Goal: Task Accomplishment & Management: Complete application form

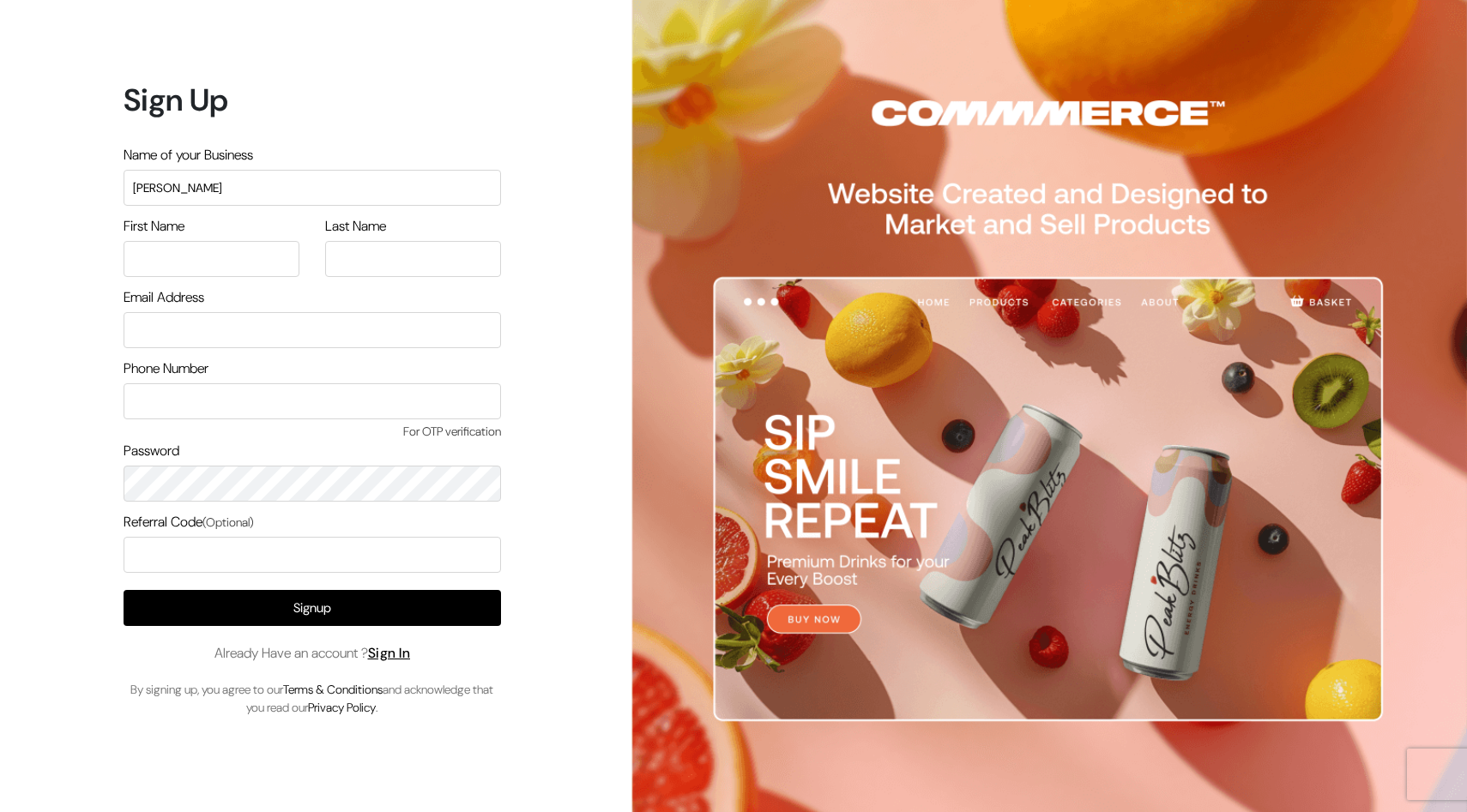
type input "[PERSON_NAME]"
type input "TULSYAN"
type input "RITSAUG@GMAIL.COM"
click at [185, 404] on input "text" at bounding box center [312, 401] width 378 height 36
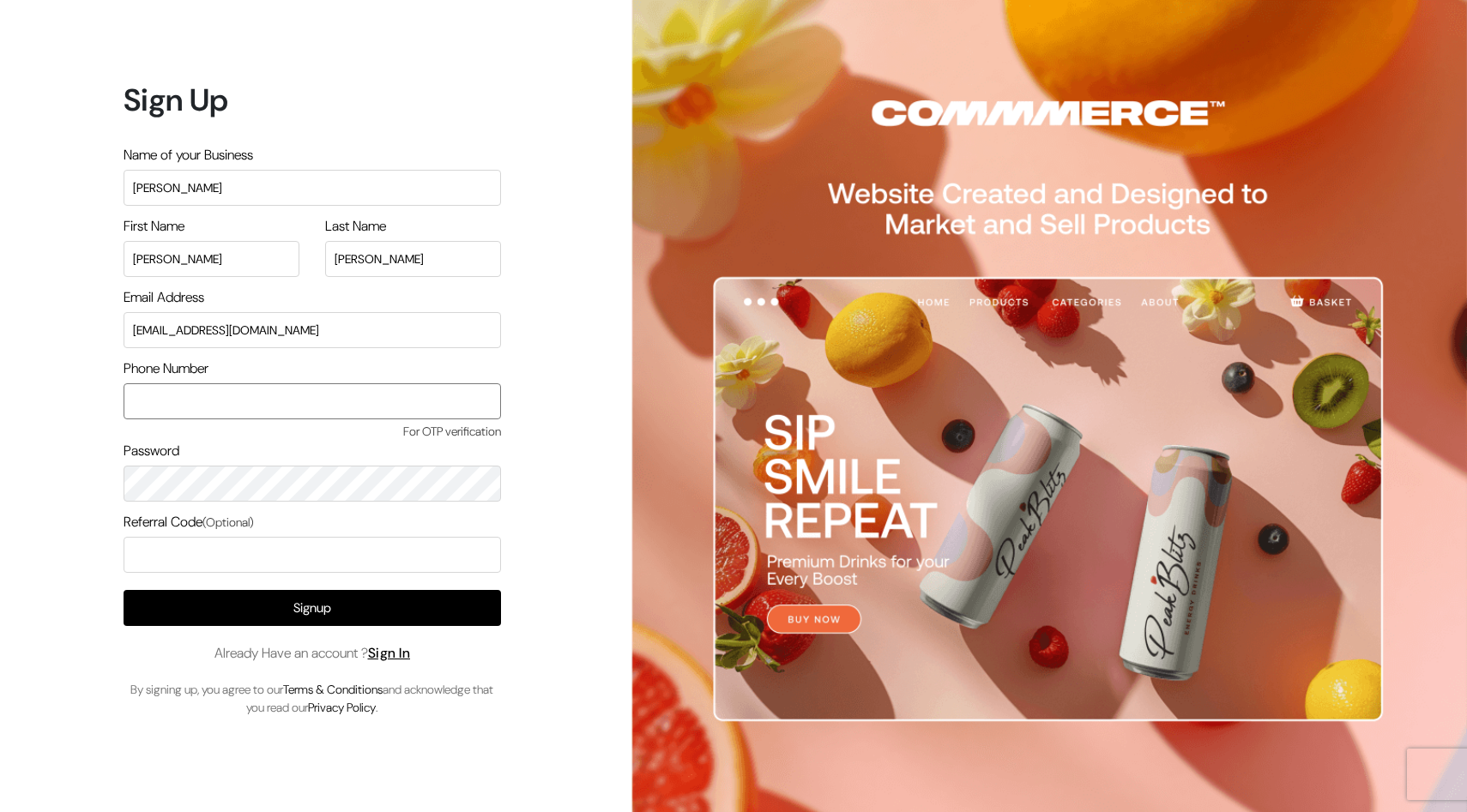
type input "8527003288"
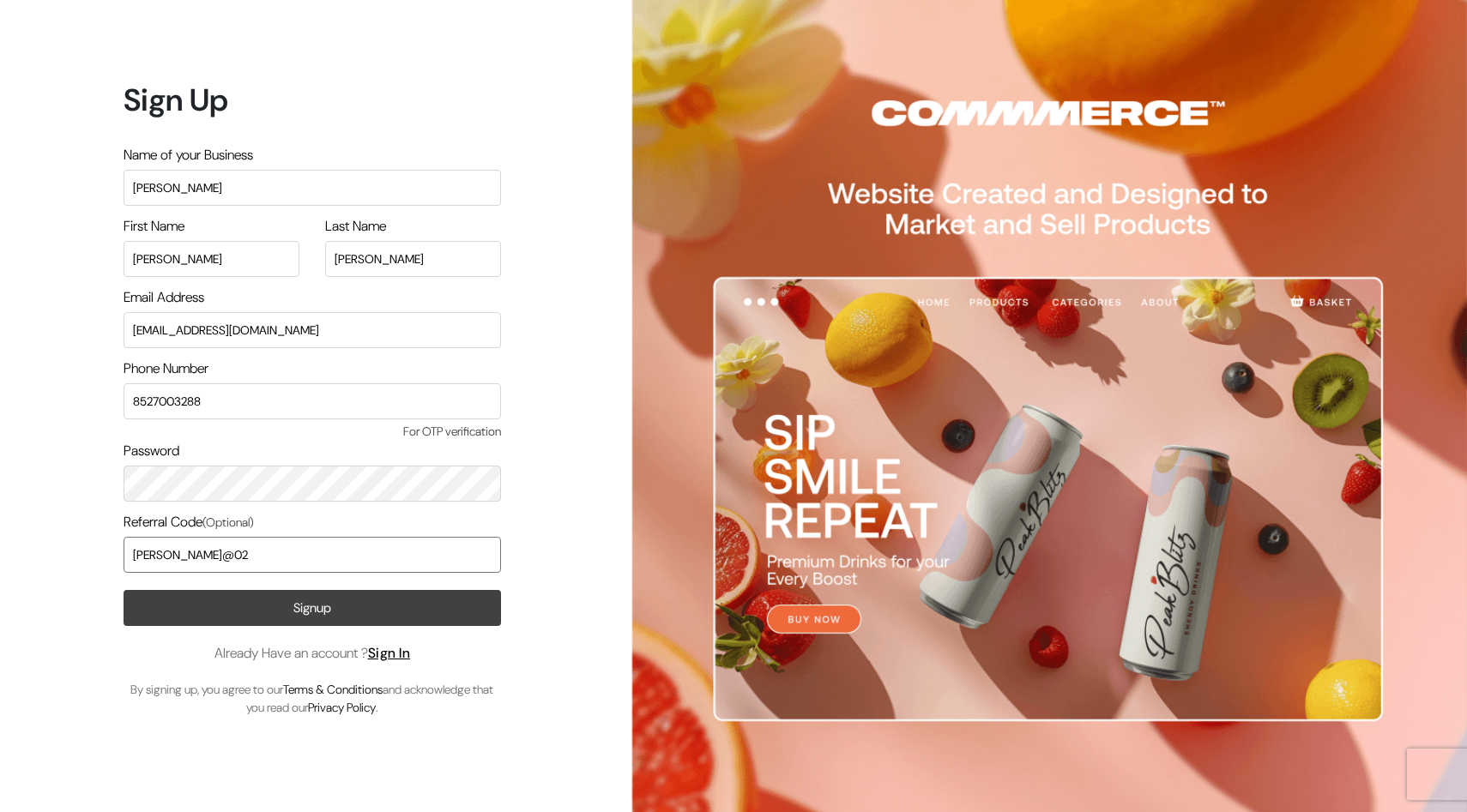
type input "Ritika@02"
click at [261, 616] on button "Signup" at bounding box center [312, 608] width 378 height 36
click at [218, 559] on input "Ritika@02" at bounding box center [312, 555] width 378 height 36
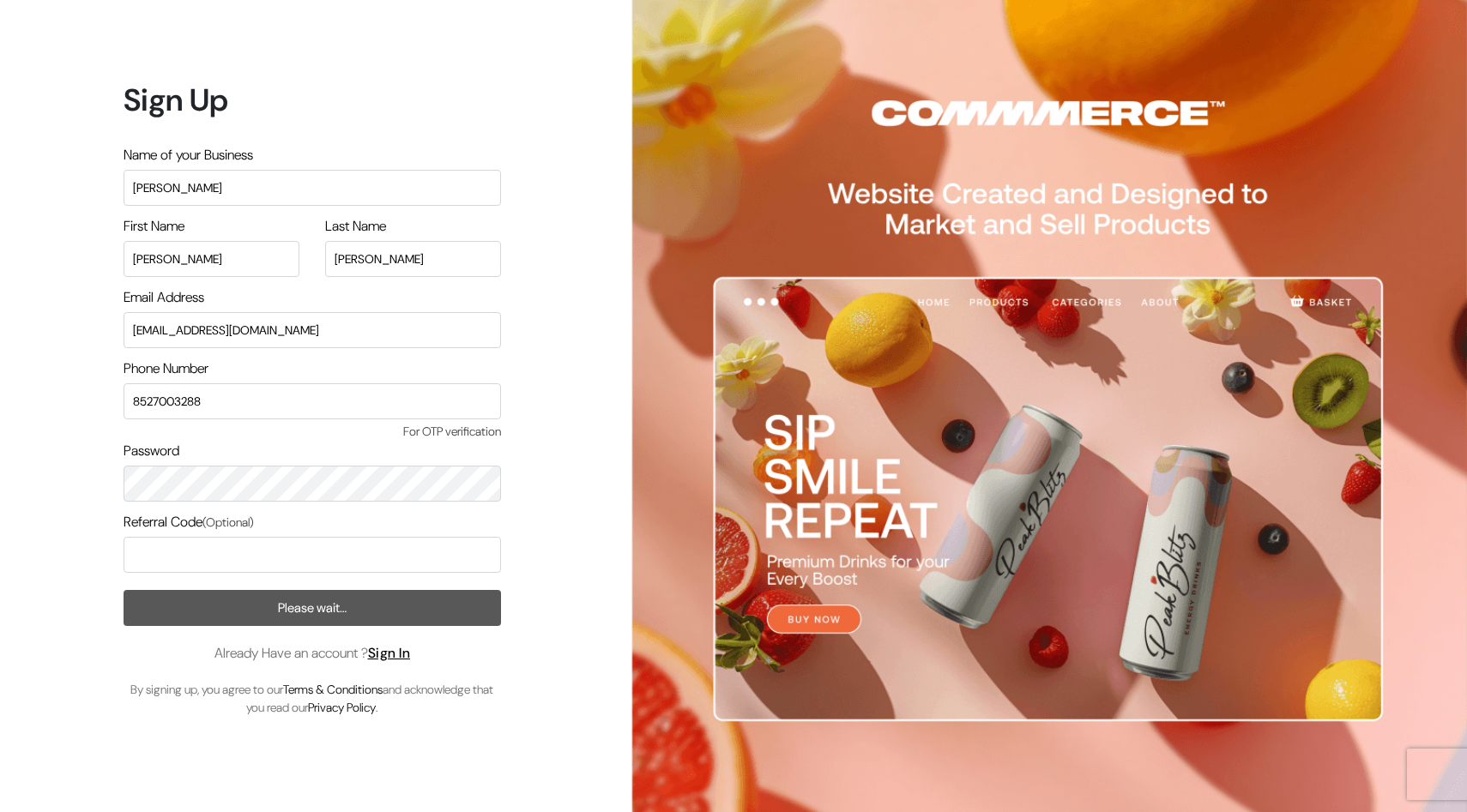
click at [436, 429] on span "For OTP verification" at bounding box center [312, 432] width 378 height 18
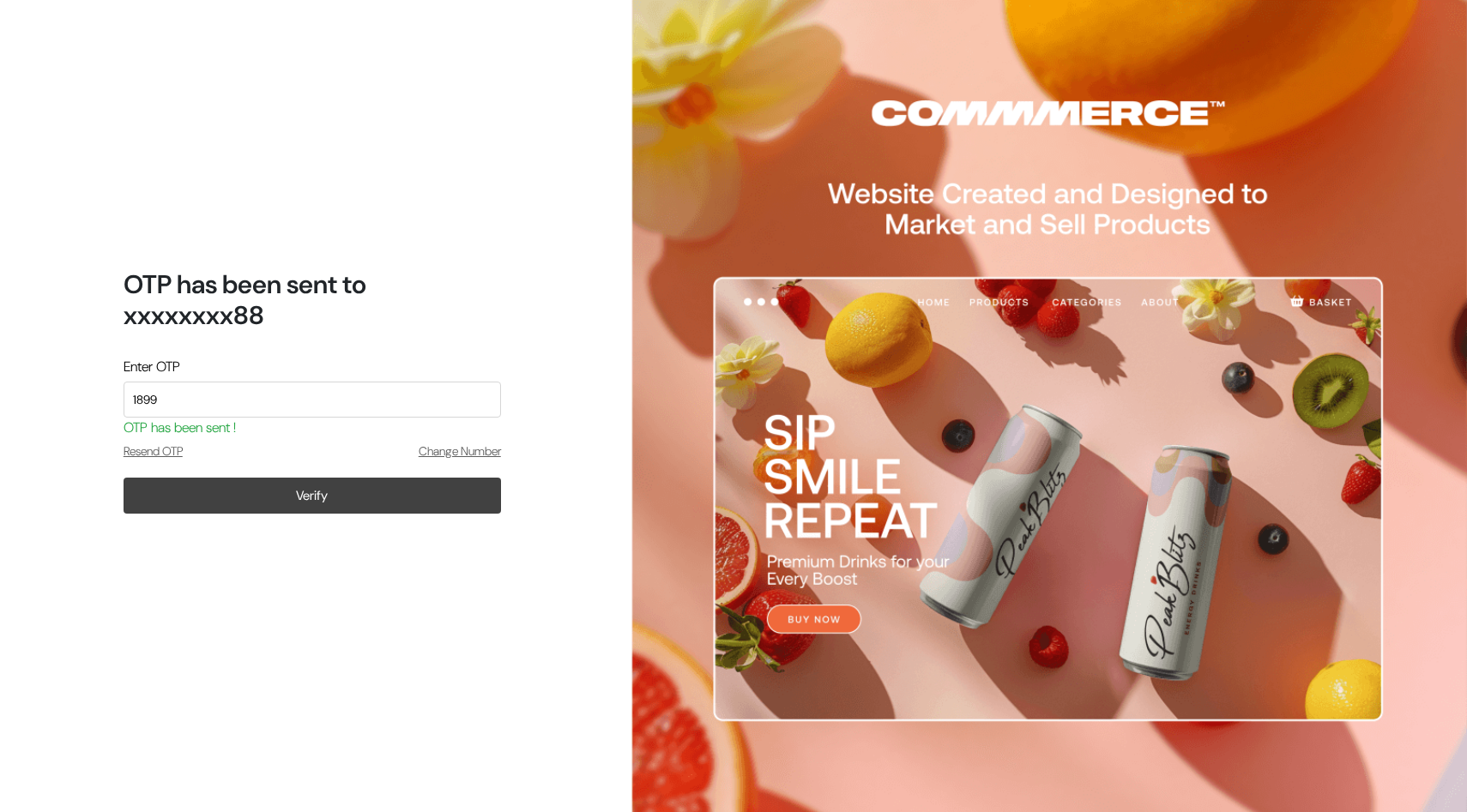
type input "1899"
click at [370, 499] on button "Verify" at bounding box center [312, 496] width 378 height 36
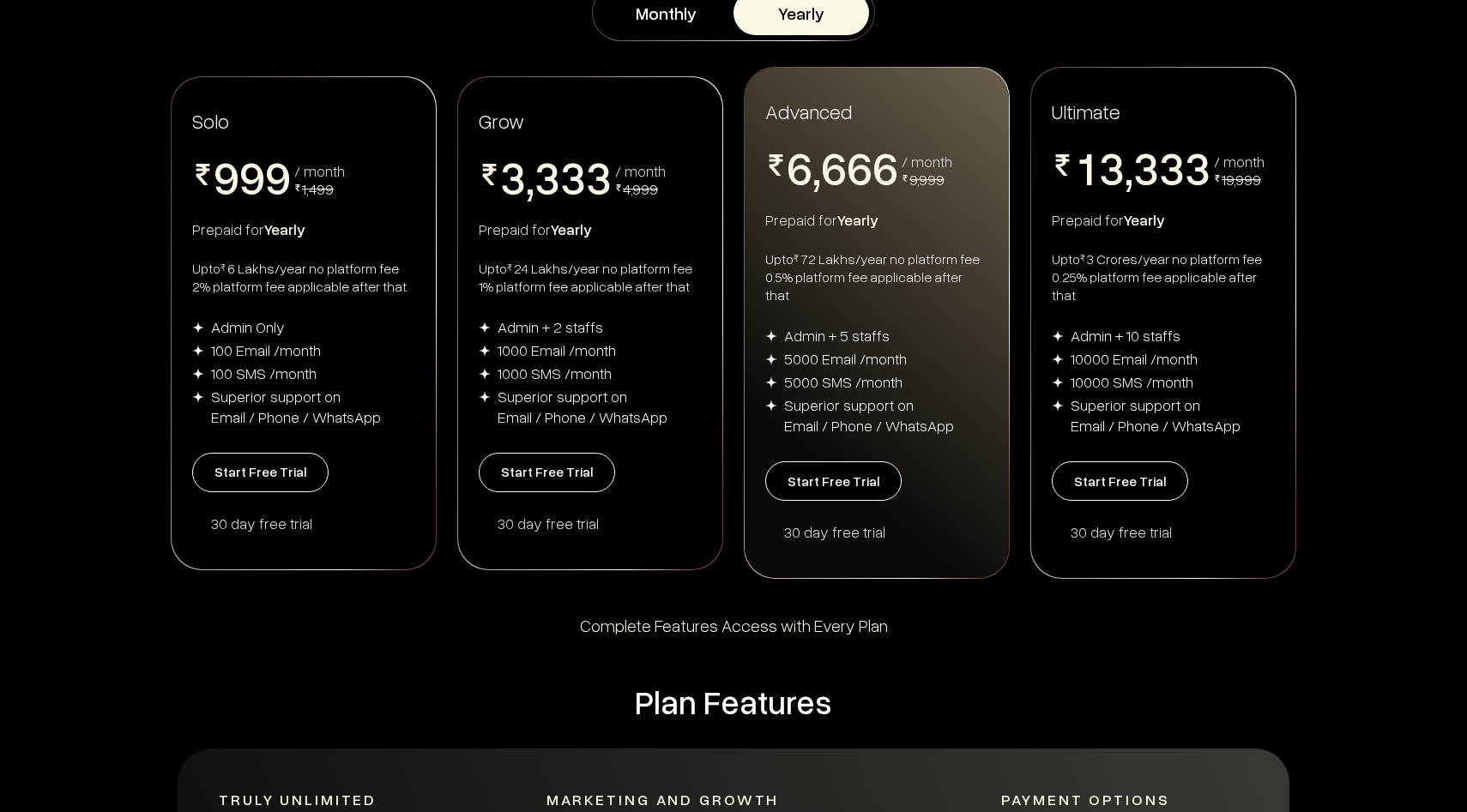
scroll to position [285, 0]
click at [273, 363] on div "100 SMS /month" at bounding box center [263, 373] width 106 height 20
click at [239, 470] on button "Start Free Trial" at bounding box center [261, 473] width 137 height 40
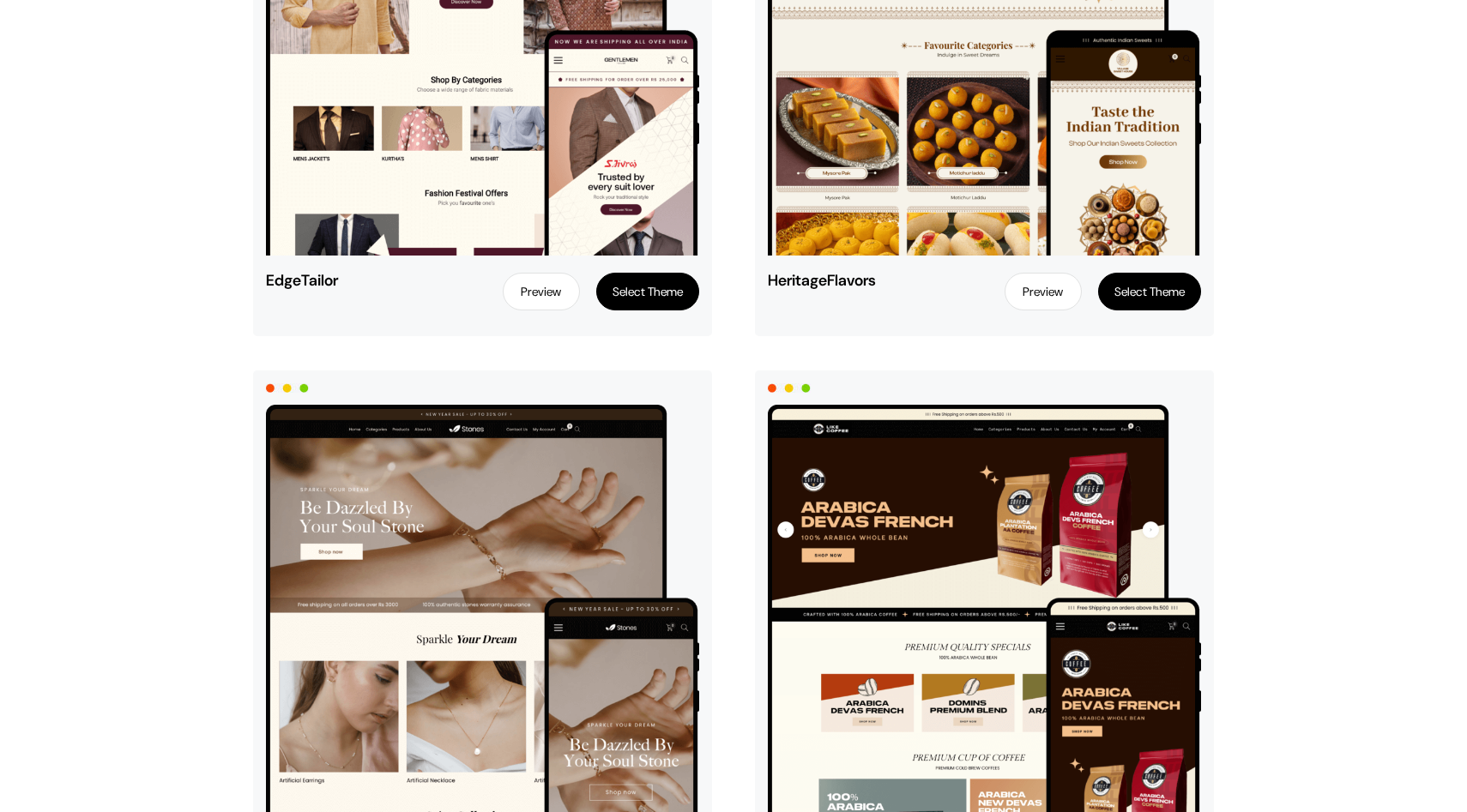
scroll to position [4503, 0]
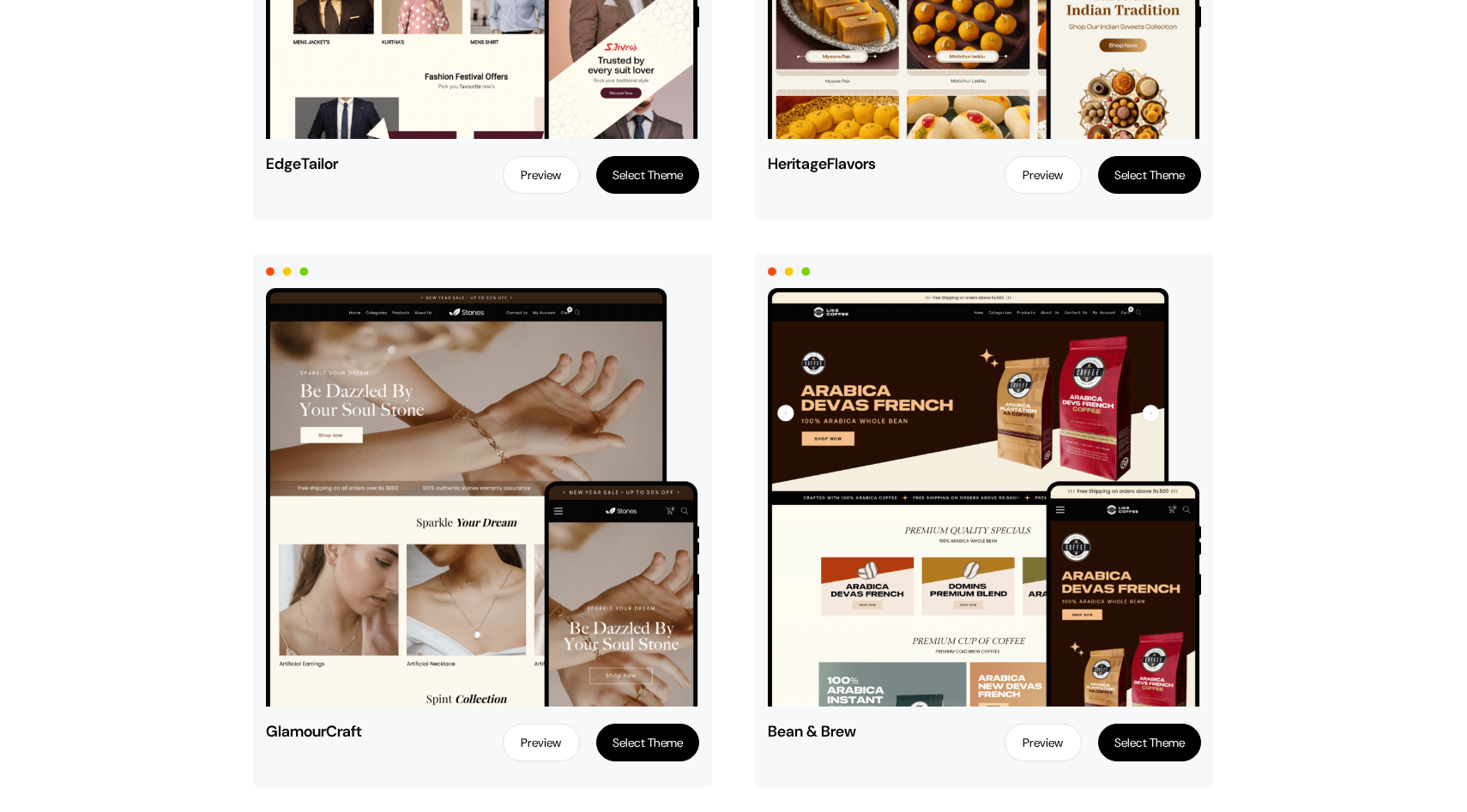
click at [648, 738] on button "Select Theme" at bounding box center [647, 743] width 103 height 38
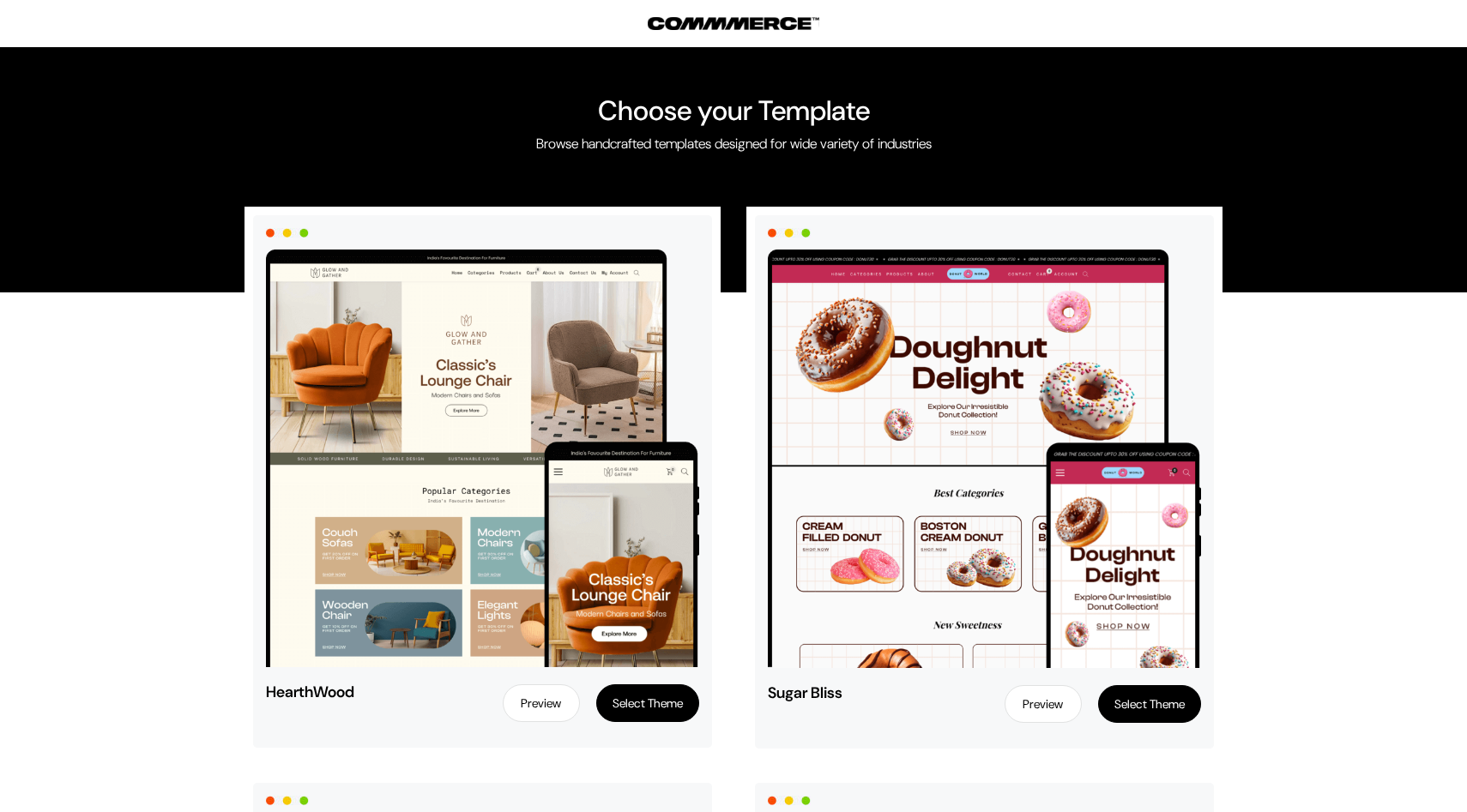
click at [647, 707] on button "Select Theme" at bounding box center [647, 703] width 103 height 38
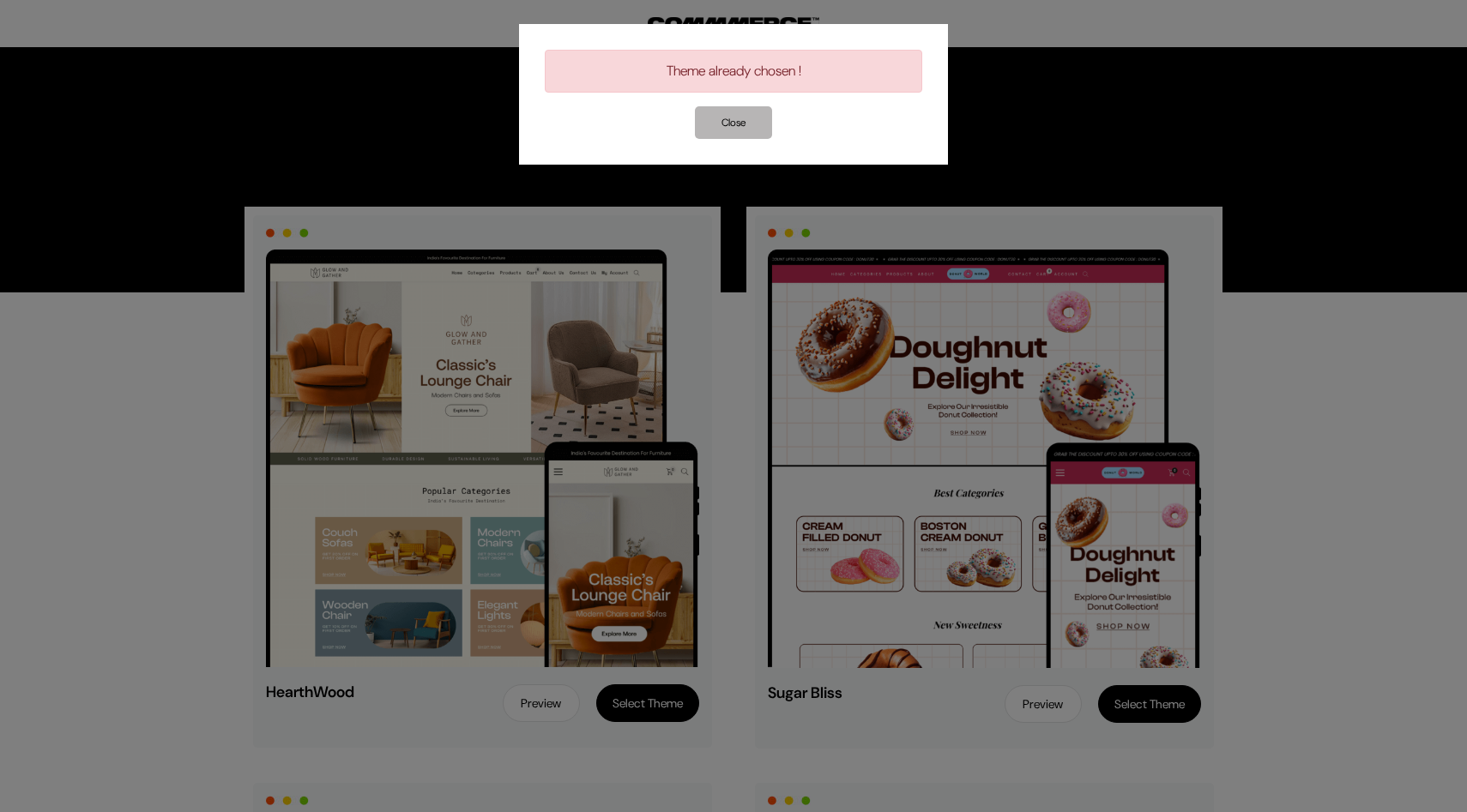
click at [729, 130] on button "Close" at bounding box center [734, 122] width 77 height 33
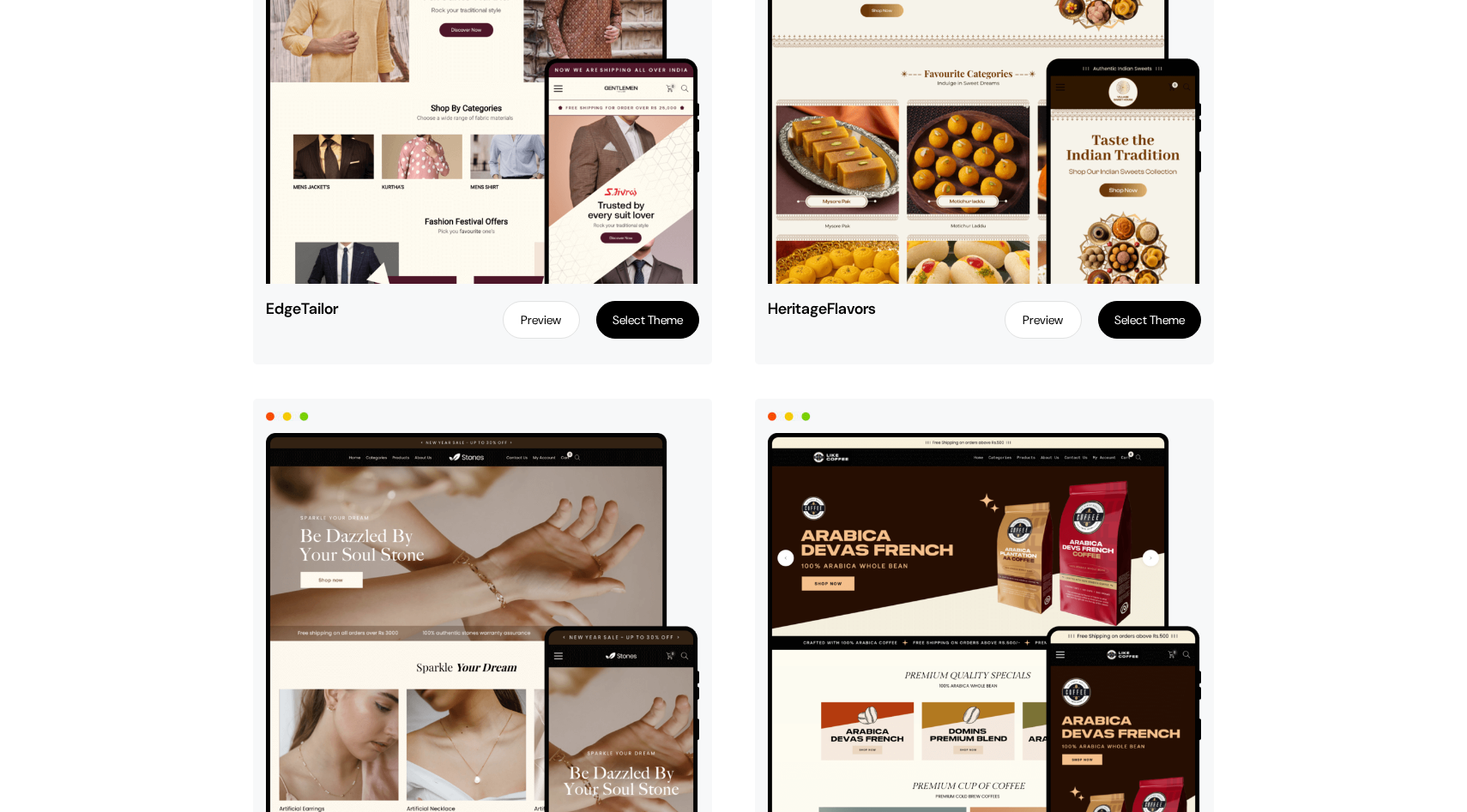
scroll to position [4503, 0]
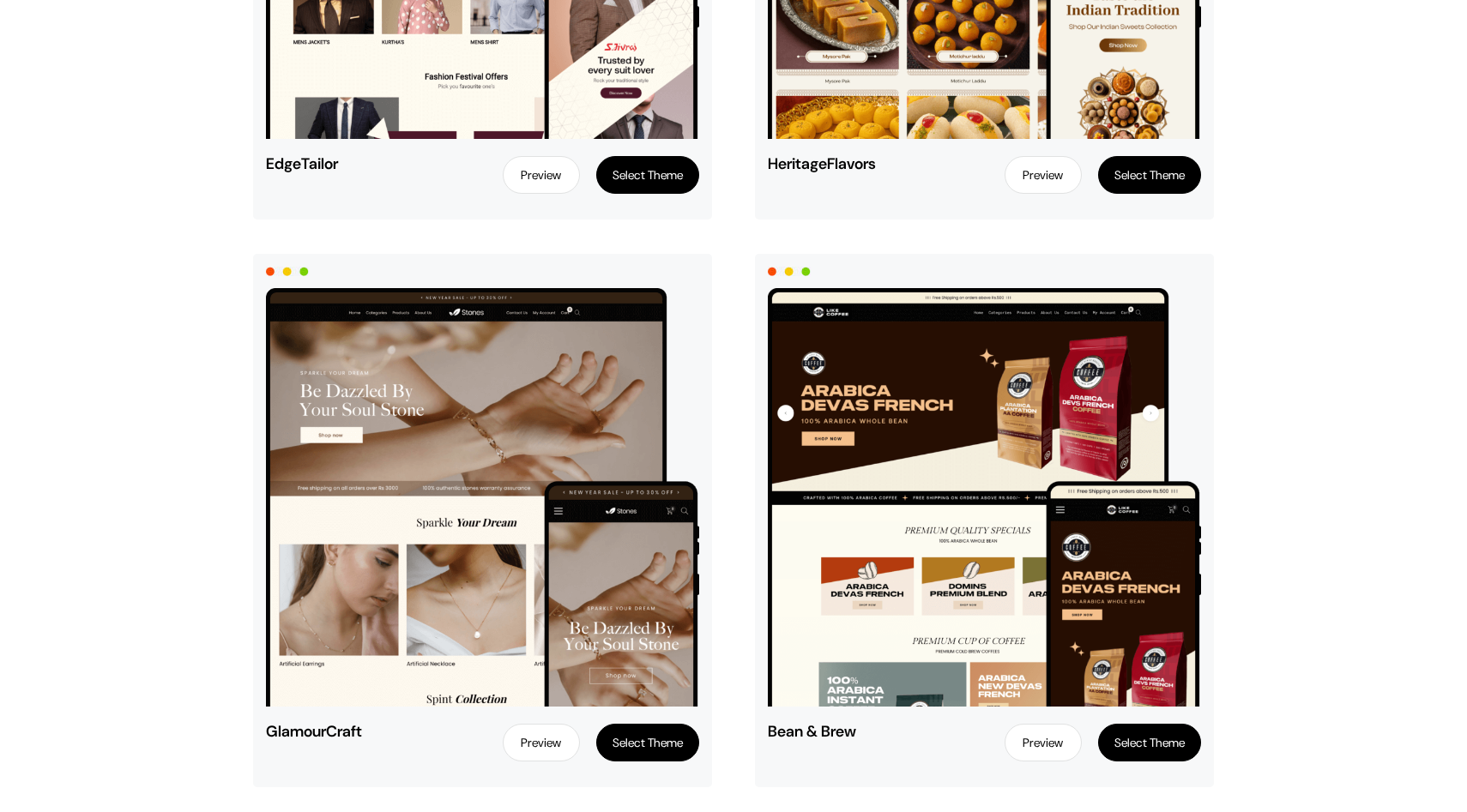
click at [648, 735] on button "Select Theme" at bounding box center [647, 743] width 103 height 38
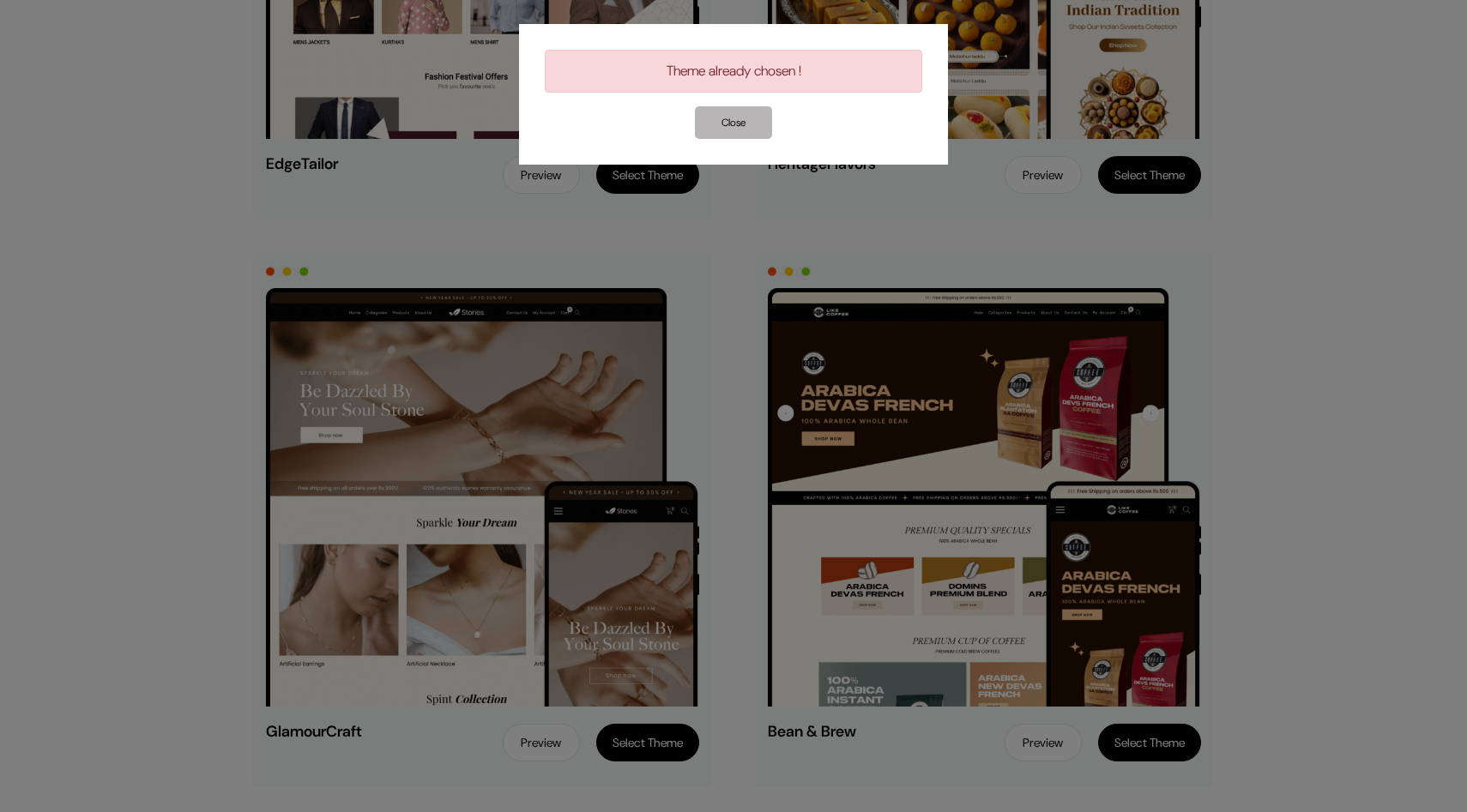
click at [748, 116] on button "Close" at bounding box center [734, 122] width 77 height 33
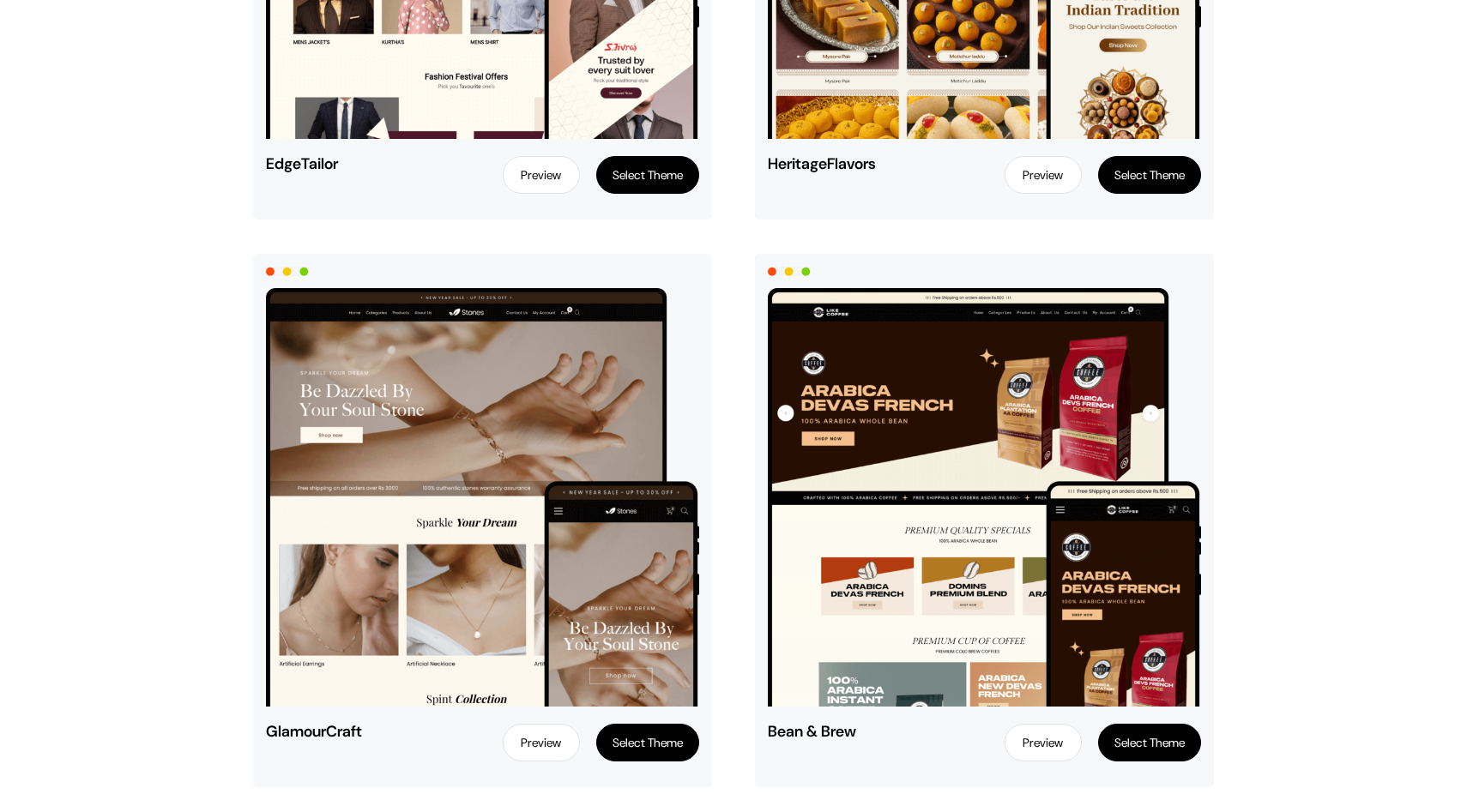
click at [528, 744] on link "Preview" at bounding box center [541, 743] width 77 height 38
click at [639, 752] on button "Select Theme" at bounding box center [647, 743] width 103 height 38
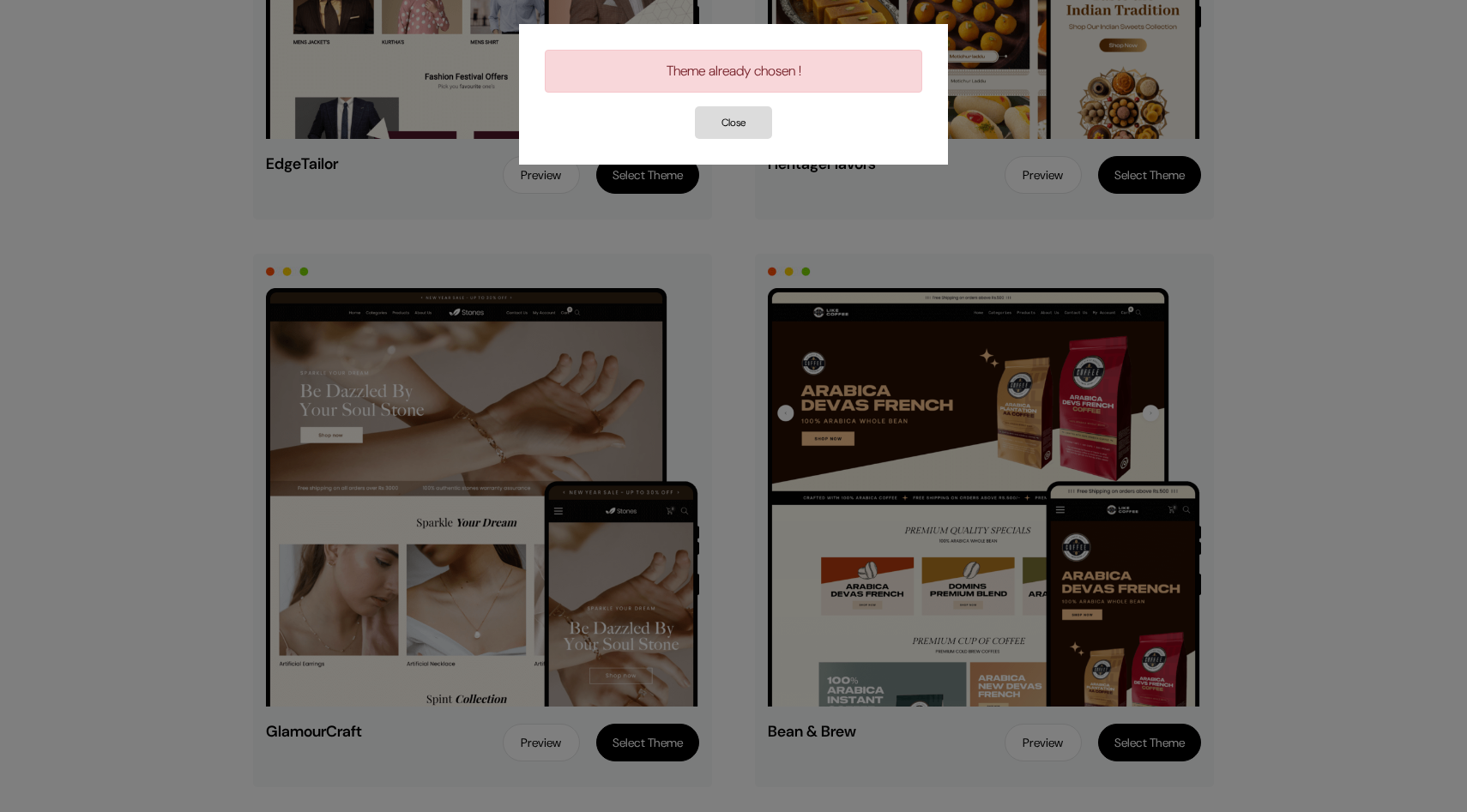
click at [779, 66] on div "Theme already chosen !" at bounding box center [734, 71] width 378 height 43
click at [745, 118] on button "Close" at bounding box center [734, 122] width 77 height 33
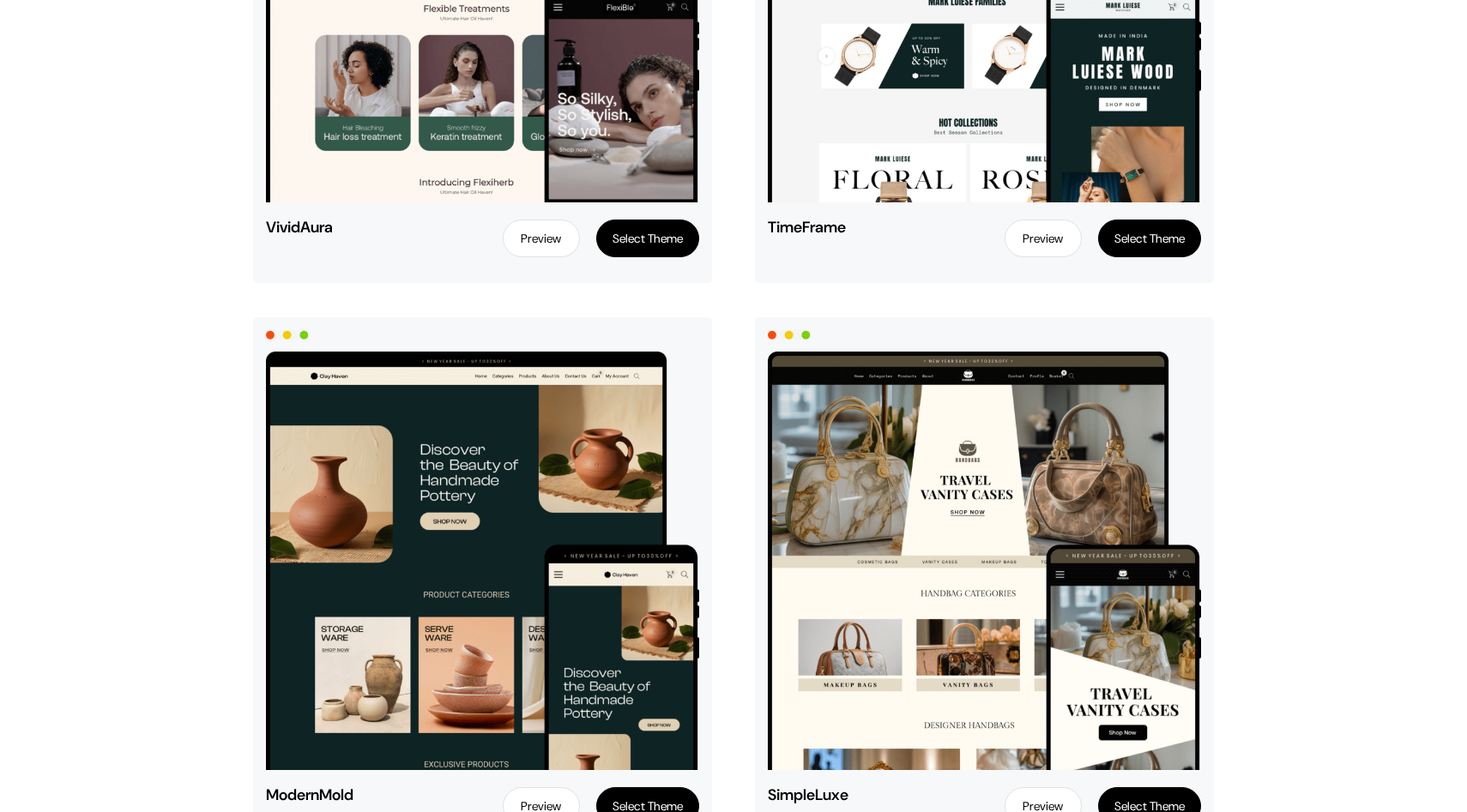
scroll to position [2189, 0]
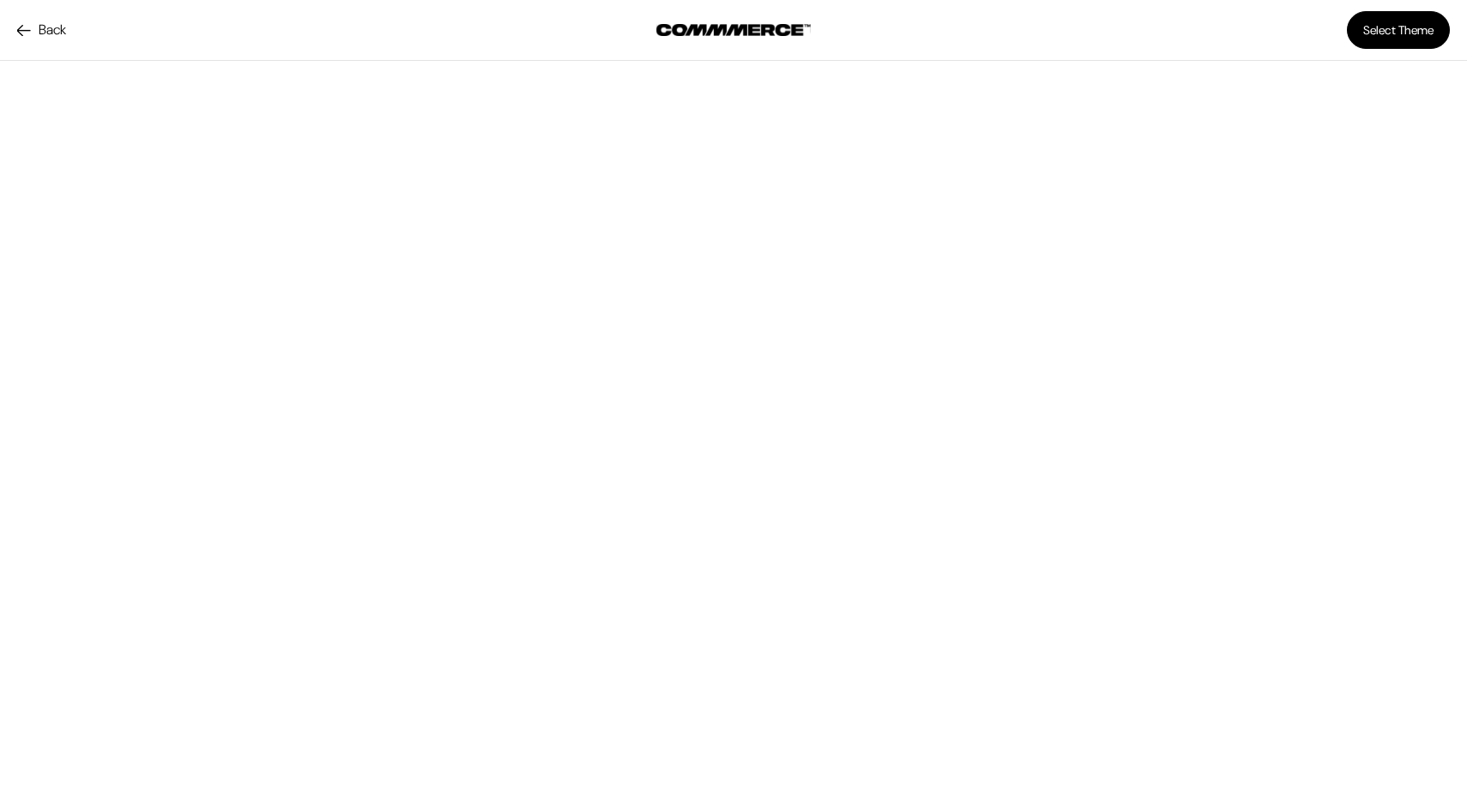
click at [1413, 24] on button "Select Theme" at bounding box center [1399, 30] width 103 height 38
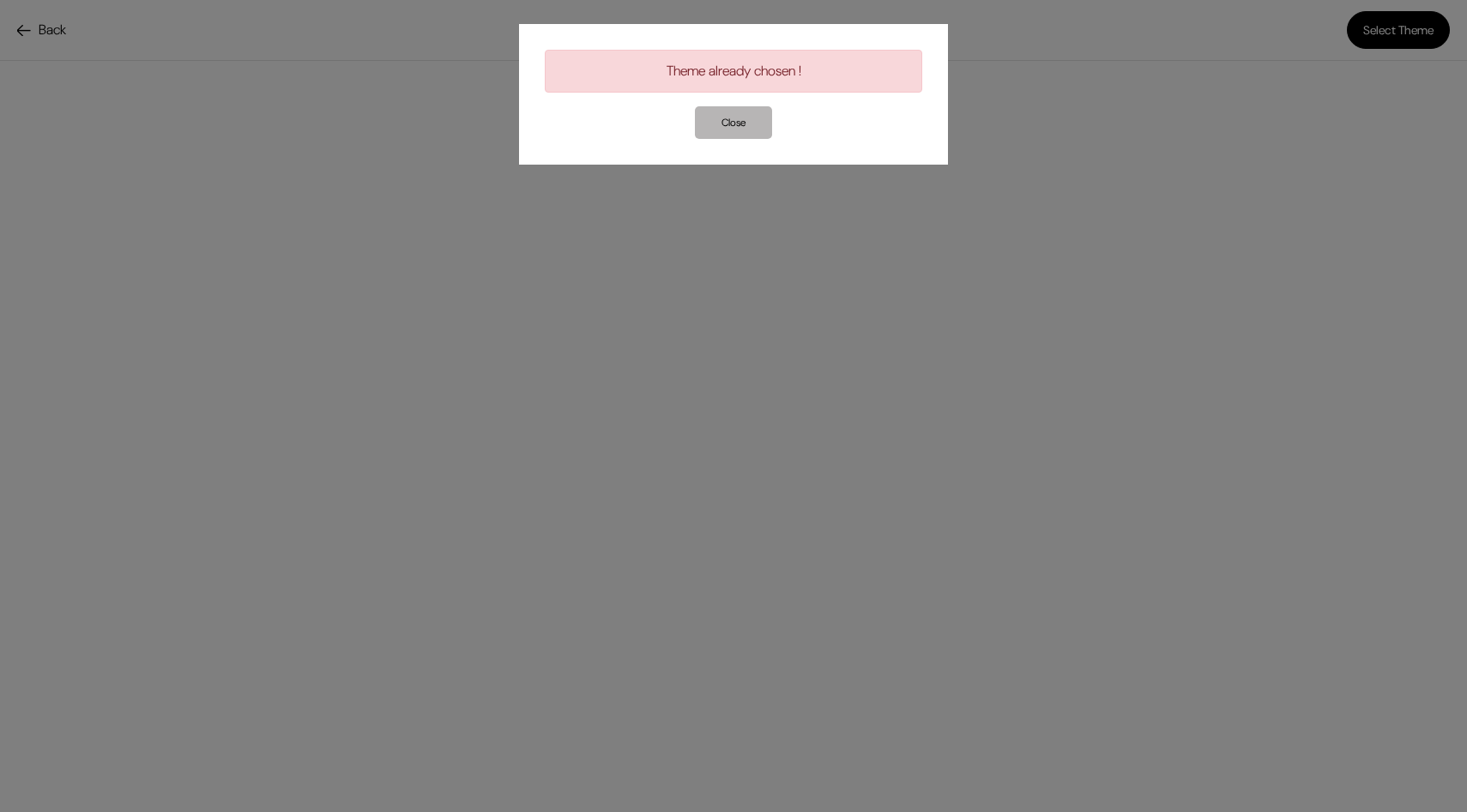
click at [722, 115] on button "Close" at bounding box center [734, 122] width 77 height 33
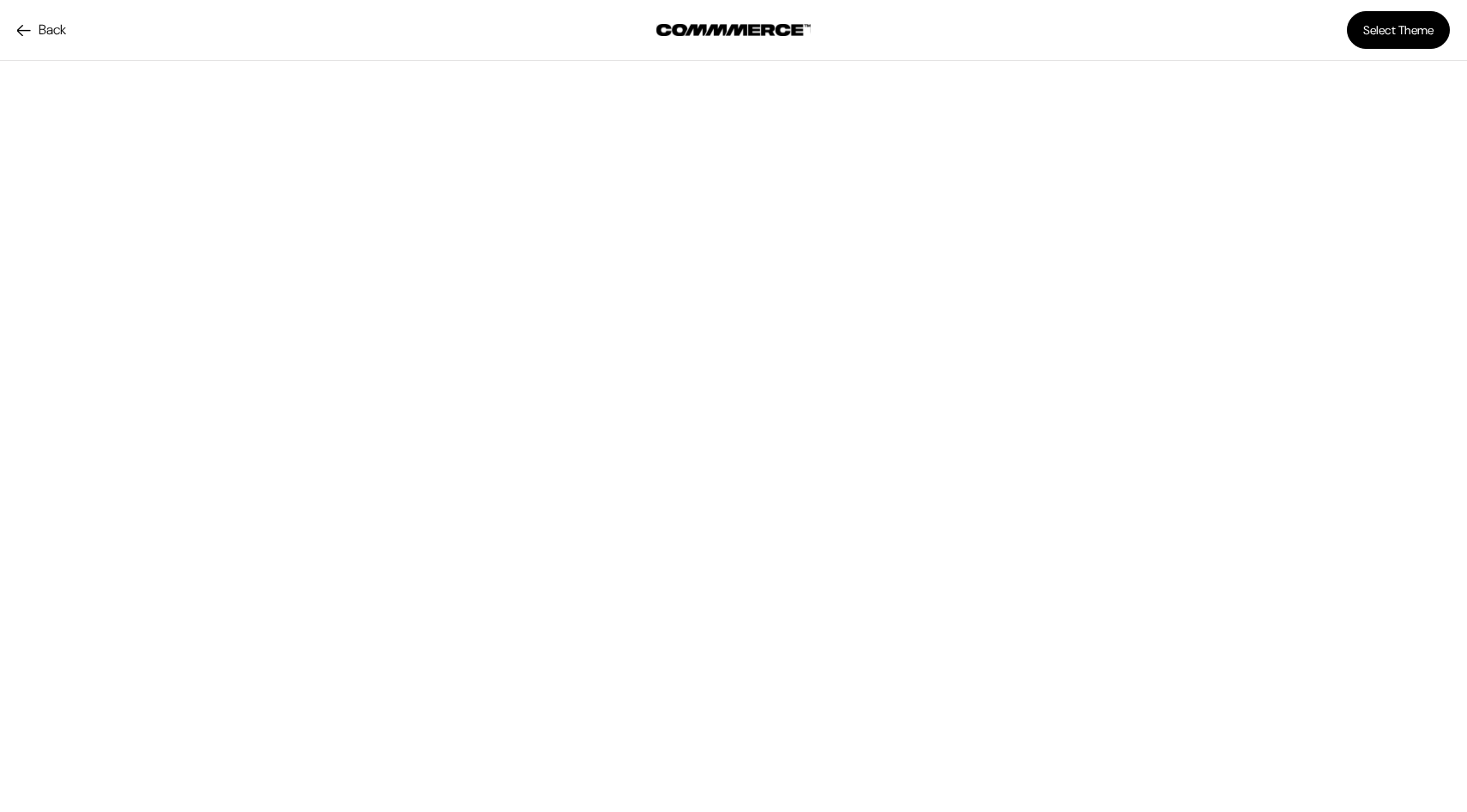
click at [49, 32] on link "Back" at bounding box center [41, 29] width 49 height 20
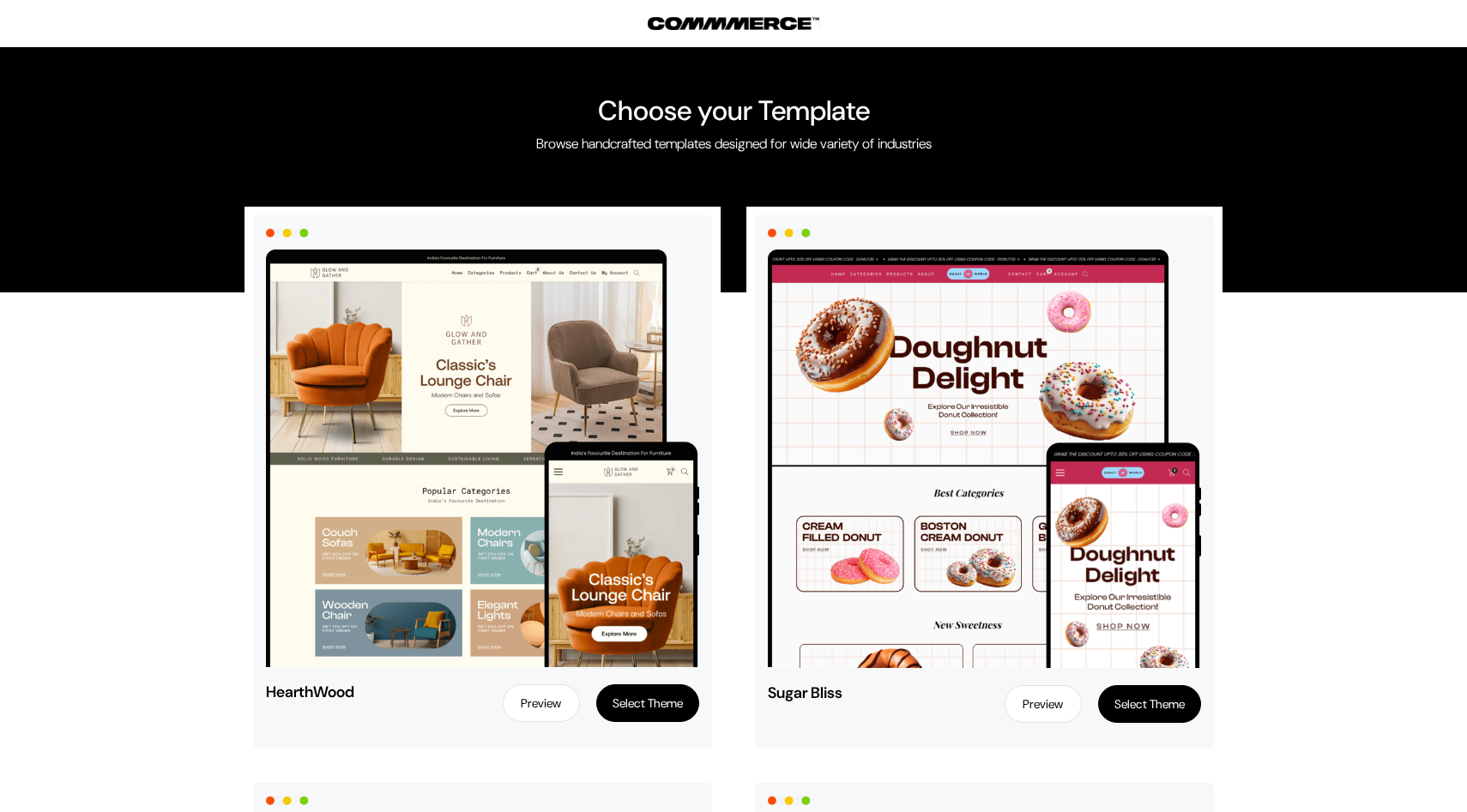
click at [647, 702] on button "Select Theme" at bounding box center [647, 703] width 103 height 38
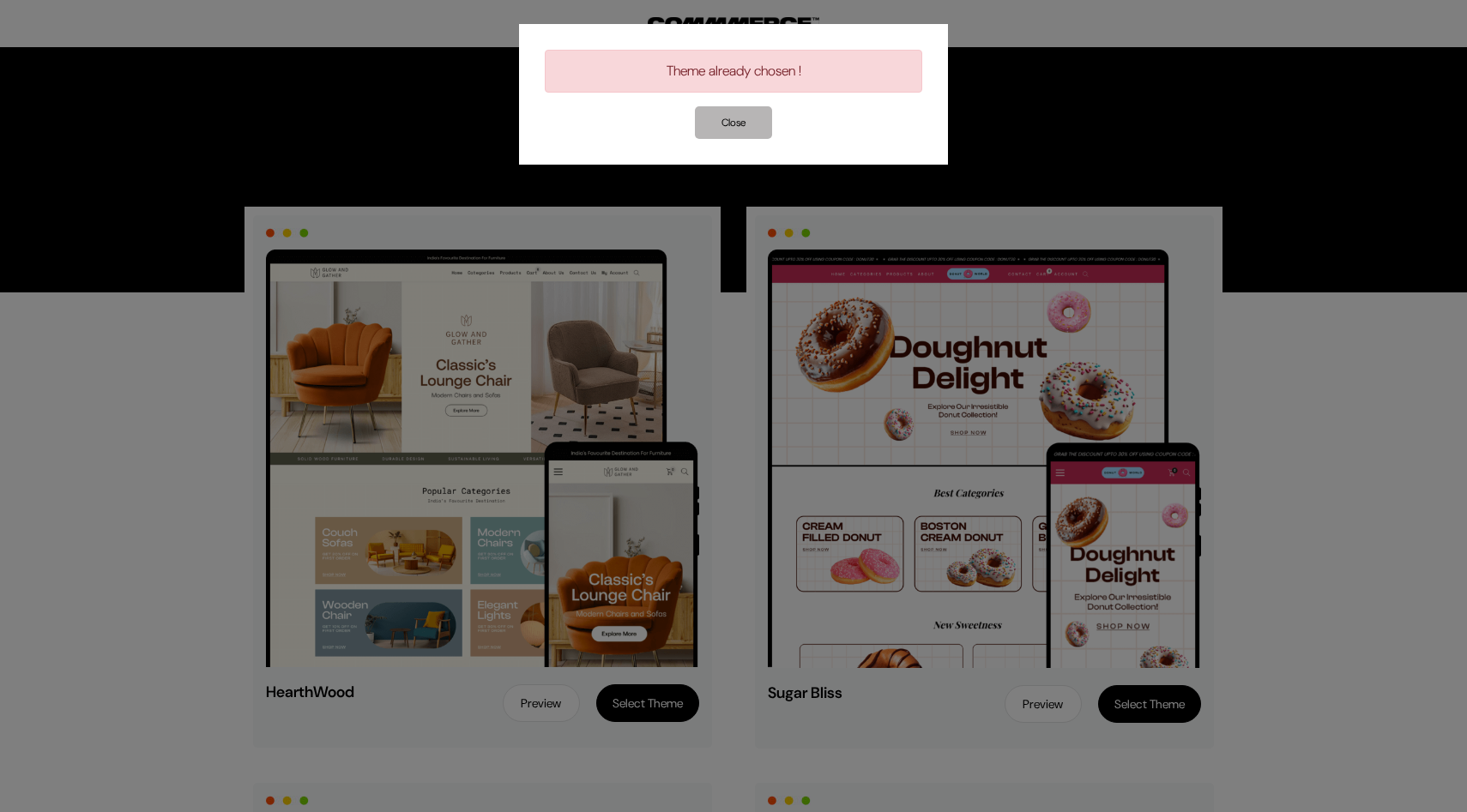
click at [733, 123] on button "Close" at bounding box center [734, 122] width 77 height 33
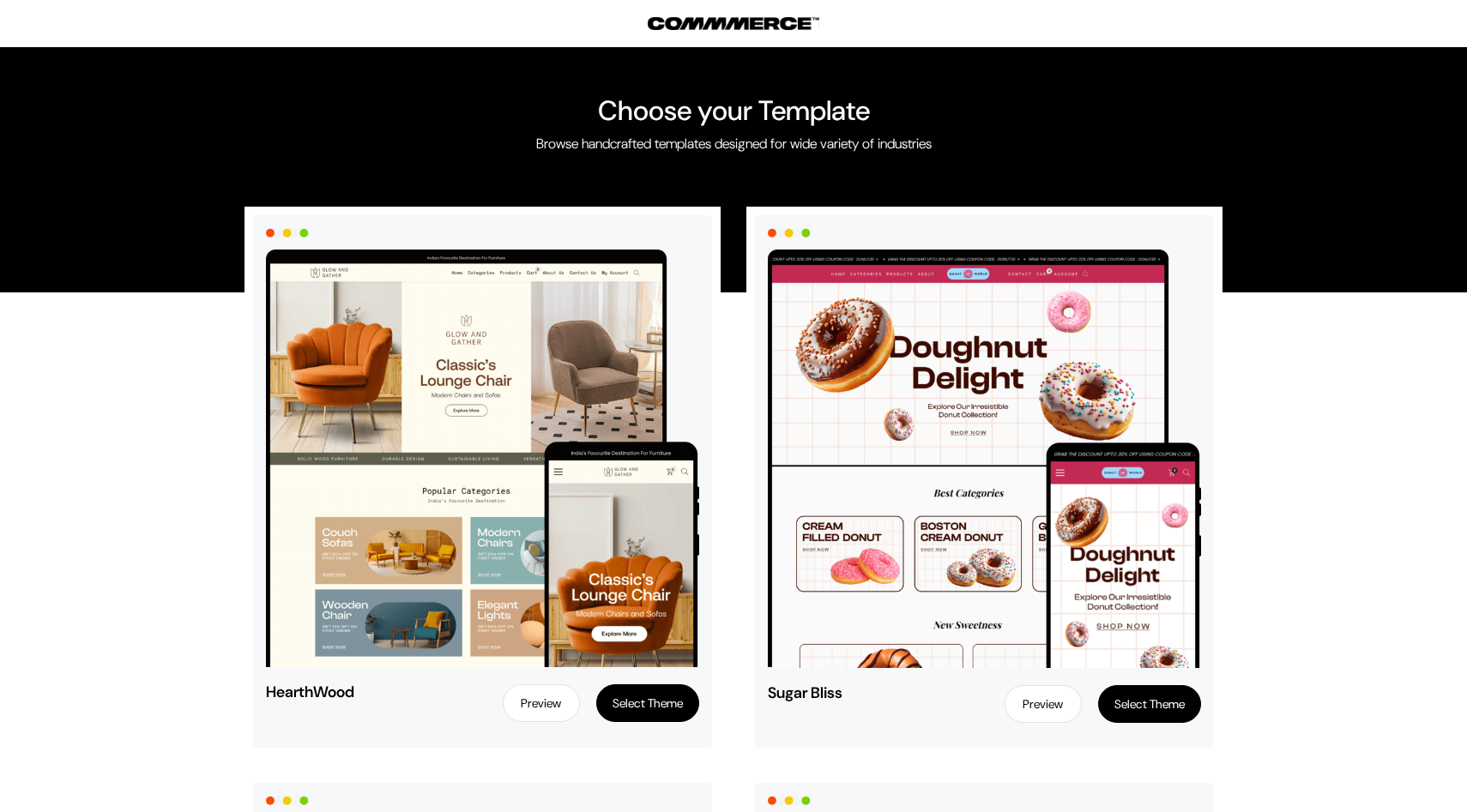
click at [797, 135] on p "Browse handcrafted templates designed for wide variety of industries" at bounding box center [734, 144] width 1441 height 20
click at [751, 4] on div "Choose your Template Browse handcrafted templates designed for wide variety of …" at bounding box center [734, 146] width 1467 height 293
click at [745, 20] on img at bounding box center [733, 23] width 171 height 13
click at [744, 22] on img at bounding box center [733, 23] width 171 height 13
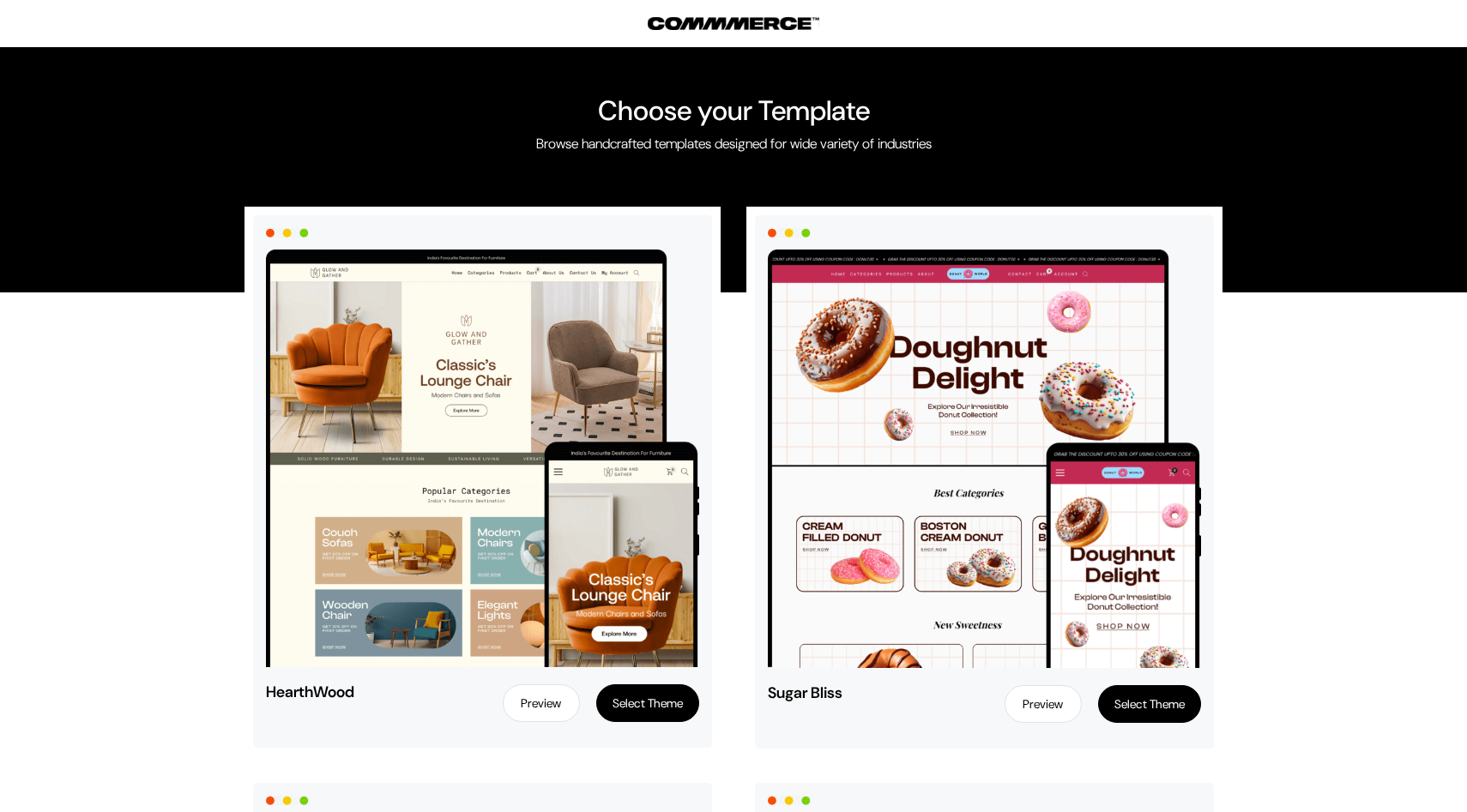
click at [704, 137] on p "Browse handcrafted templates designed for wide variety of industries" at bounding box center [734, 144] width 1441 height 20
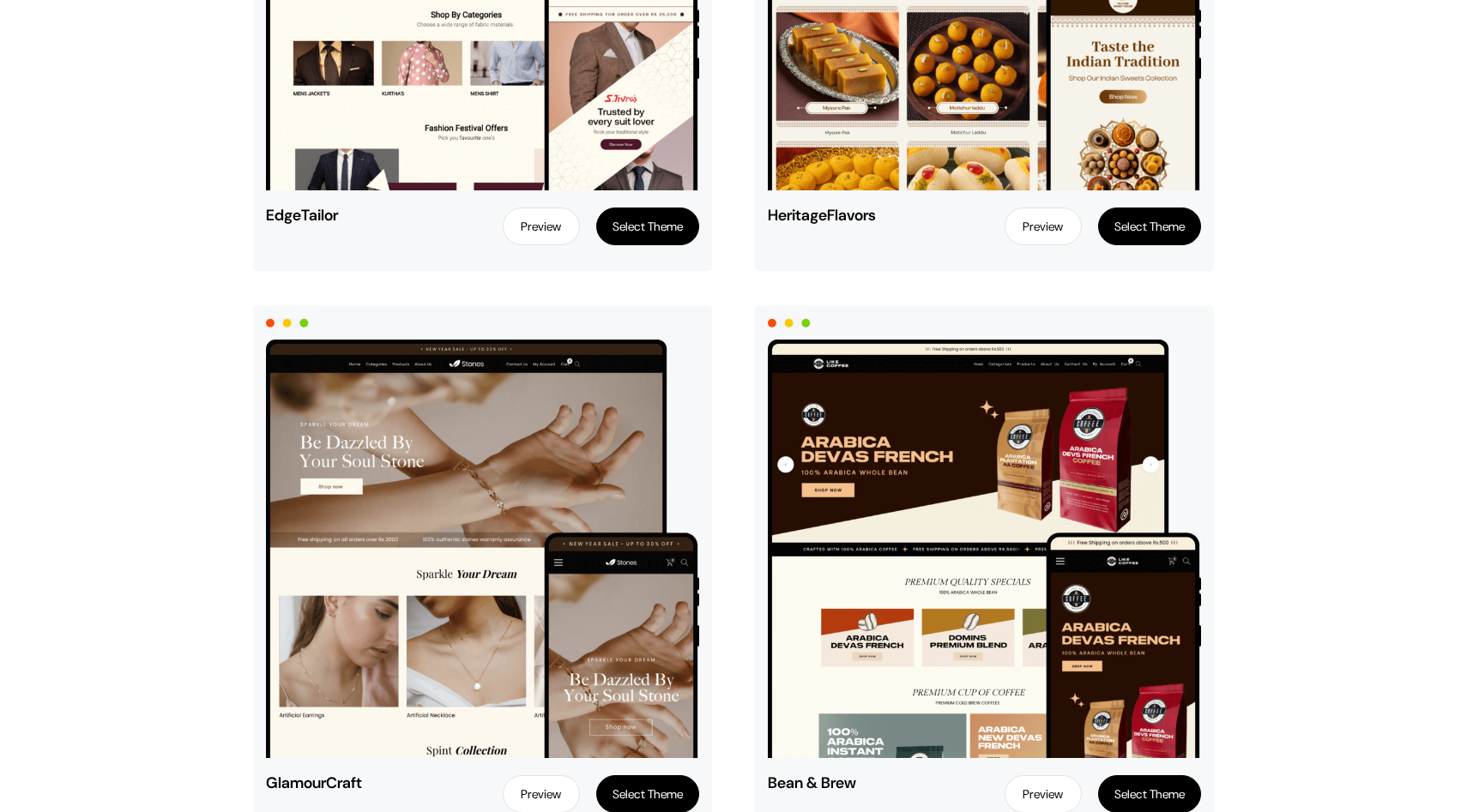
scroll to position [4503, 0]
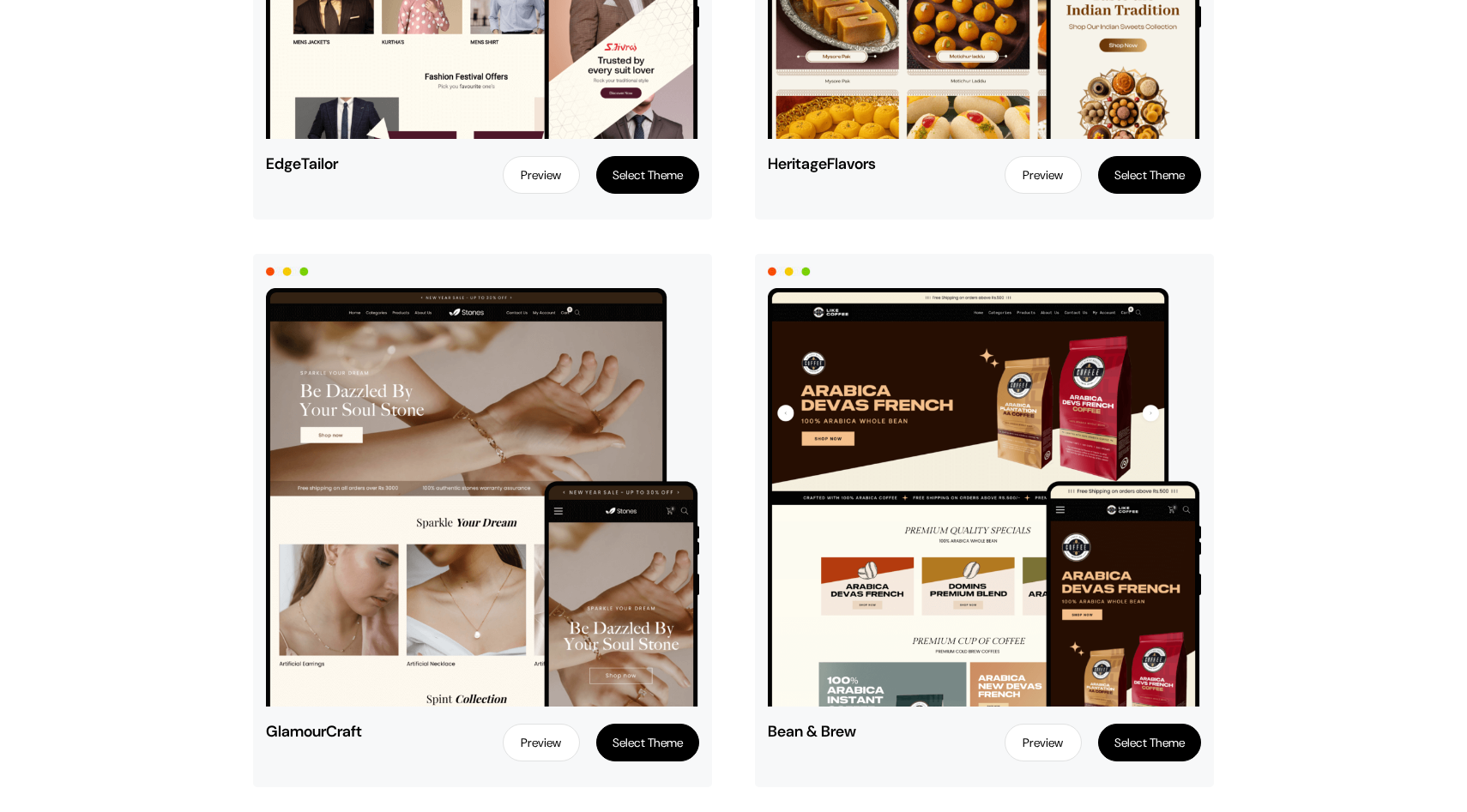
click at [482, 407] on img at bounding box center [482, 497] width 434 height 418
click at [435, 681] on img at bounding box center [482, 497] width 434 height 418
click at [643, 753] on button "Select Theme" at bounding box center [647, 743] width 103 height 38
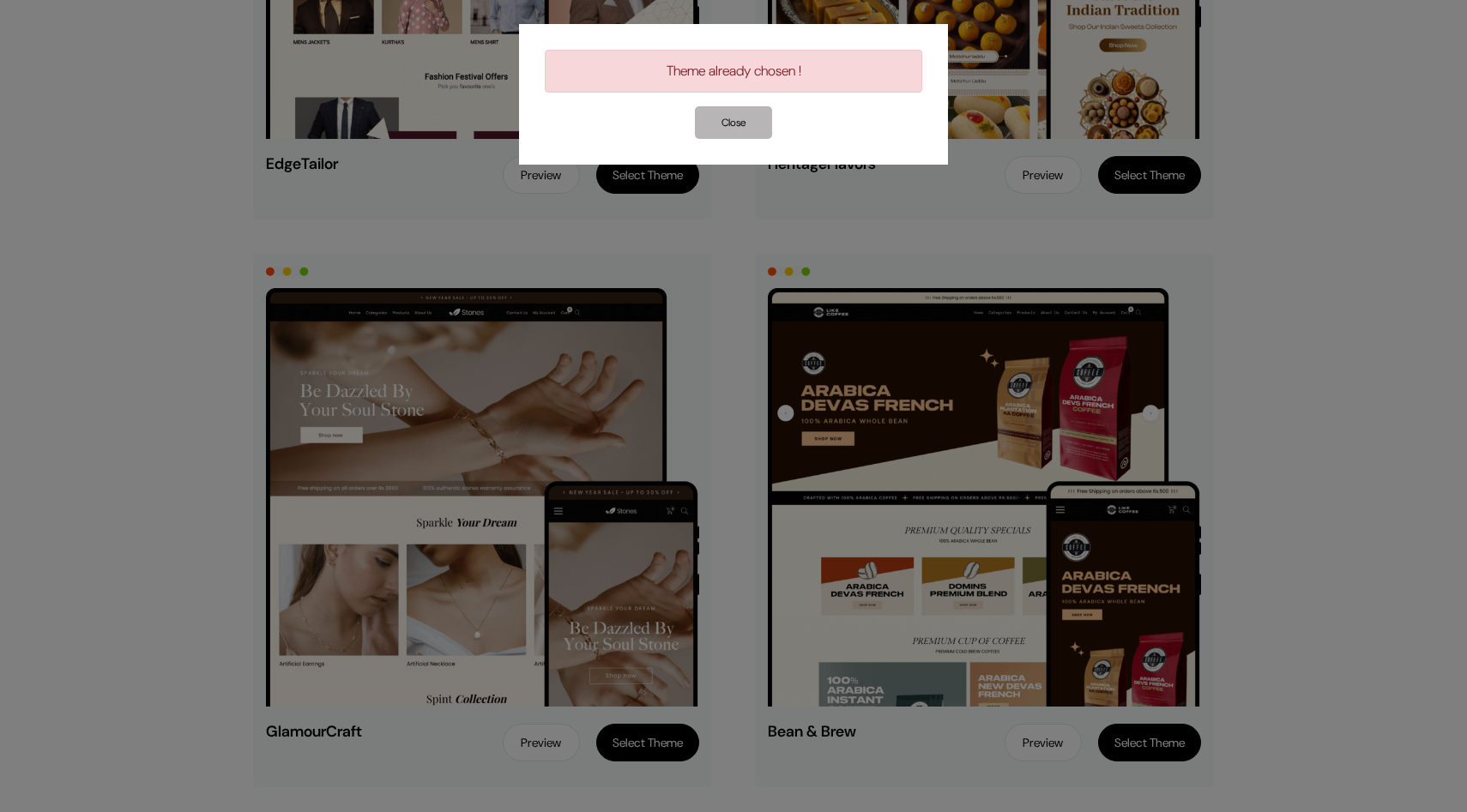
click at [726, 109] on button "Close" at bounding box center [734, 122] width 77 height 33
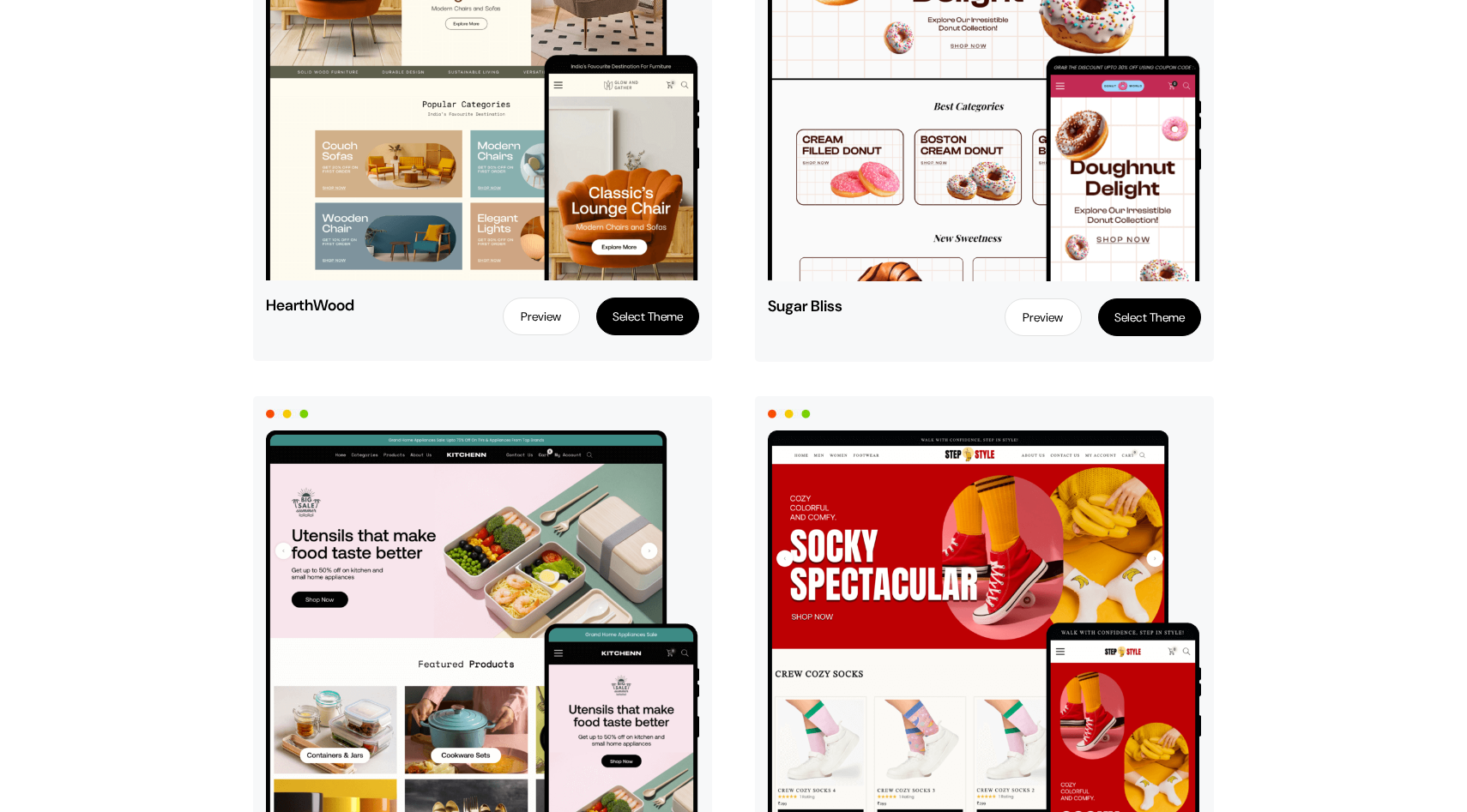
scroll to position [0, 0]
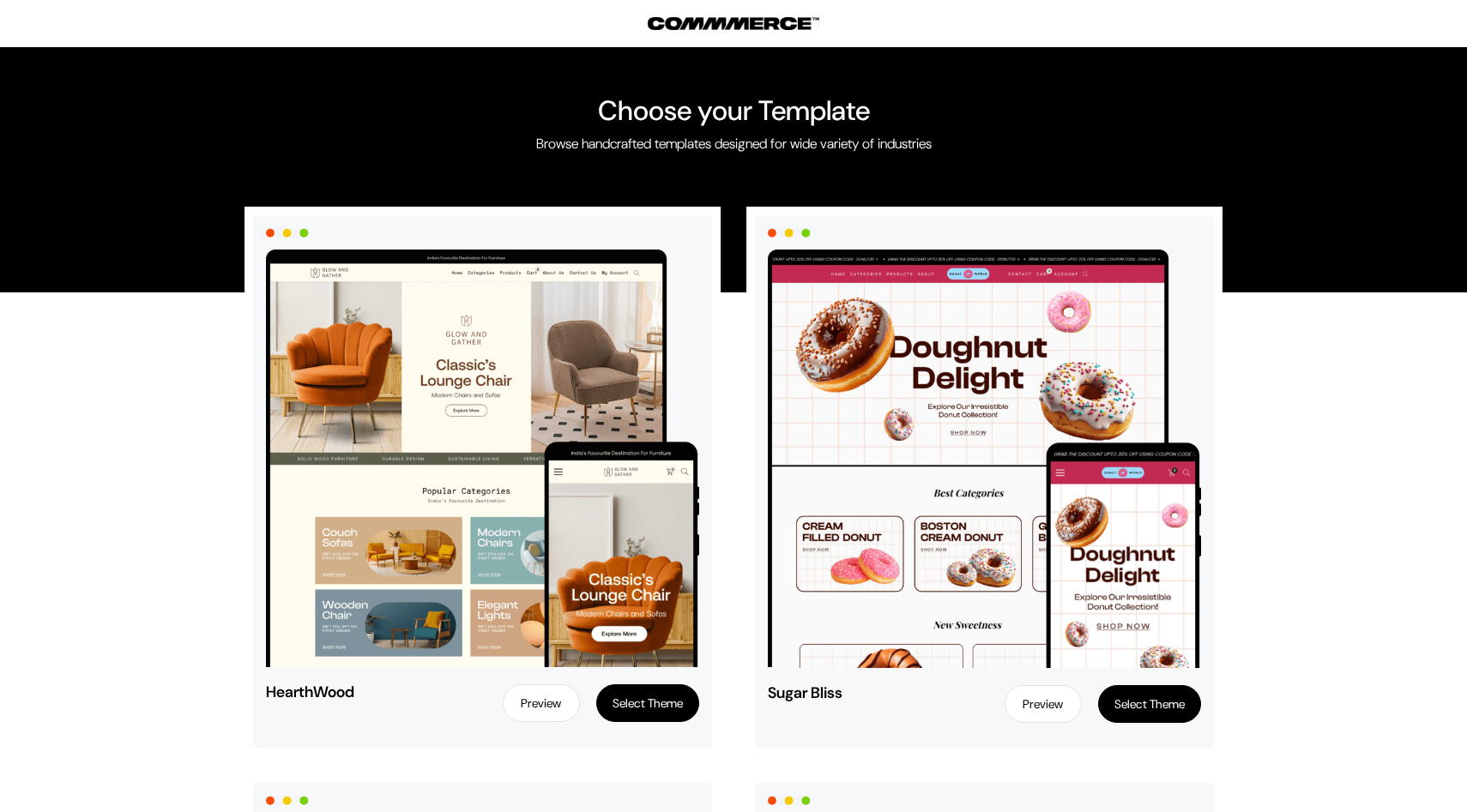
click at [568, 395] on img at bounding box center [482, 458] width 434 height 418
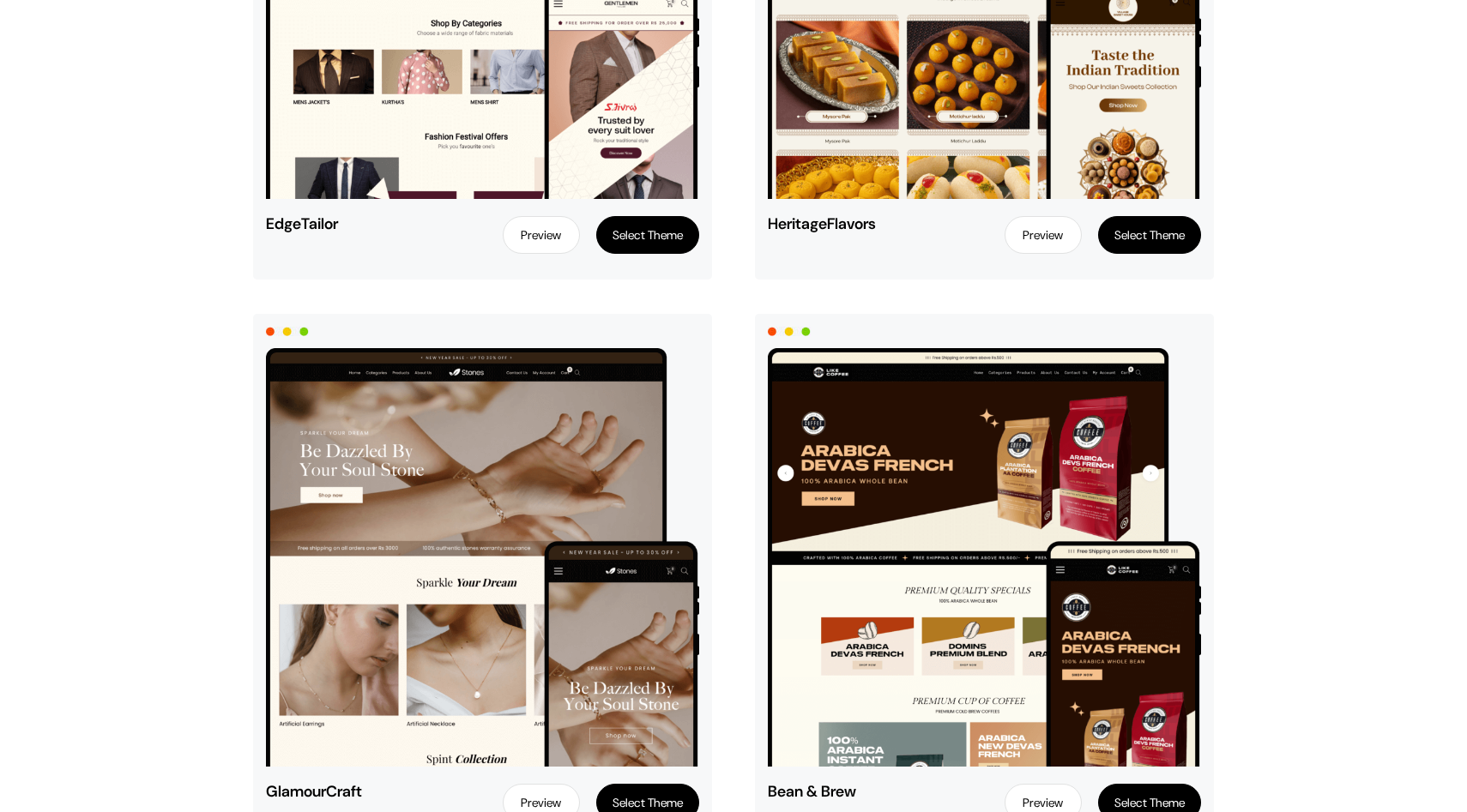
scroll to position [4503, 0]
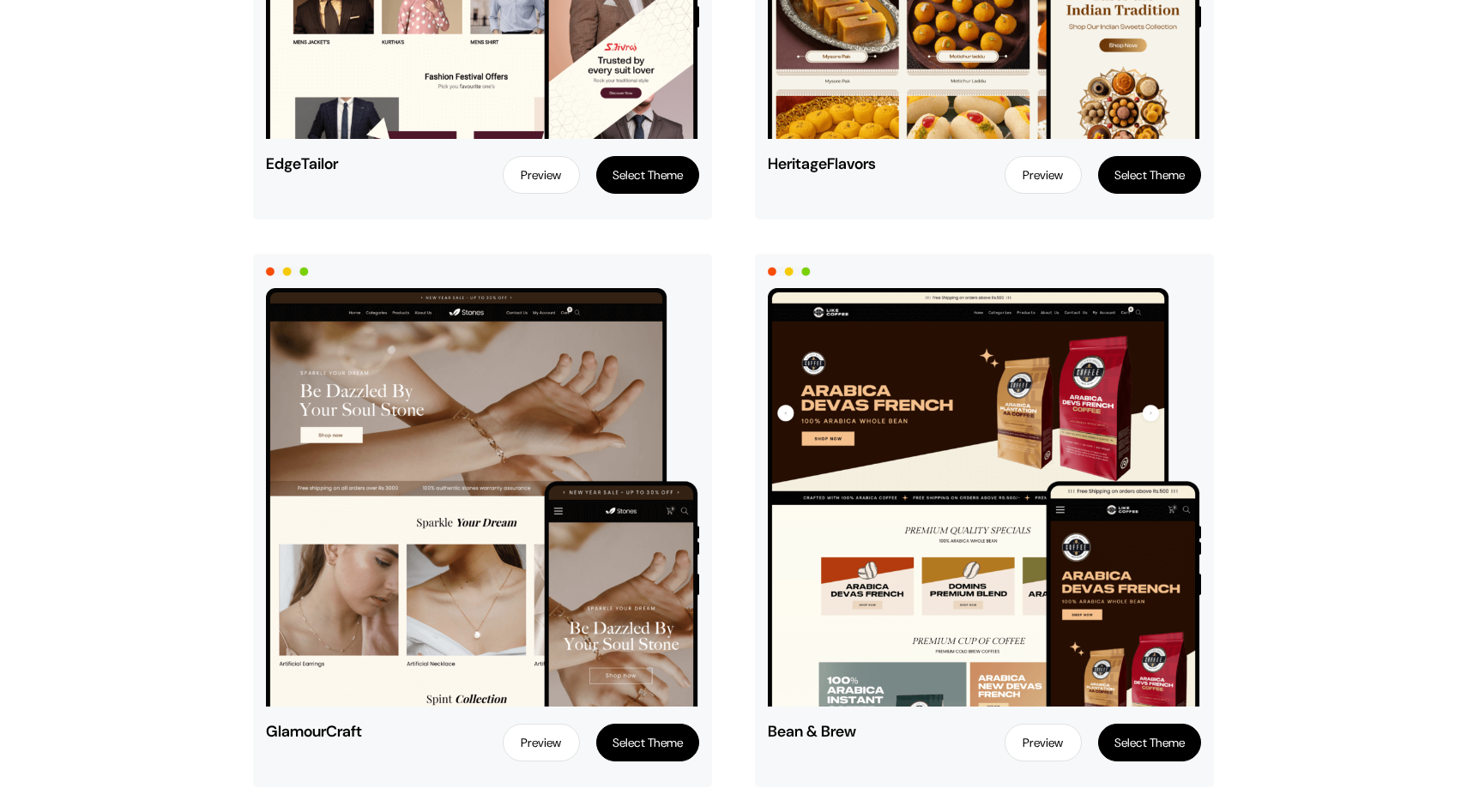
click at [652, 734] on button "Select Theme" at bounding box center [647, 743] width 103 height 38
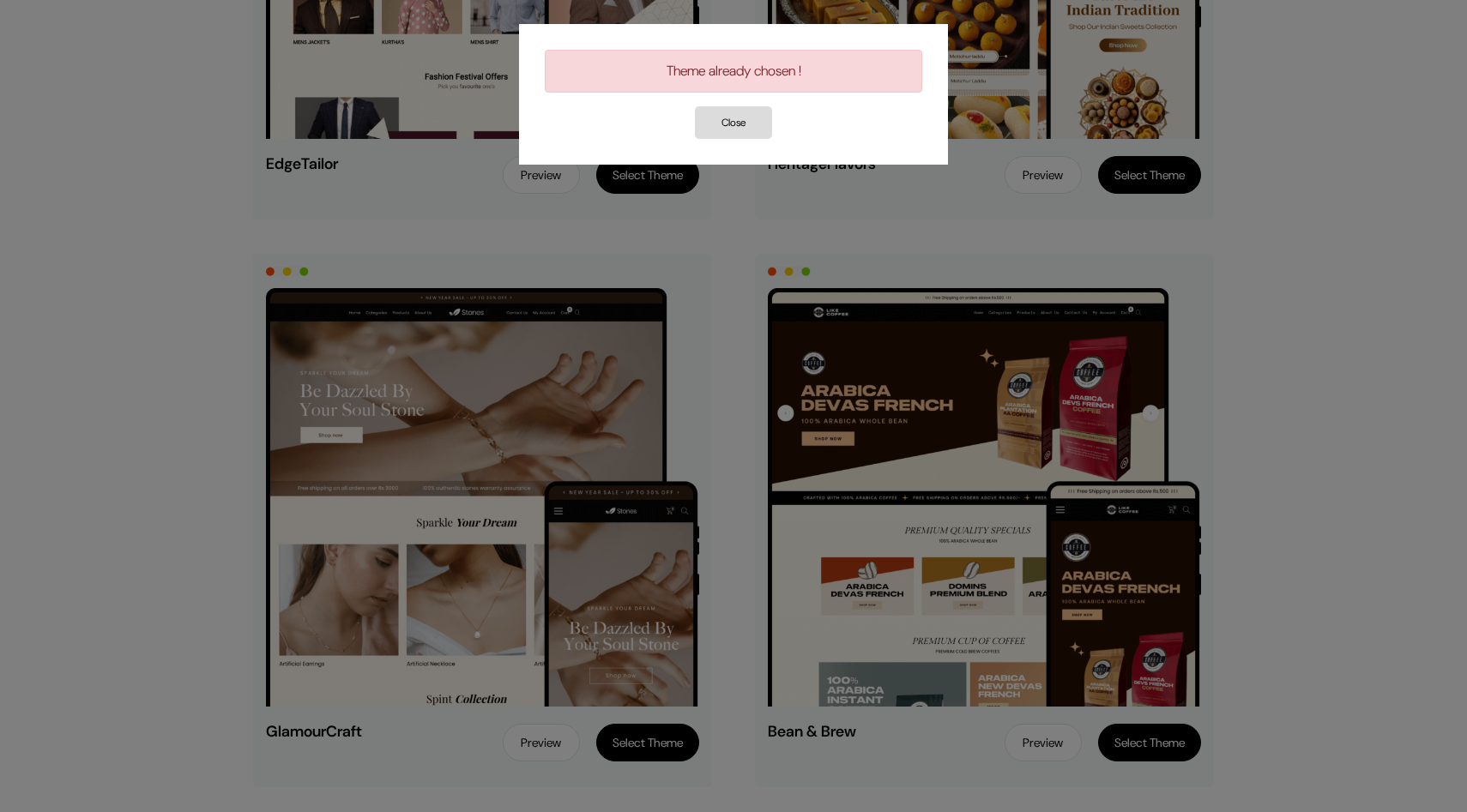
click at [740, 81] on div "Theme already chosen !" at bounding box center [734, 71] width 378 height 43
click at [740, 113] on button "Close" at bounding box center [734, 122] width 77 height 33
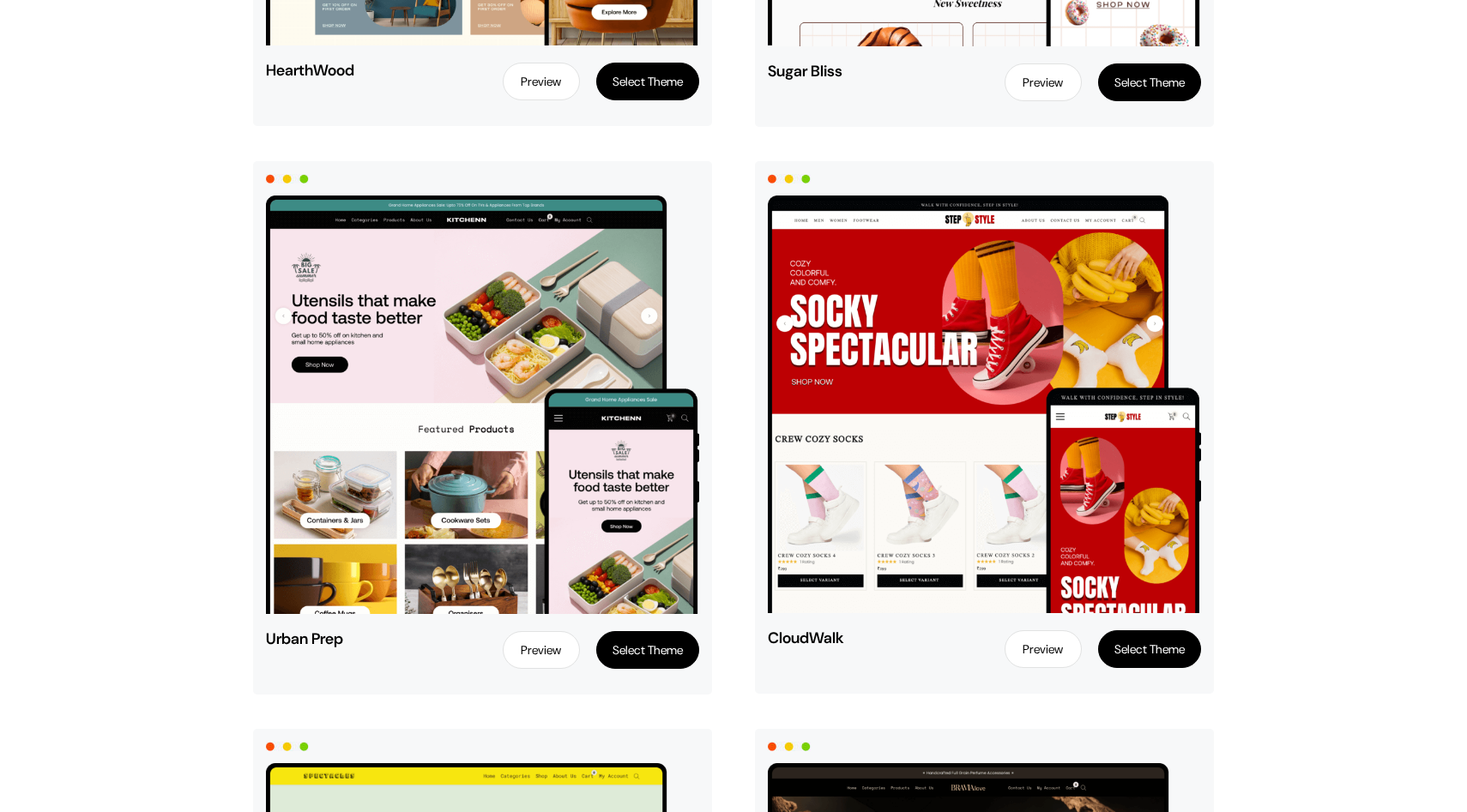
scroll to position [0, 0]
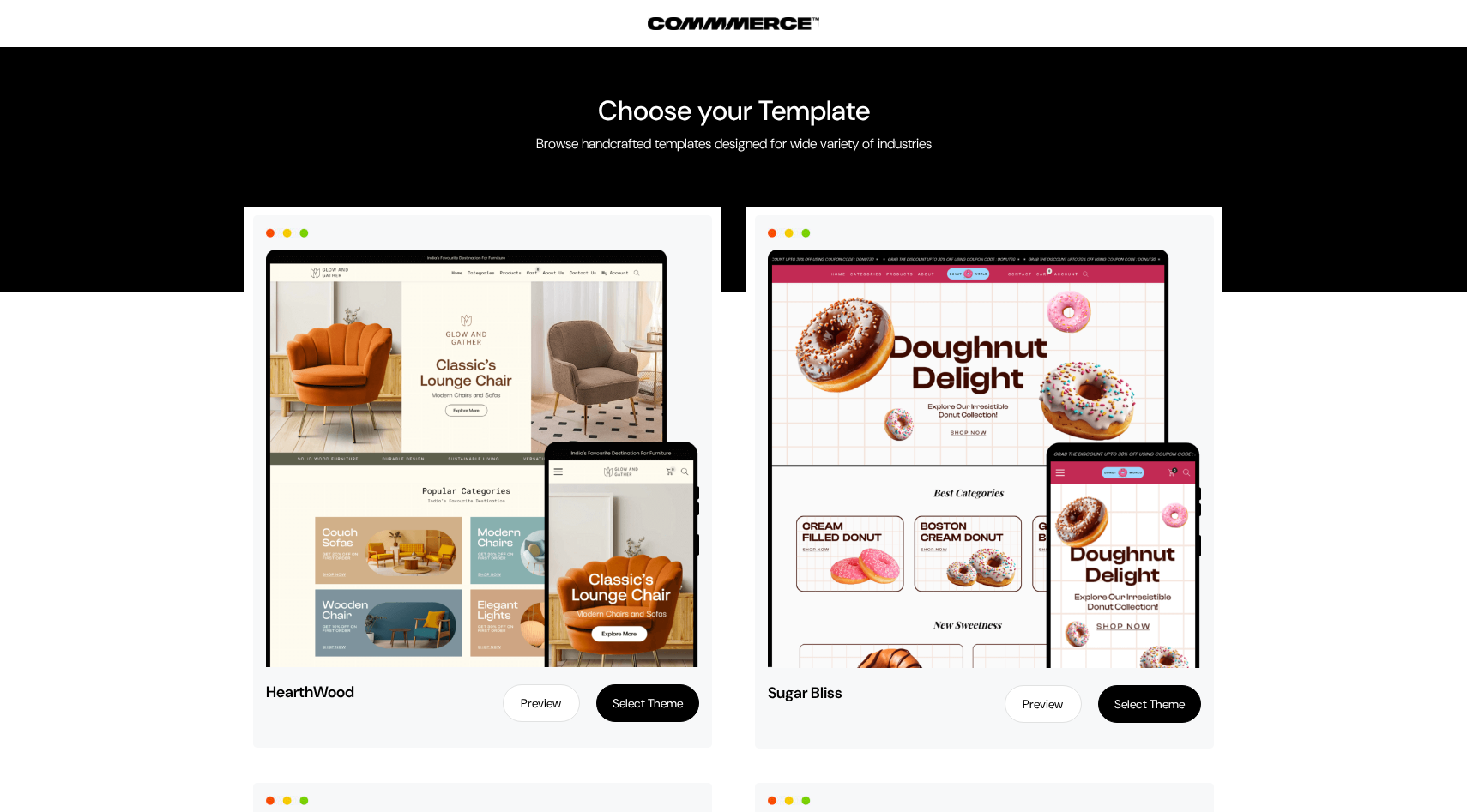
click at [743, 20] on img at bounding box center [733, 23] width 171 height 13
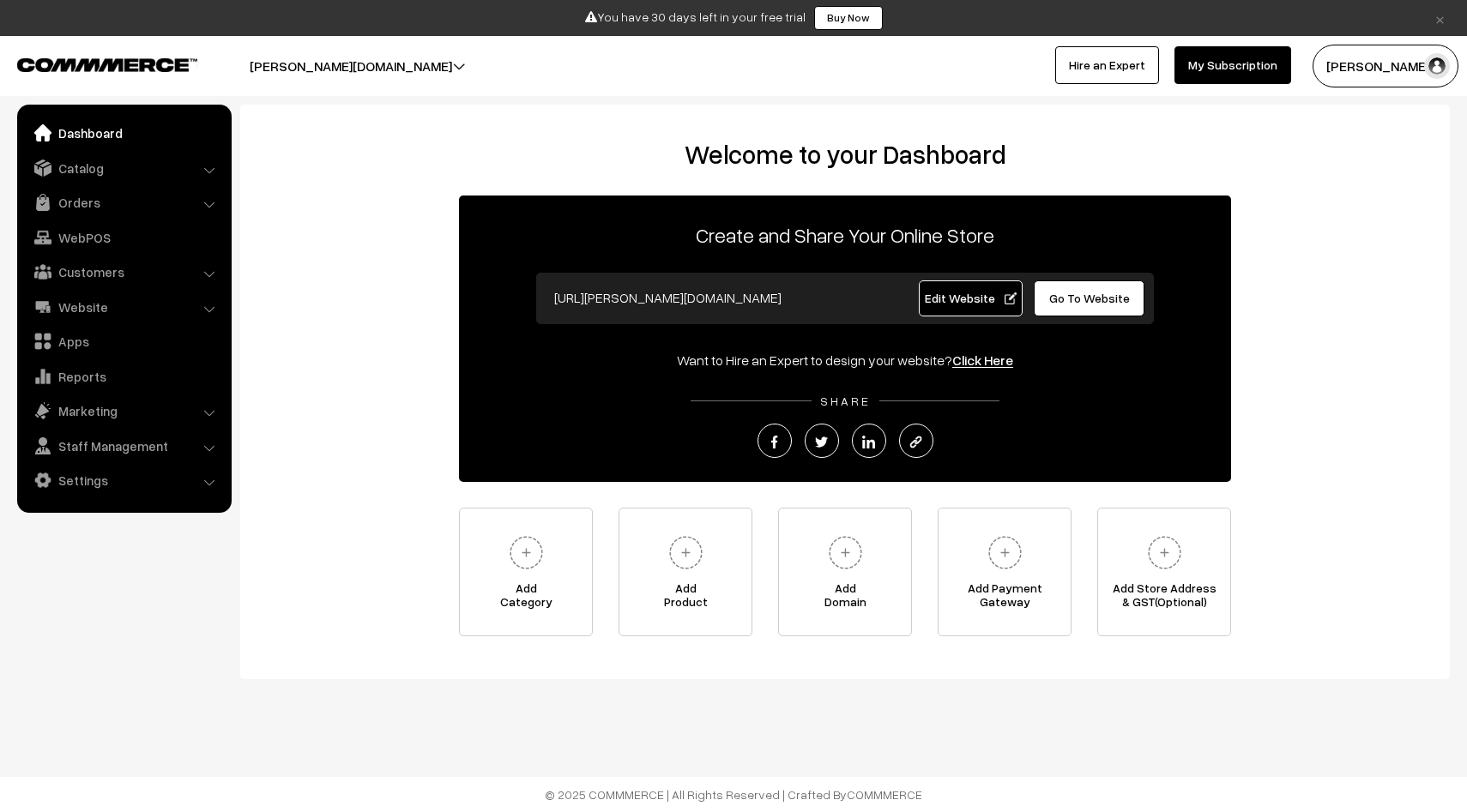
click at [1071, 299] on span "Go To Website" at bounding box center [1089, 298] width 81 height 14
click at [208, 168] on li "Catalog Categories" at bounding box center [124, 168] width 206 height 31
click at [208, 173] on li "Catalog Categories" at bounding box center [124, 168] width 206 height 31
click at [122, 175] on link "Catalog" at bounding box center [123, 168] width 204 height 31
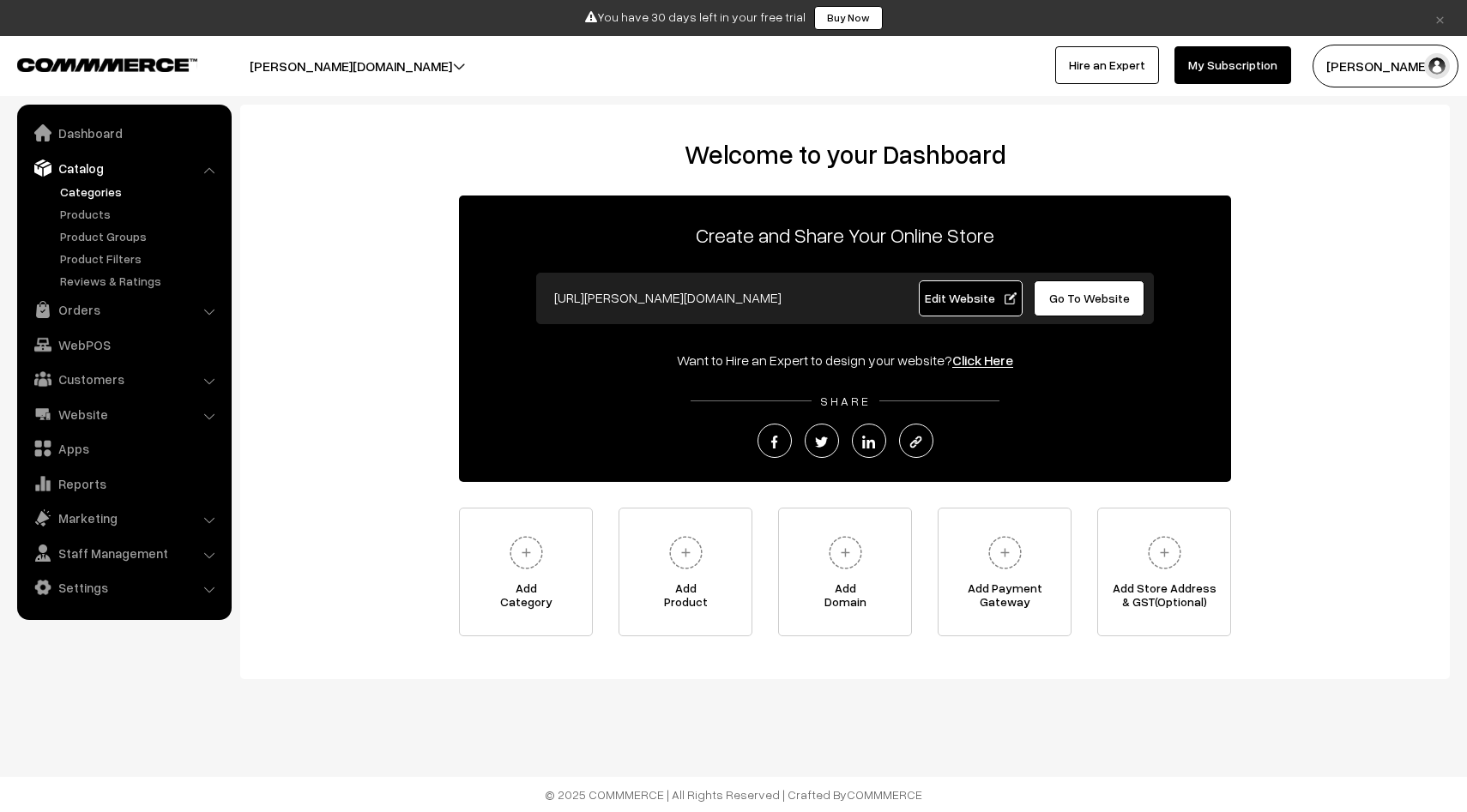
click at [112, 191] on link "Categories" at bounding box center [141, 191] width 170 height 18
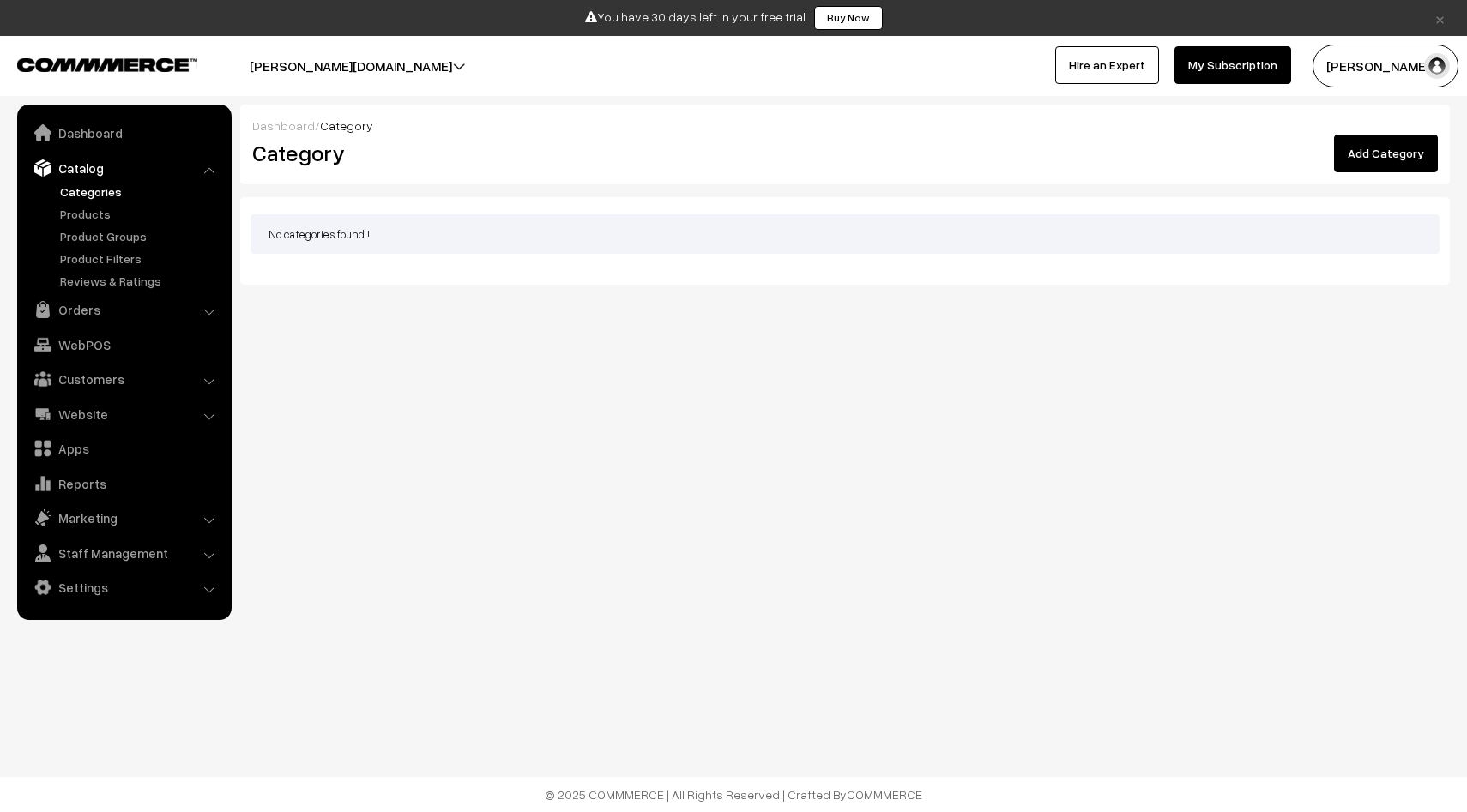
click at [356, 224] on div "No categories found !" at bounding box center [845, 234] width 1189 height 40
click at [1388, 164] on link "Add Category" at bounding box center [1385, 153] width 104 height 38
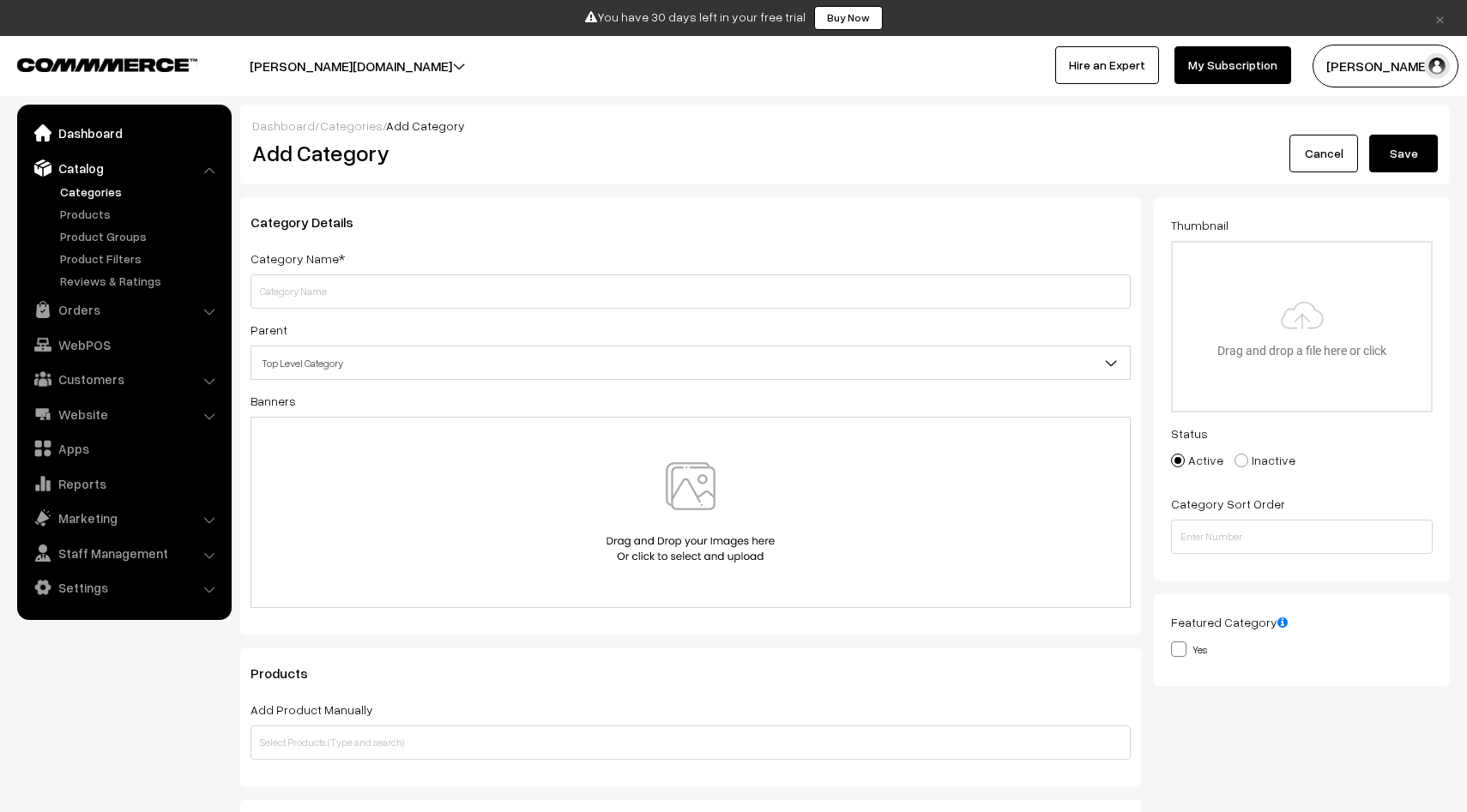
click at [157, 127] on link "Dashboard" at bounding box center [123, 133] width 204 height 31
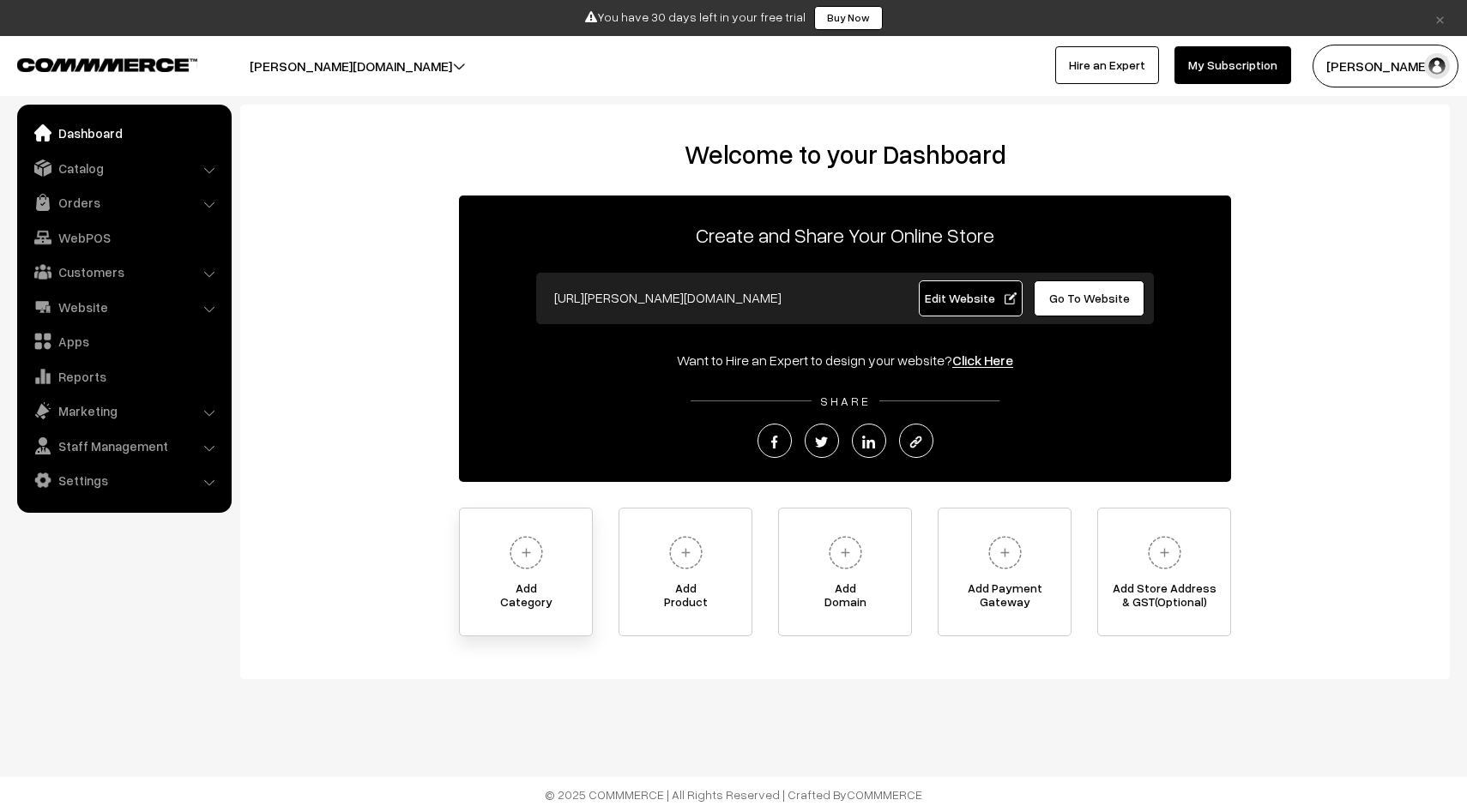
click at [537, 551] on img at bounding box center [526, 552] width 47 height 47
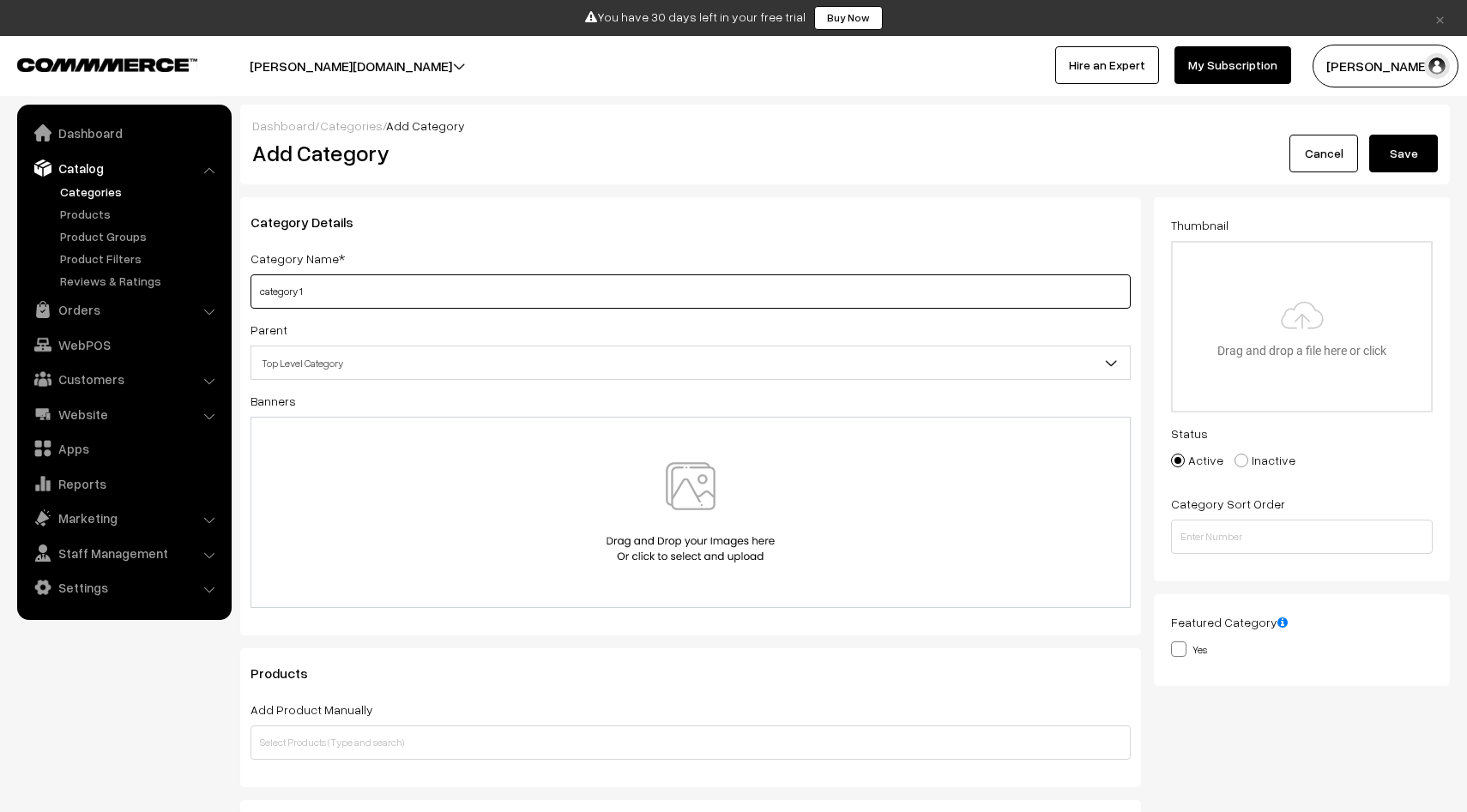
type input "category 1"
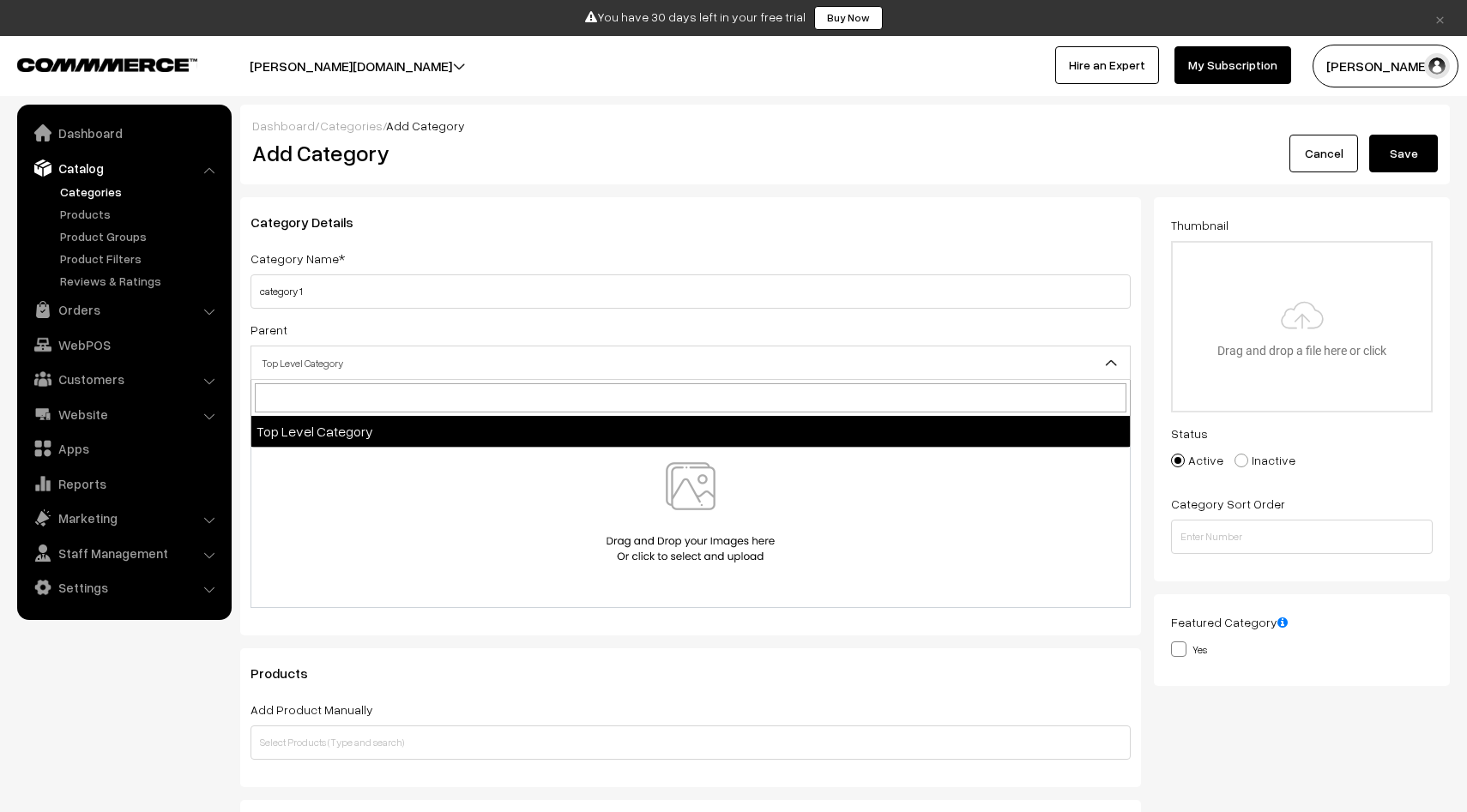
click at [280, 377] on span "Top Level Category" at bounding box center [690, 363] width 879 height 30
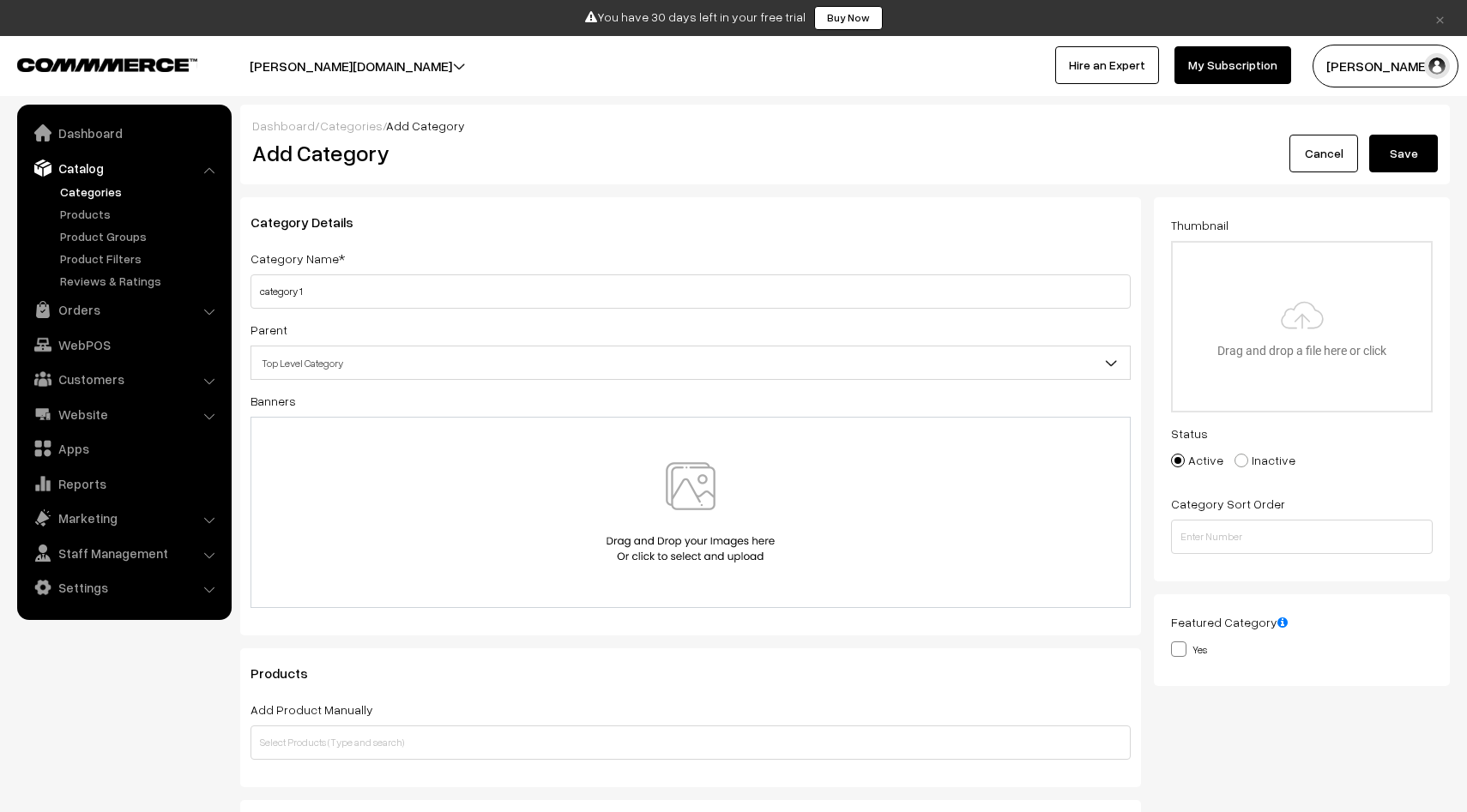
click at [1417, 157] on button "Save" at bounding box center [1403, 153] width 68 height 38
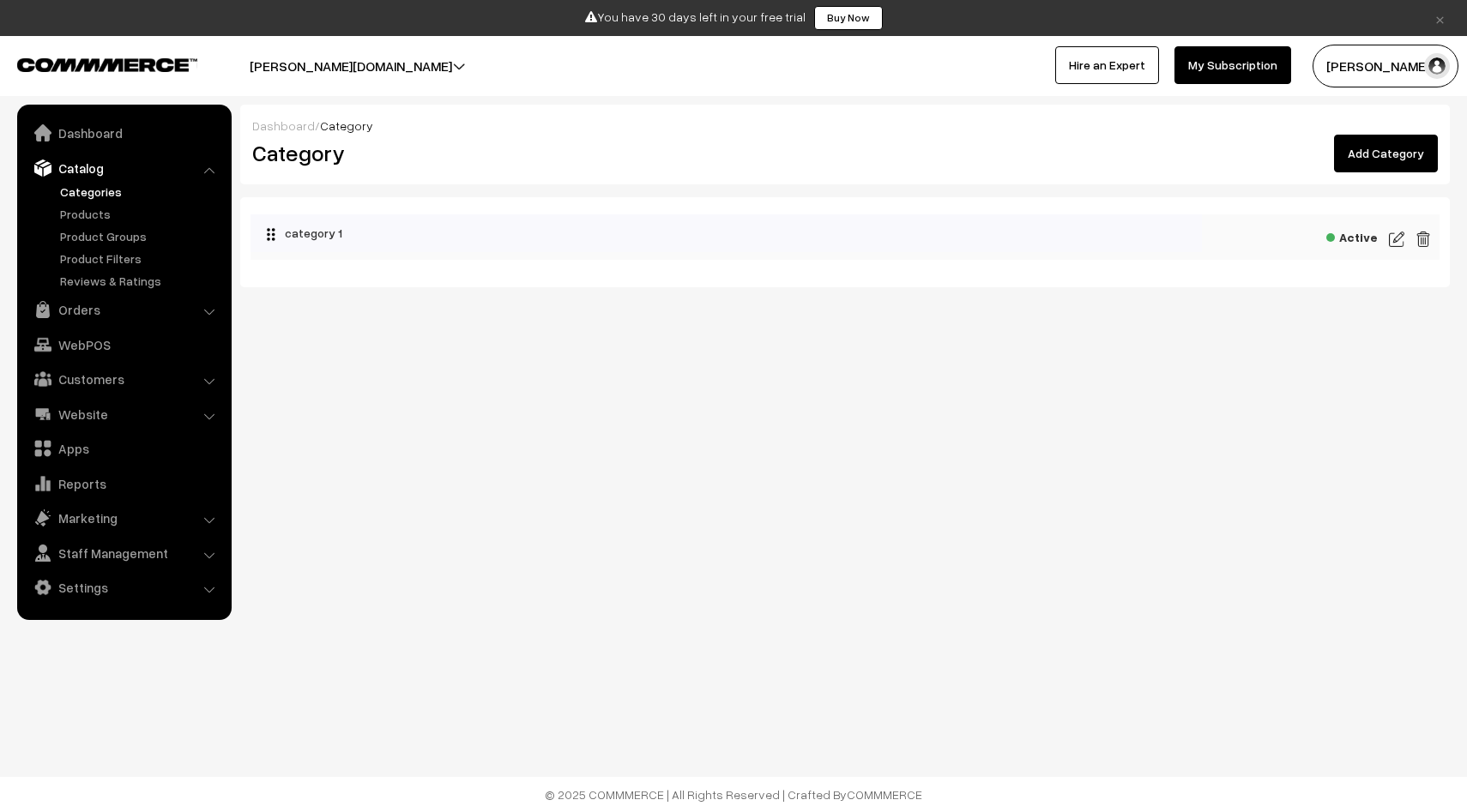
click at [1385, 163] on link "Add Category" at bounding box center [1385, 153] width 104 height 38
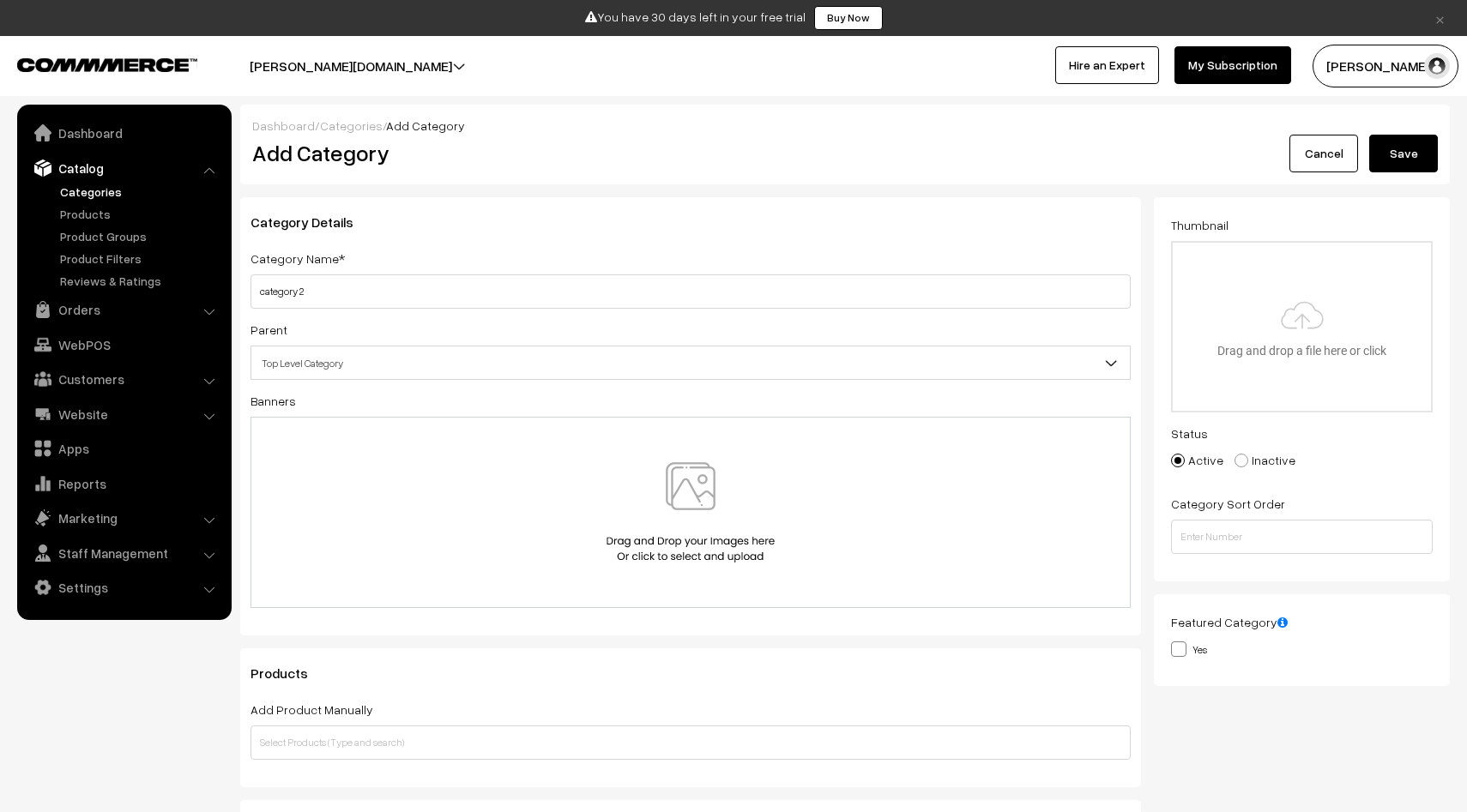
type input "category 2"
click at [1409, 160] on button "Save" at bounding box center [1403, 153] width 68 height 38
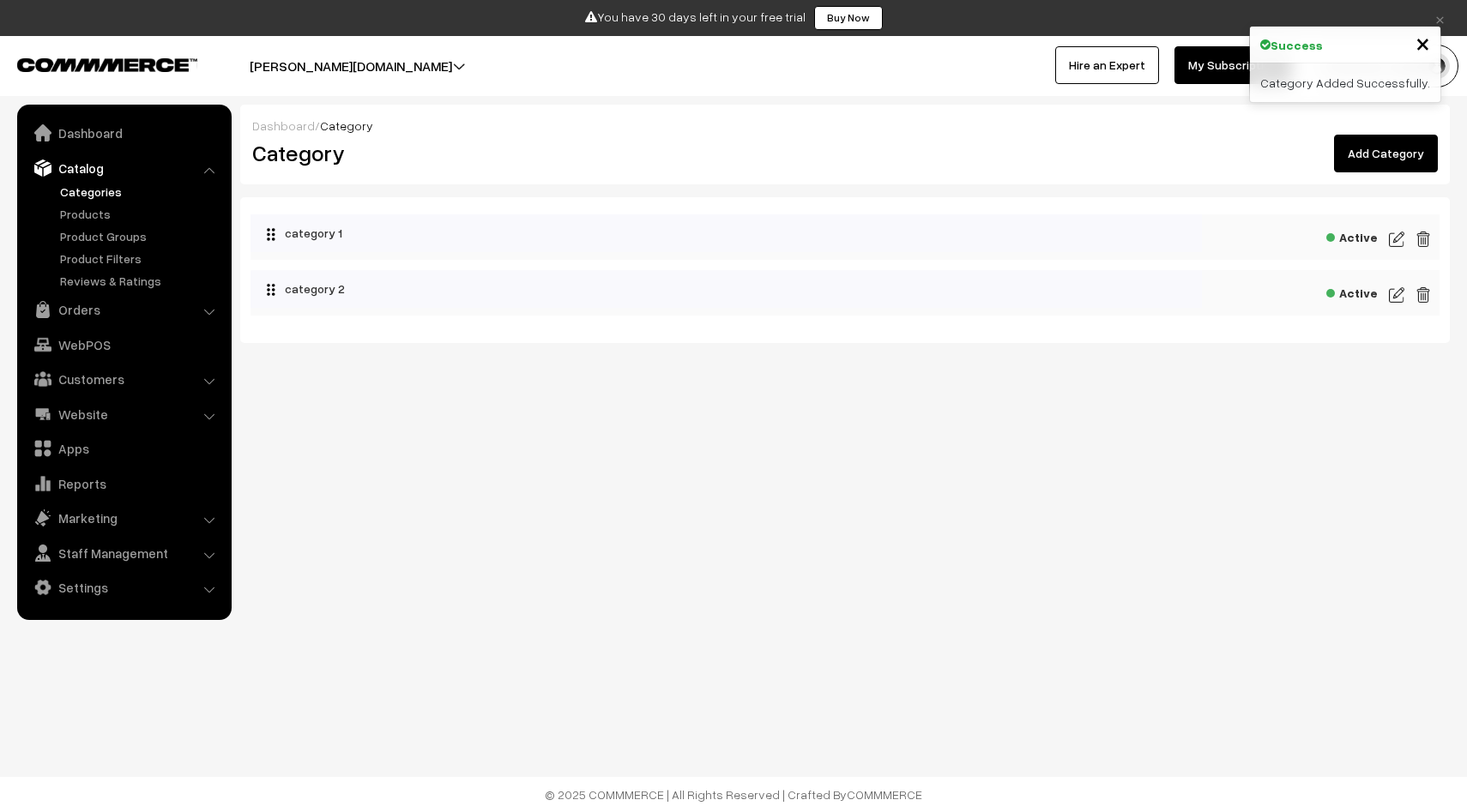
click at [1395, 160] on link "Add Category" at bounding box center [1385, 153] width 104 height 38
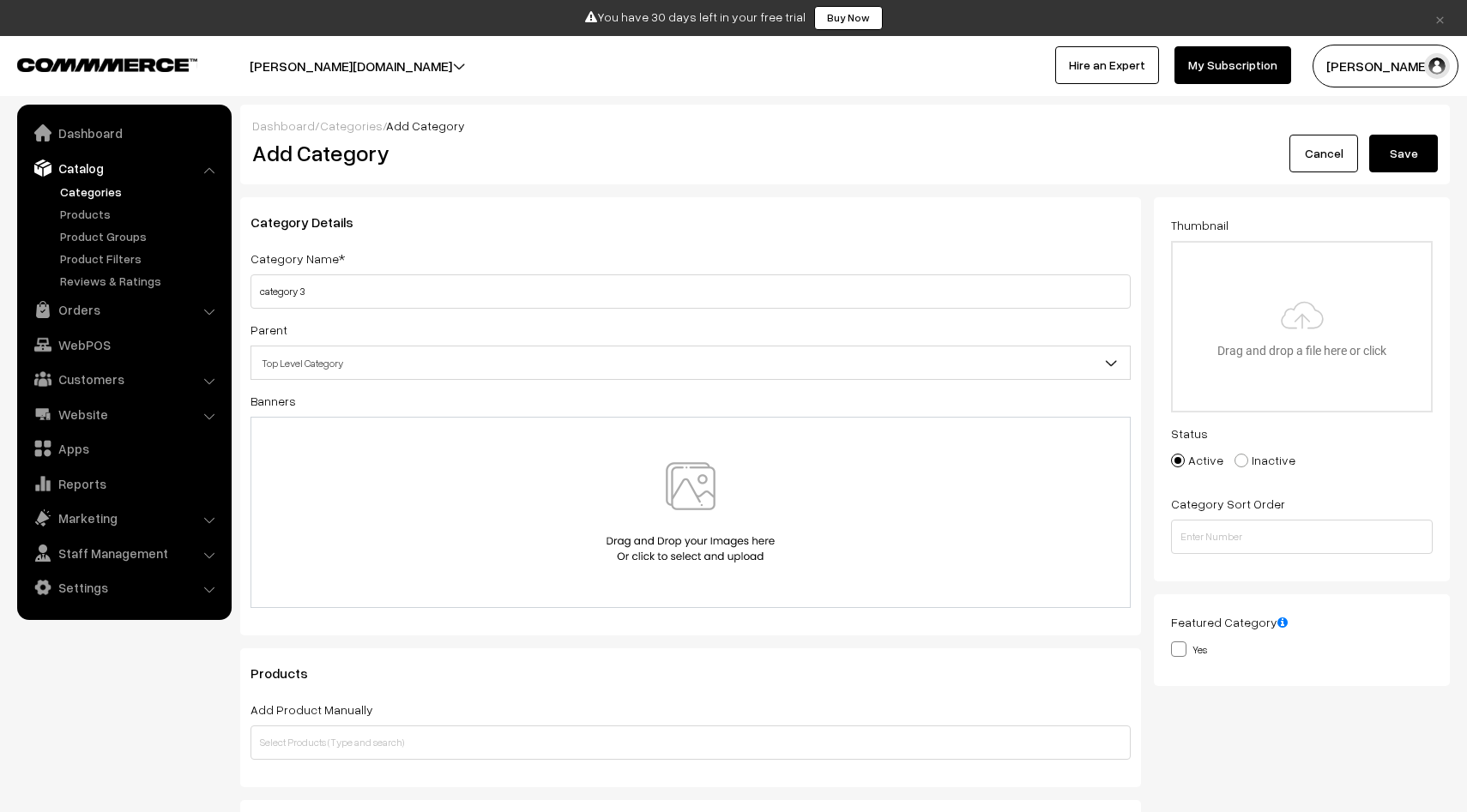
type input "category 3"
click at [1398, 147] on button "Save" at bounding box center [1403, 153] width 68 height 38
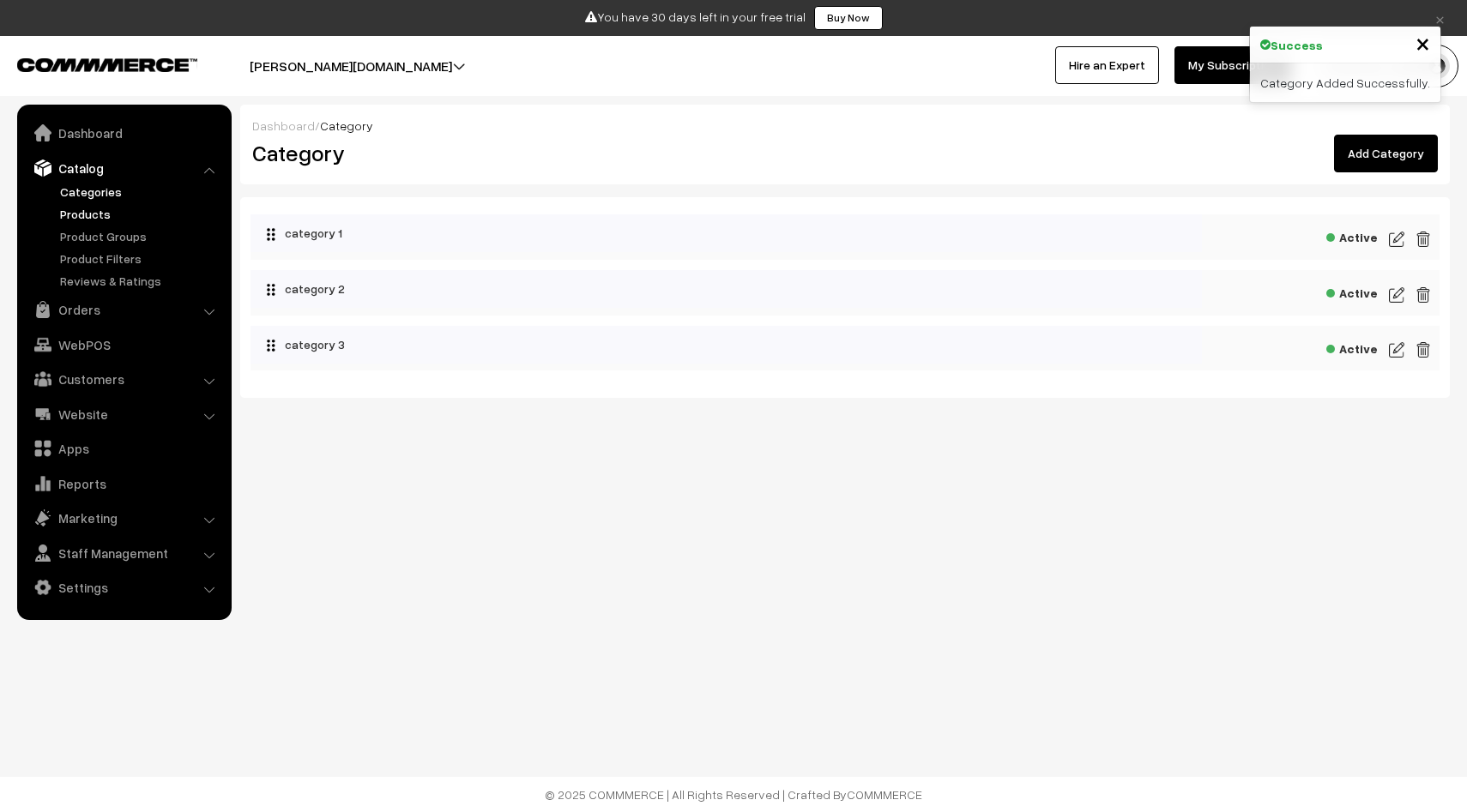
click at [82, 217] on link "Products" at bounding box center [141, 214] width 170 height 18
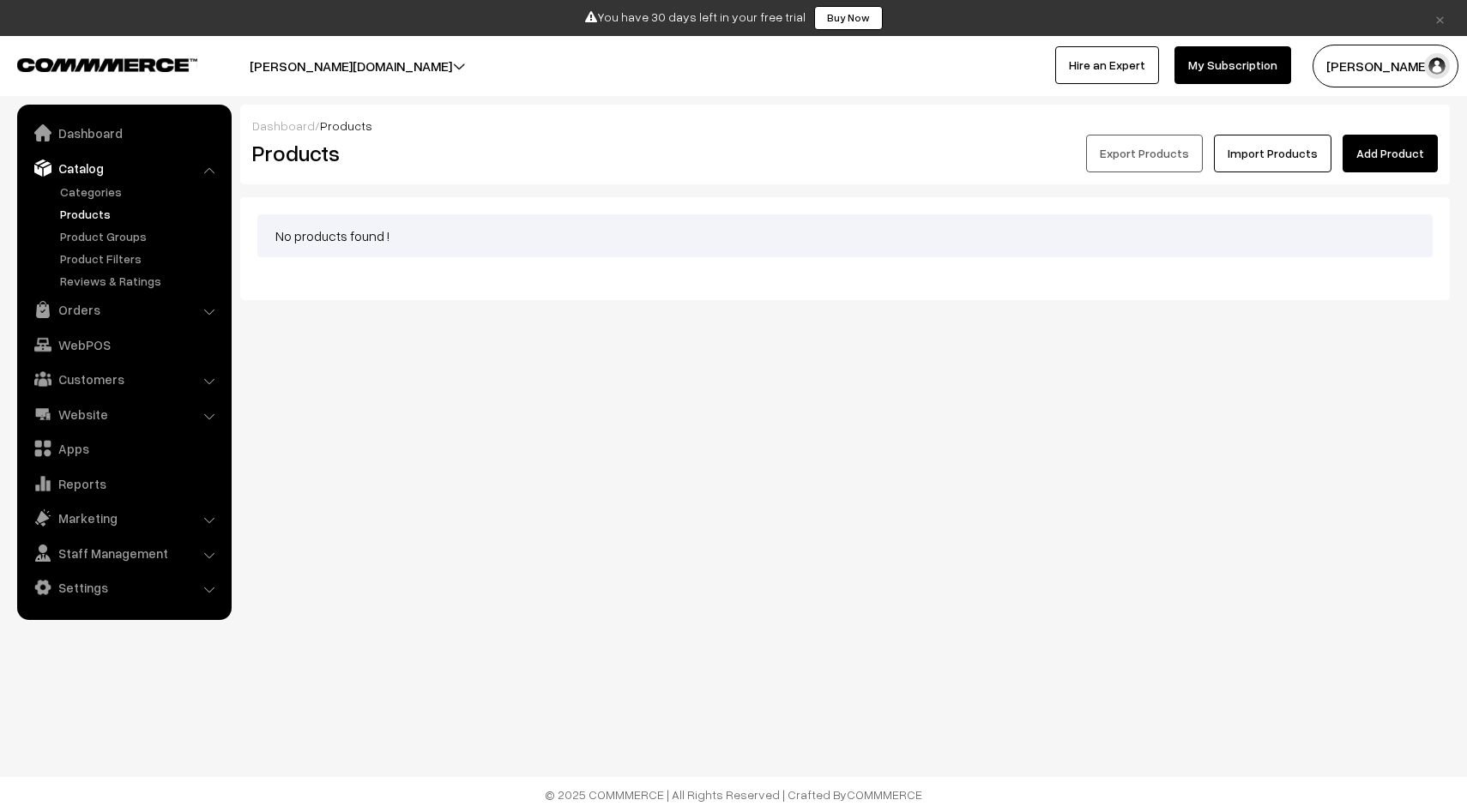
click at [1388, 163] on link "Add Product" at bounding box center [1390, 153] width 95 height 38
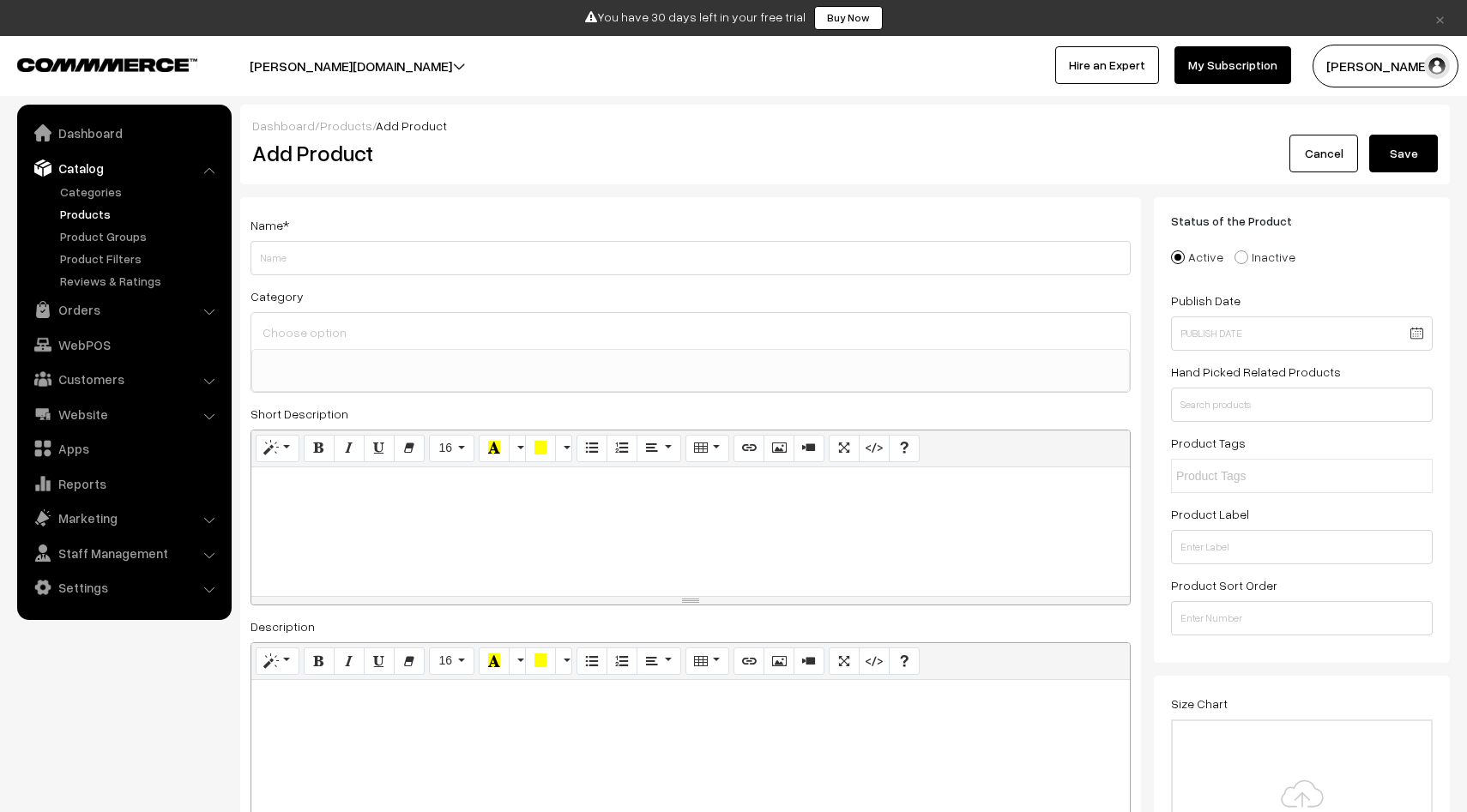
click at [322, 344] on input at bounding box center [690, 332] width 865 height 25
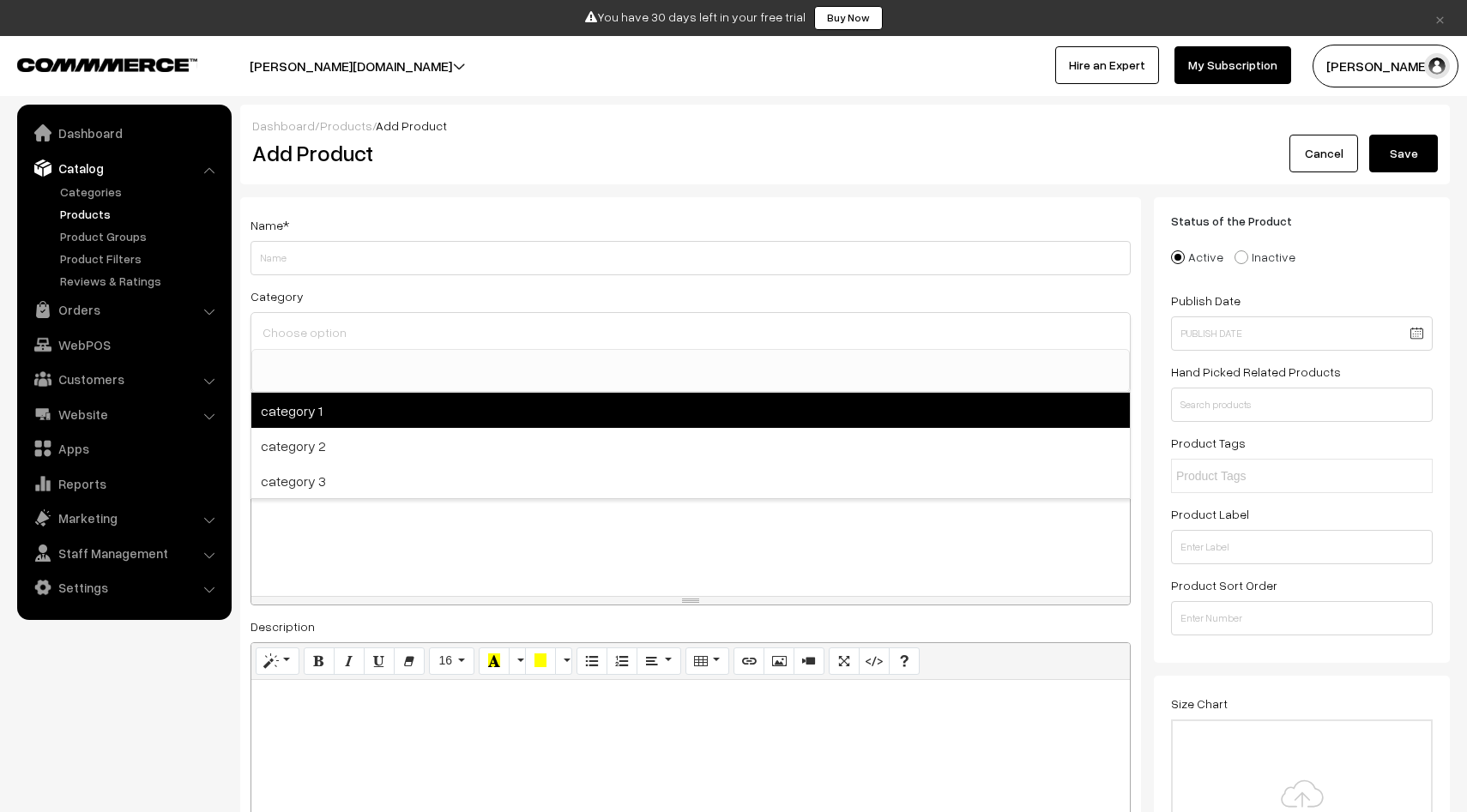
click at [299, 419] on span "category 1" at bounding box center [690, 410] width 879 height 35
select select "1"
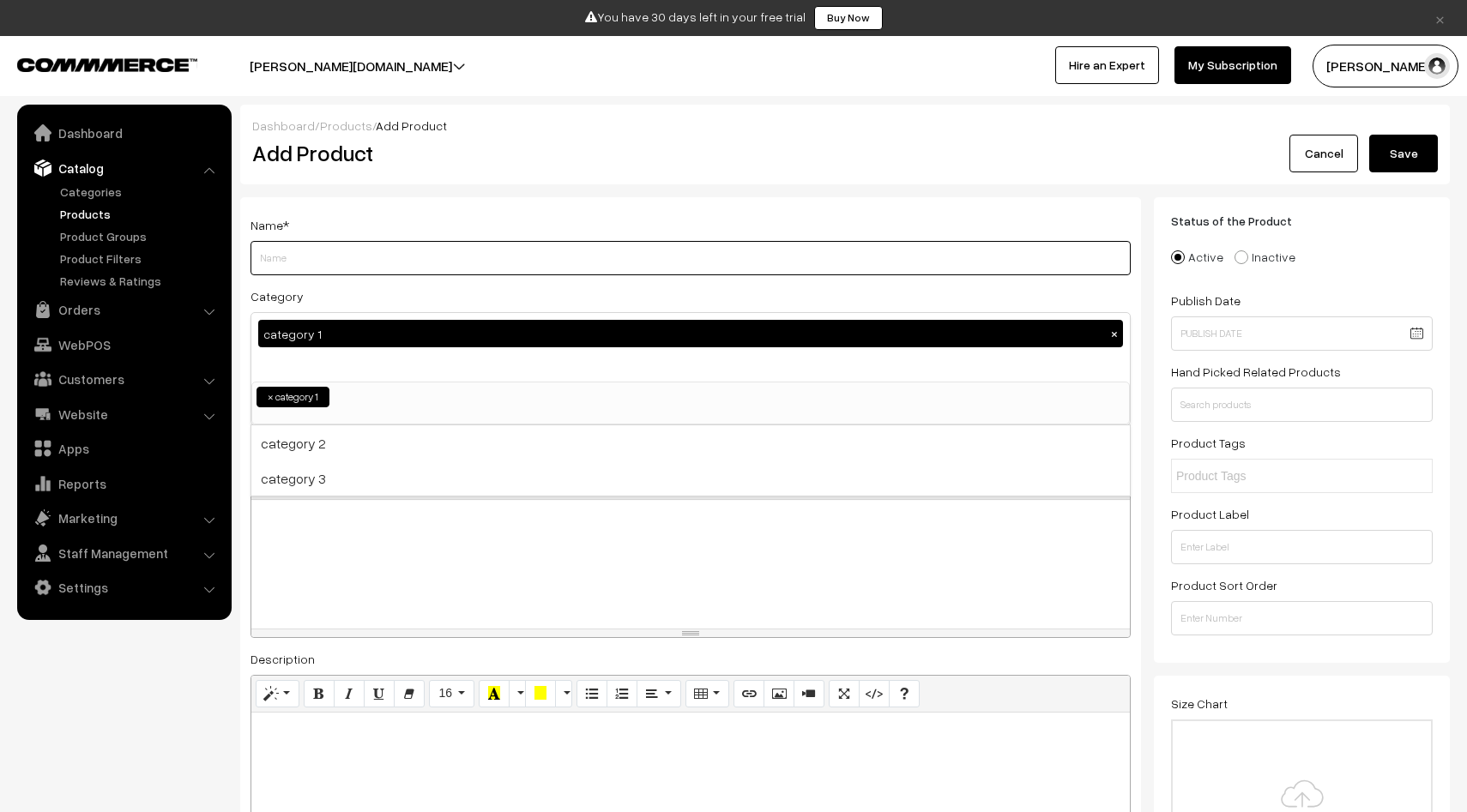
click at [315, 255] on input "Weight" at bounding box center [691, 258] width 881 height 35
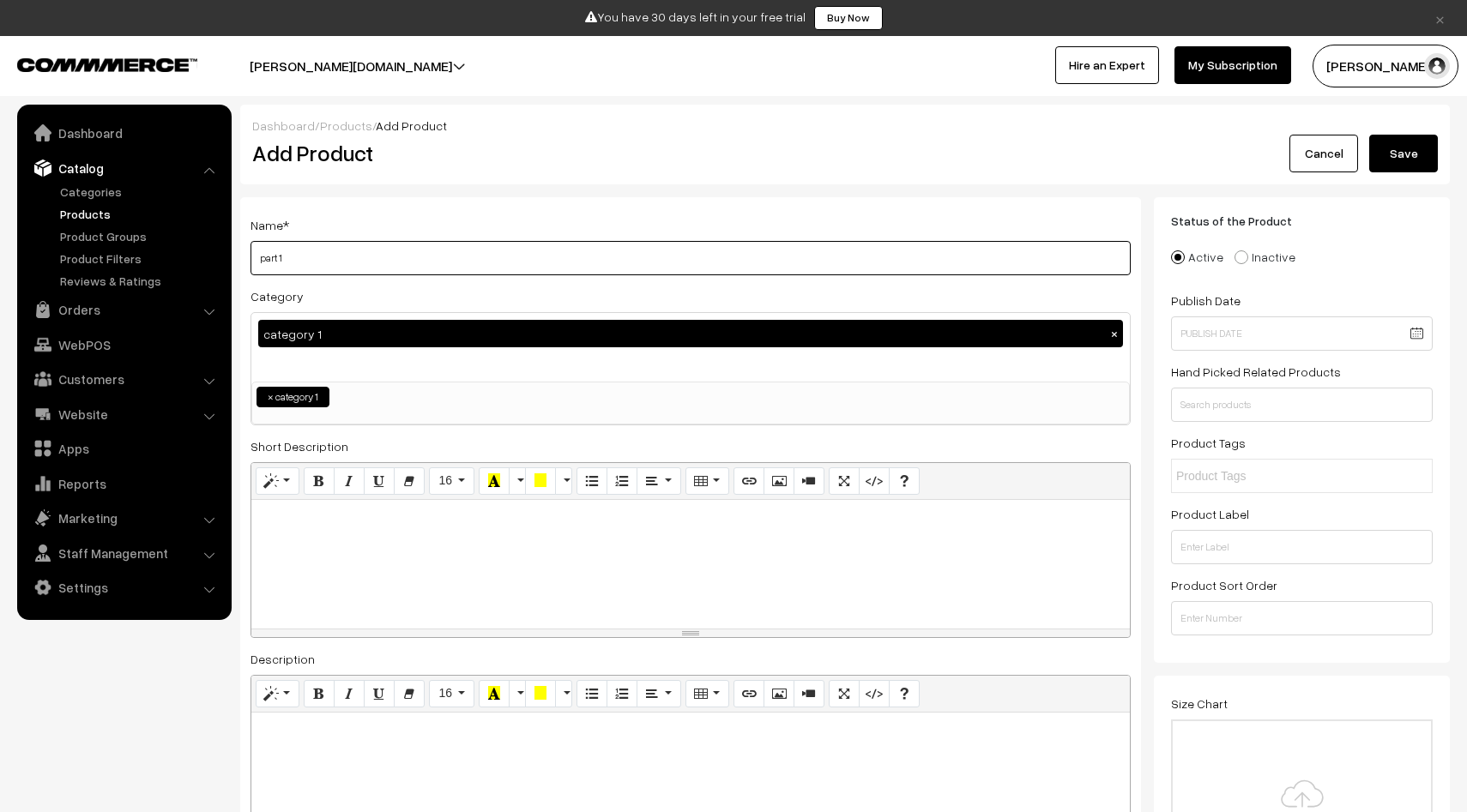
type input "part 1"
click at [291, 558] on div at bounding box center [690, 564] width 879 height 129
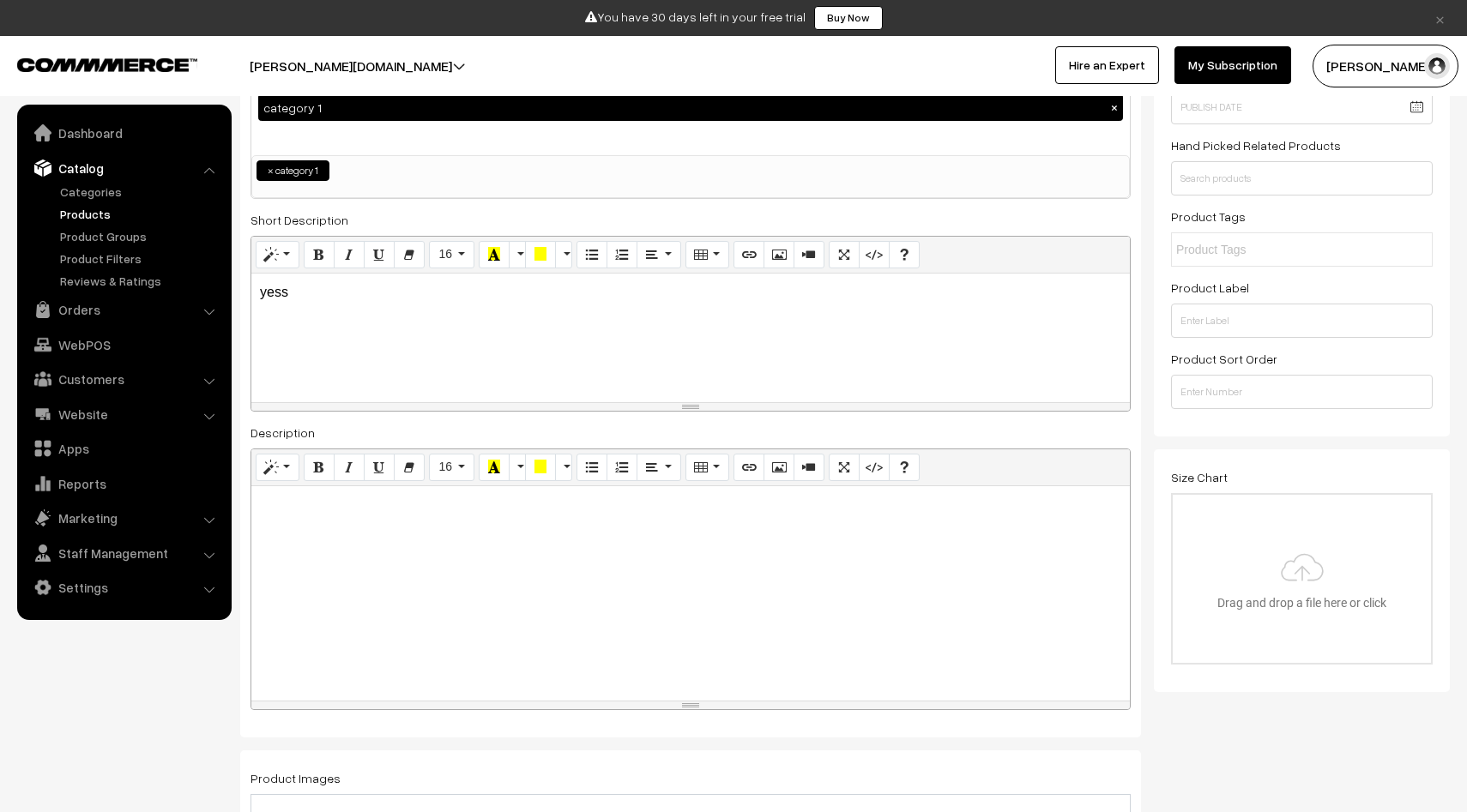
scroll to position [230, 0]
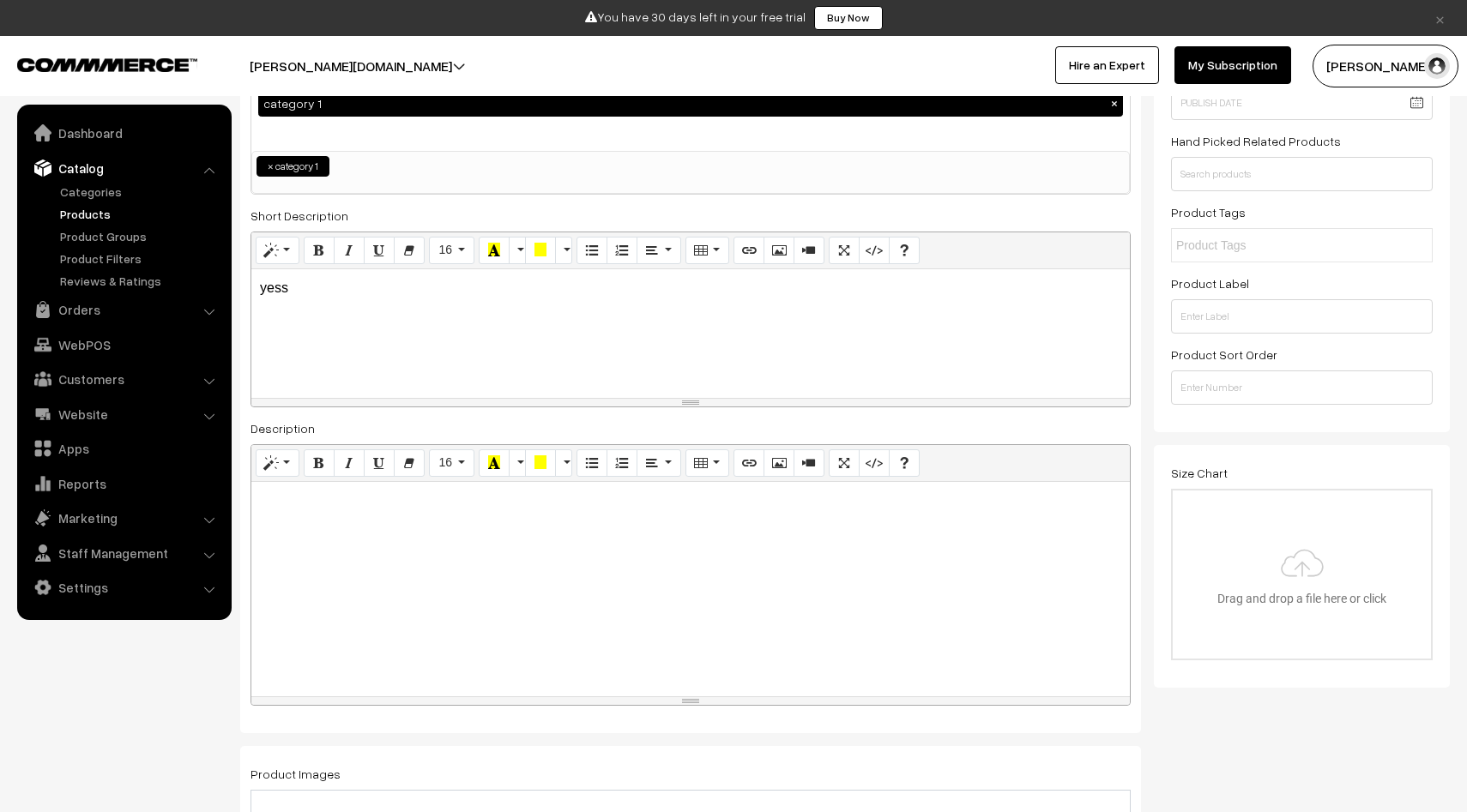
click at [340, 634] on div at bounding box center [690, 589] width 879 height 215
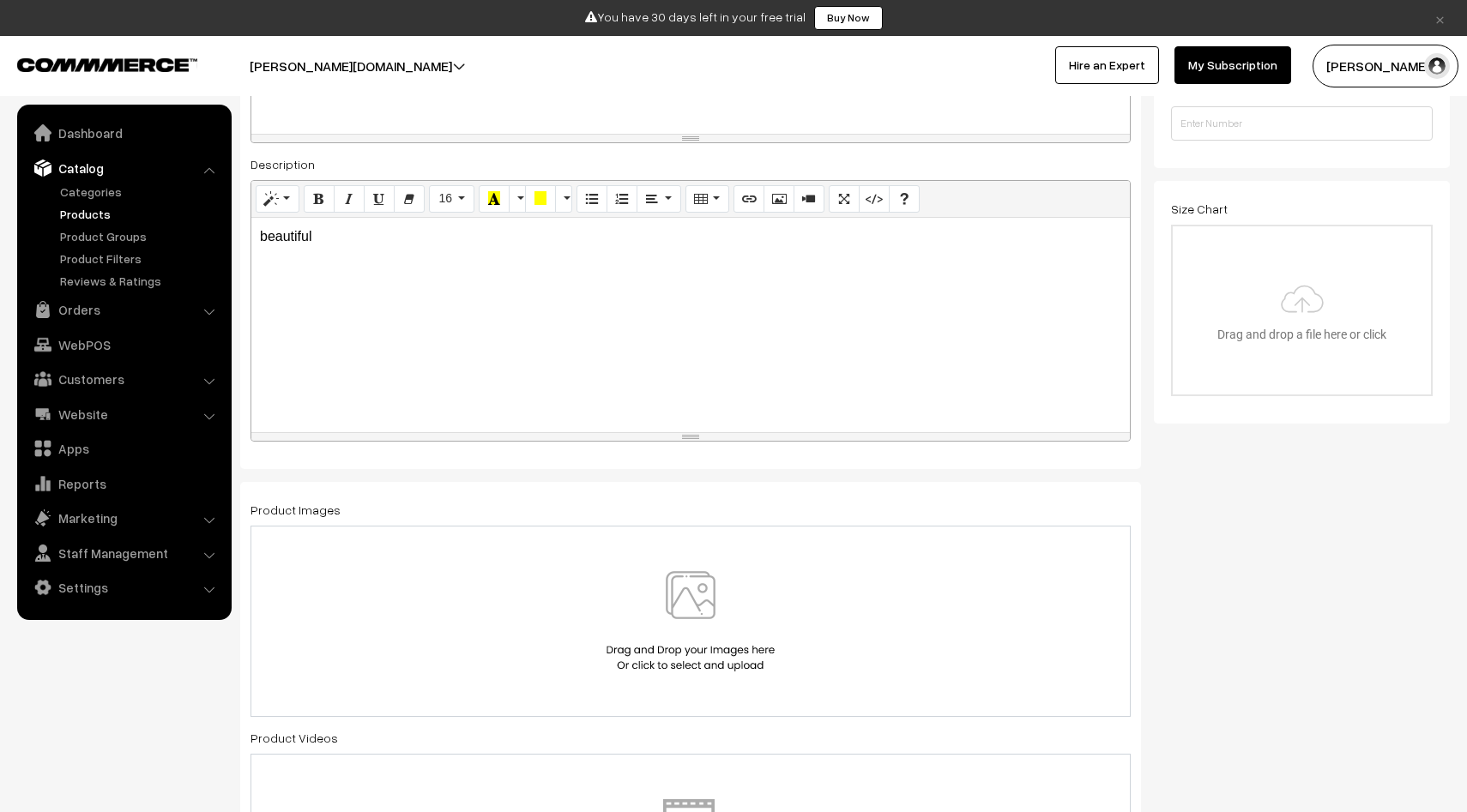
scroll to position [821, 0]
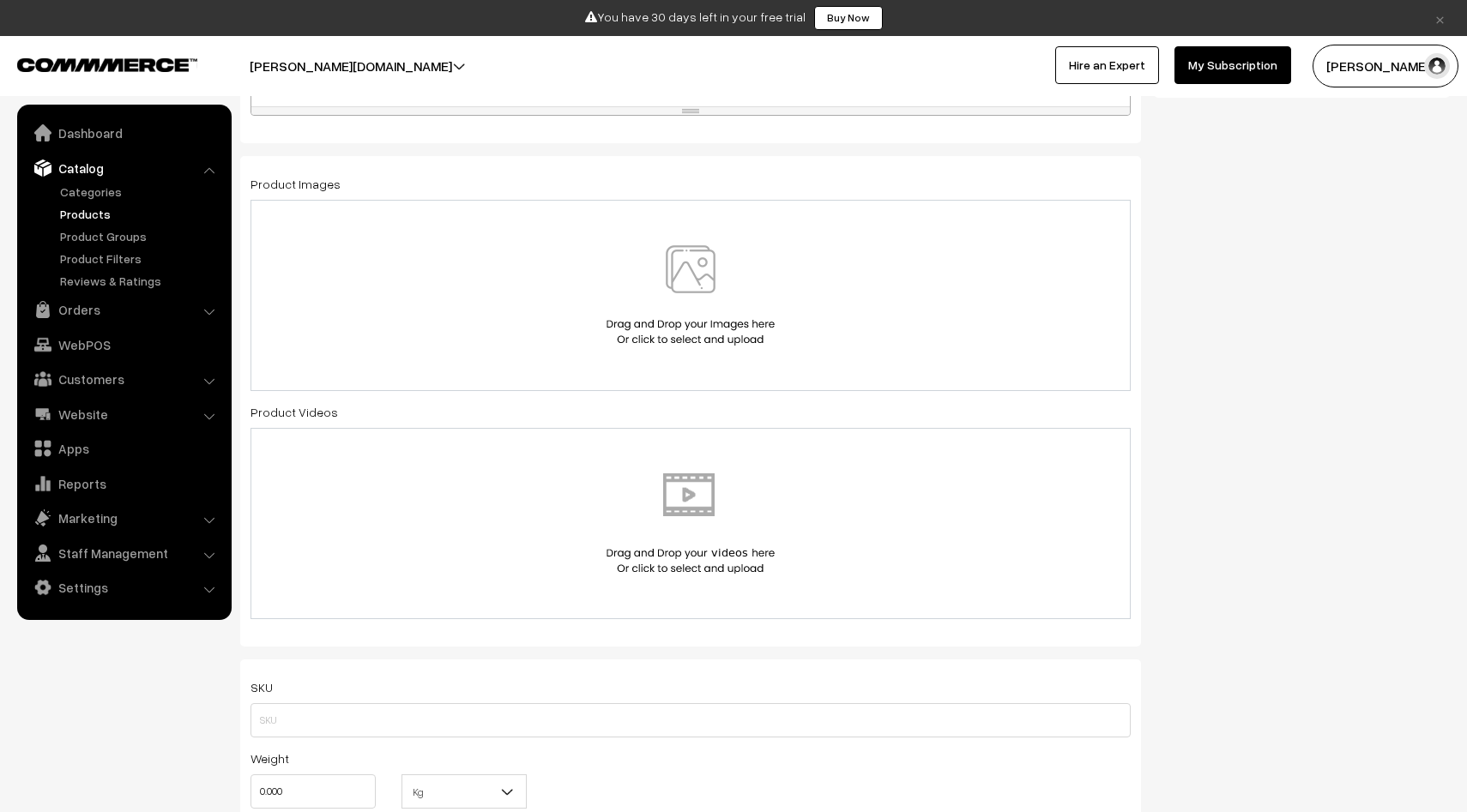
click at [735, 279] on img at bounding box center [690, 295] width 177 height 100
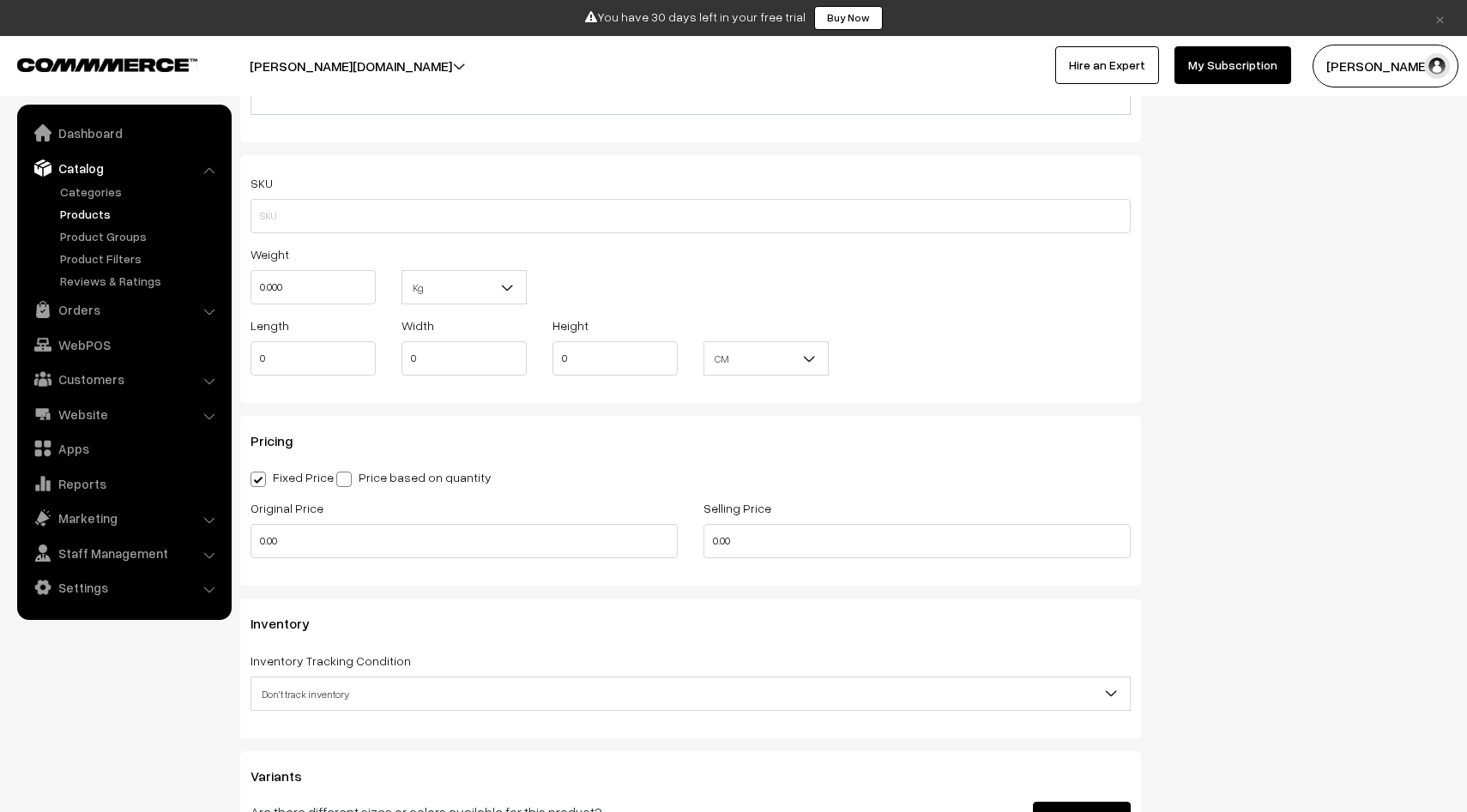
scroll to position [1326, 0]
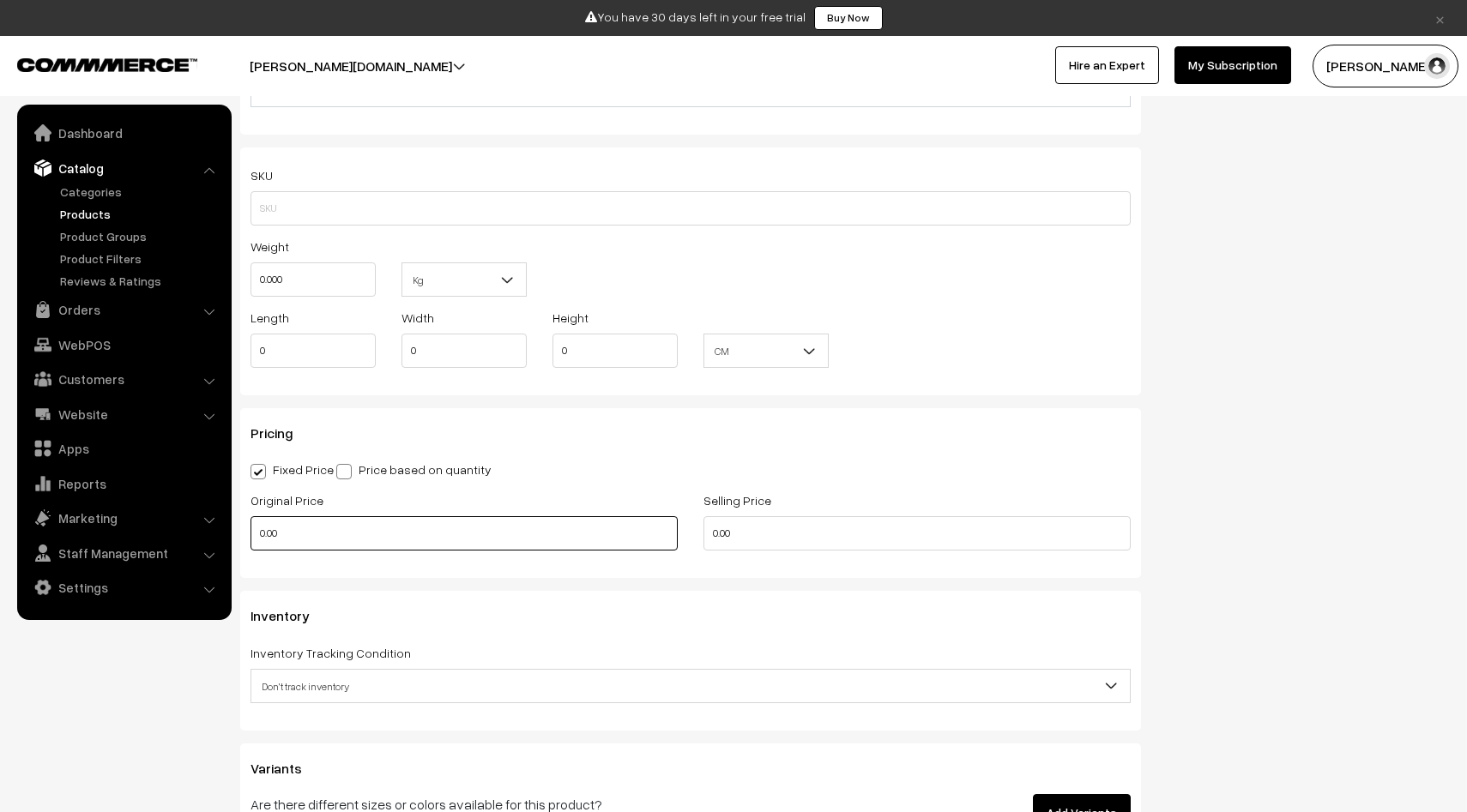
click at [261, 535] on input "0.00" at bounding box center [465, 533] width 428 height 35
type input "10000"
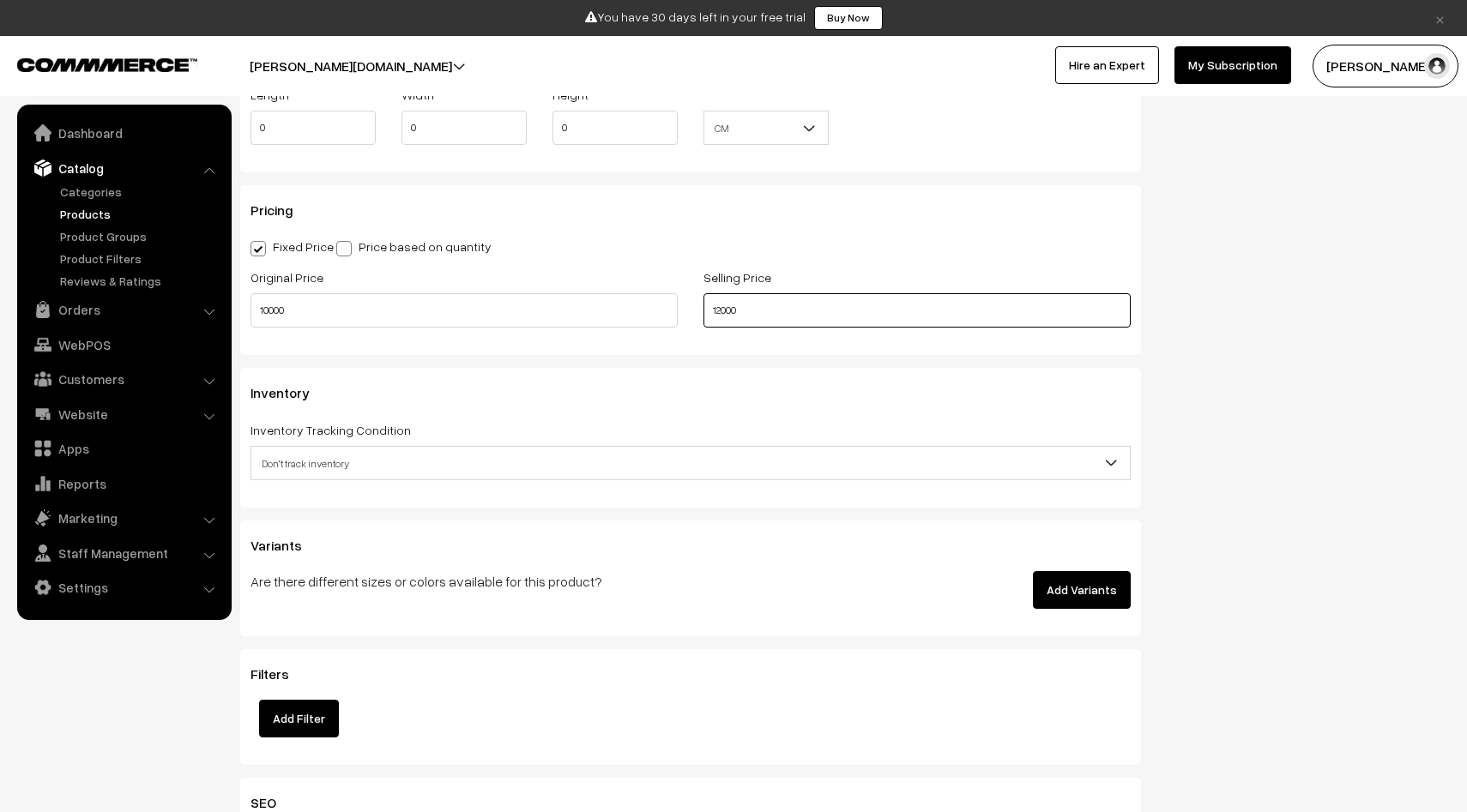
scroll to position [1552, 0]
type input "12000"
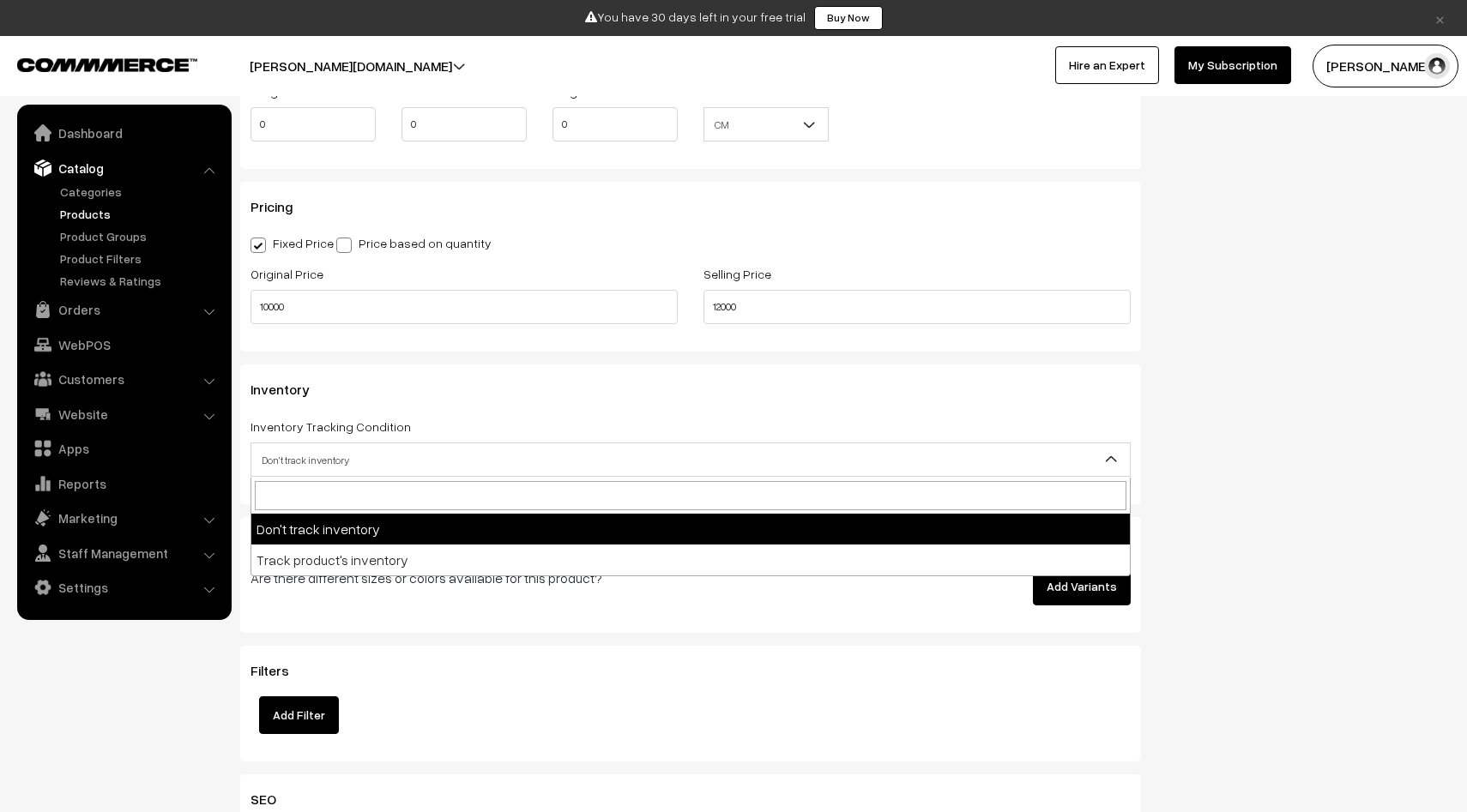
click at [457, 458] on span "Don't track inventory" at bounding box center [690, 460] width 879 height 30
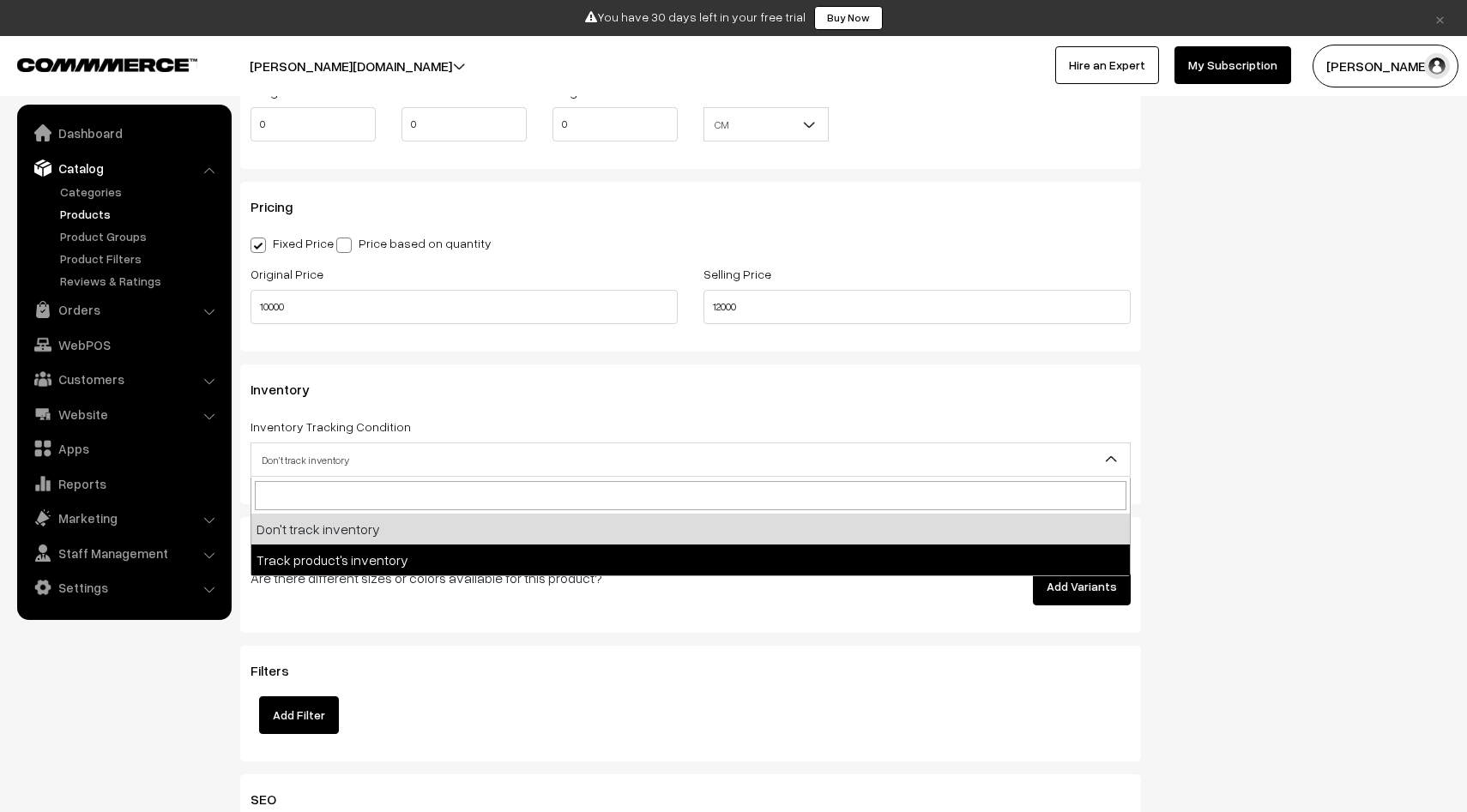
select select "2"
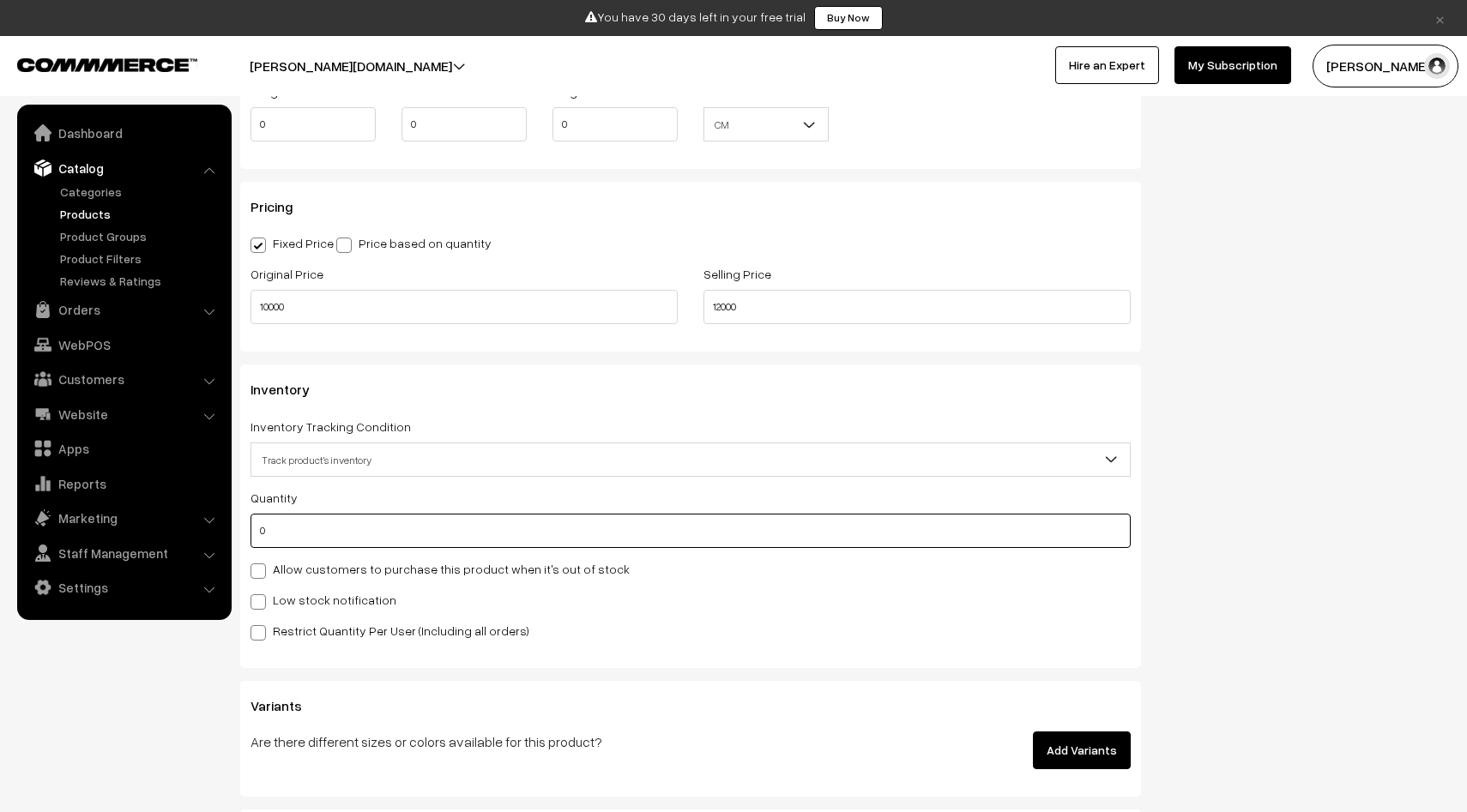
click at [311, 546] on input "0" at bounding box center [691, 531] width 881 height 35
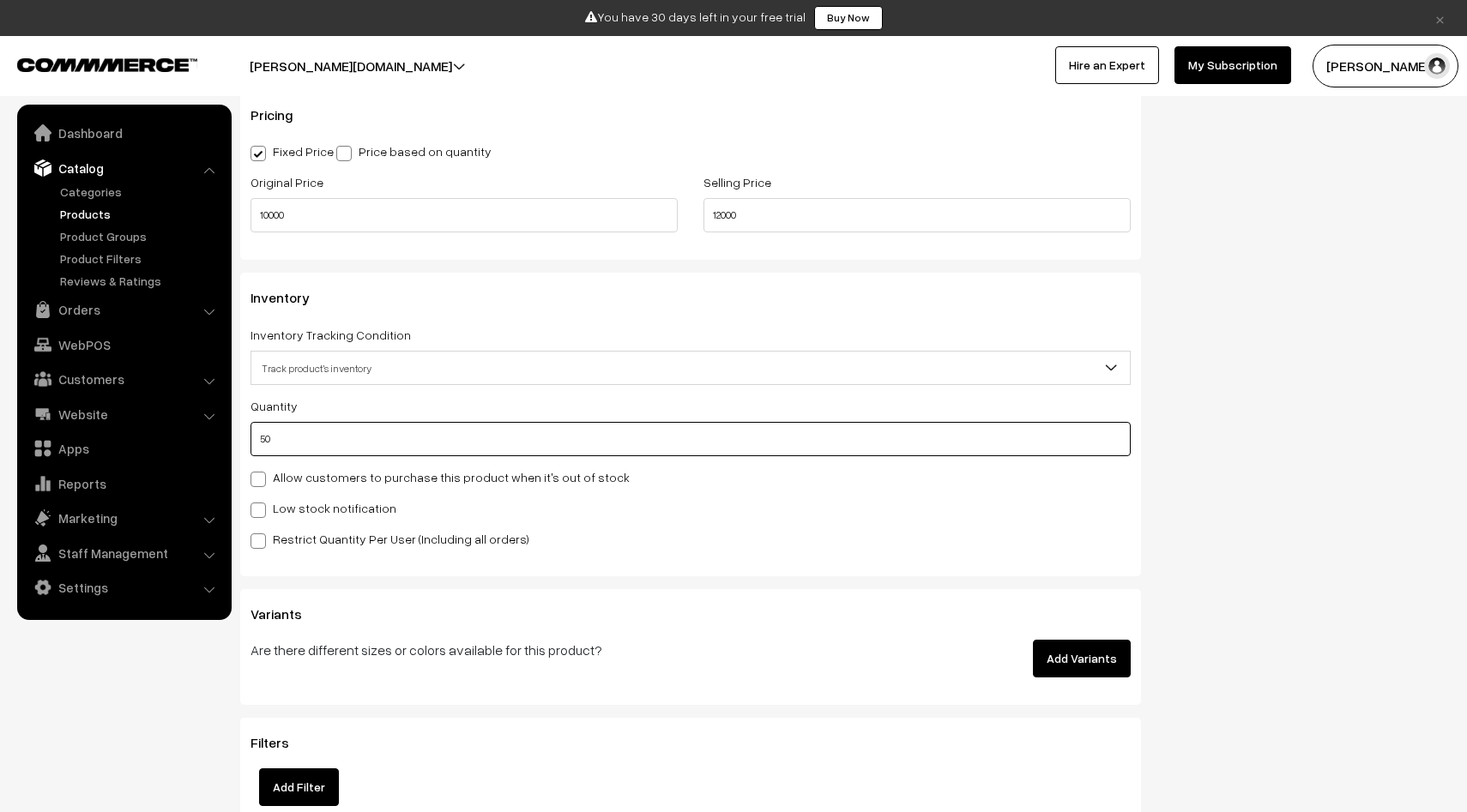
type input "50"
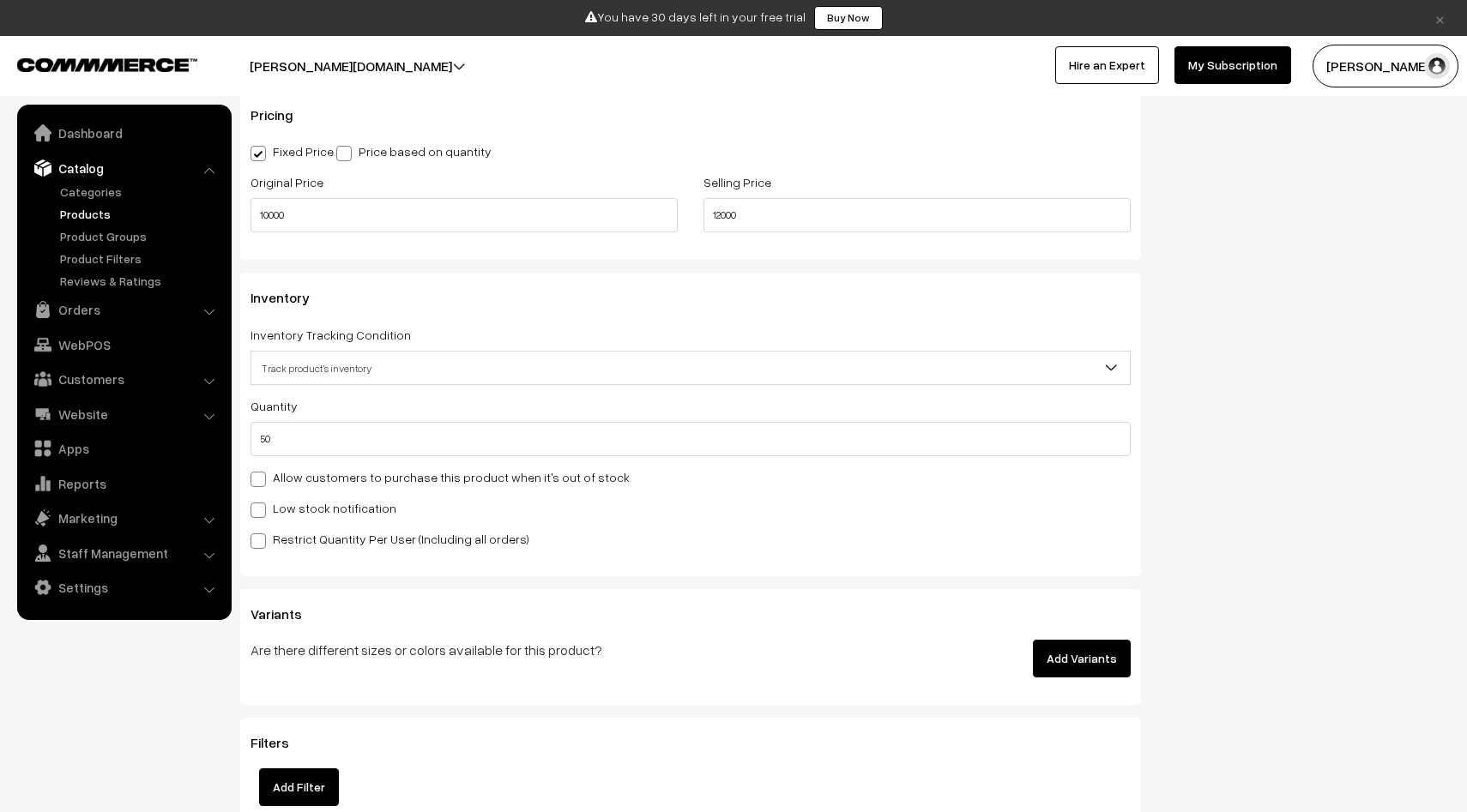
click at [259, 510] on span at bounding box center [258, 510] width 15 height 15
click at [259, 510] on input "Low stock notification" at bounding box center [256, 507] width 12 height 12
checkbox input "true"
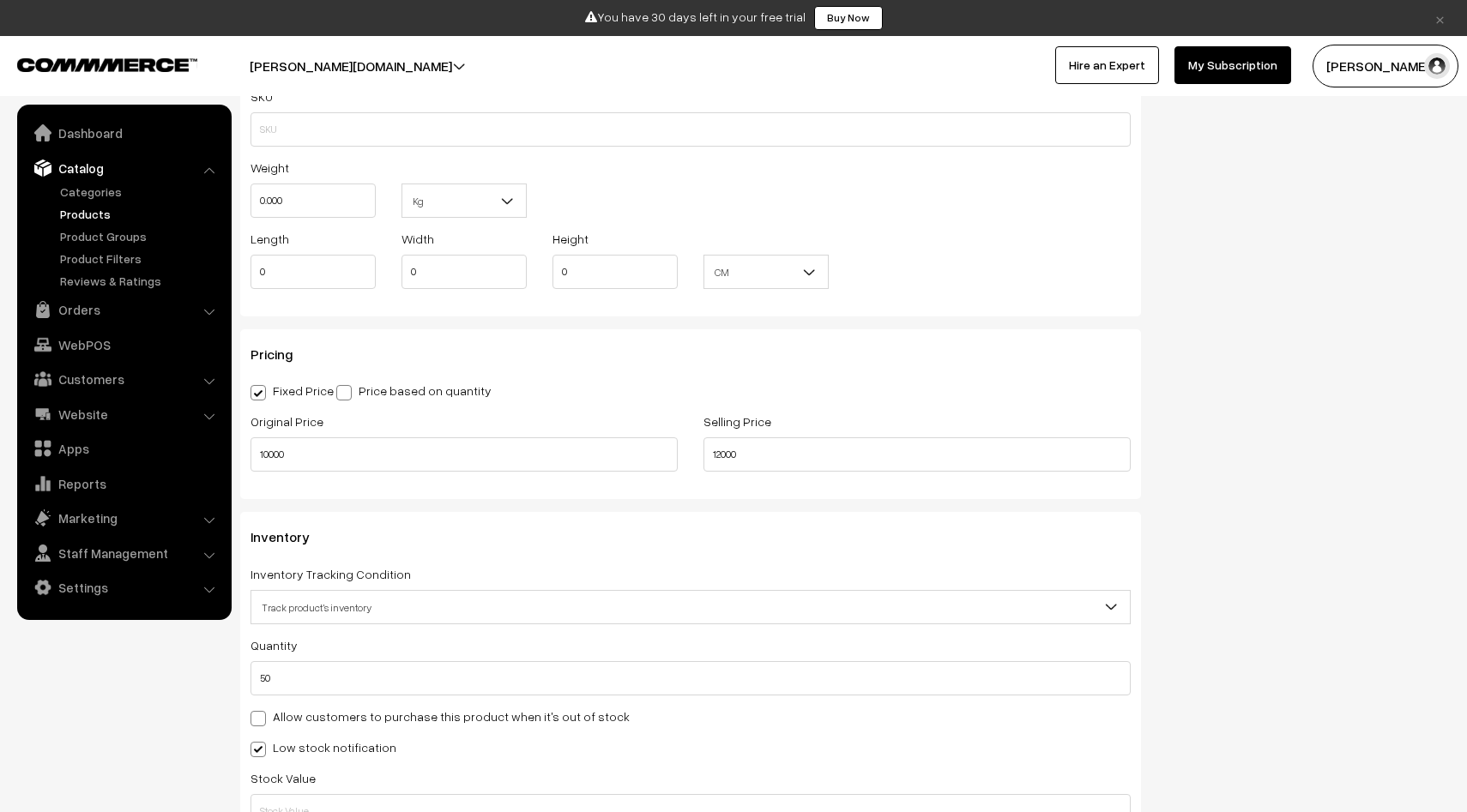
scroll to position [1596, 0]
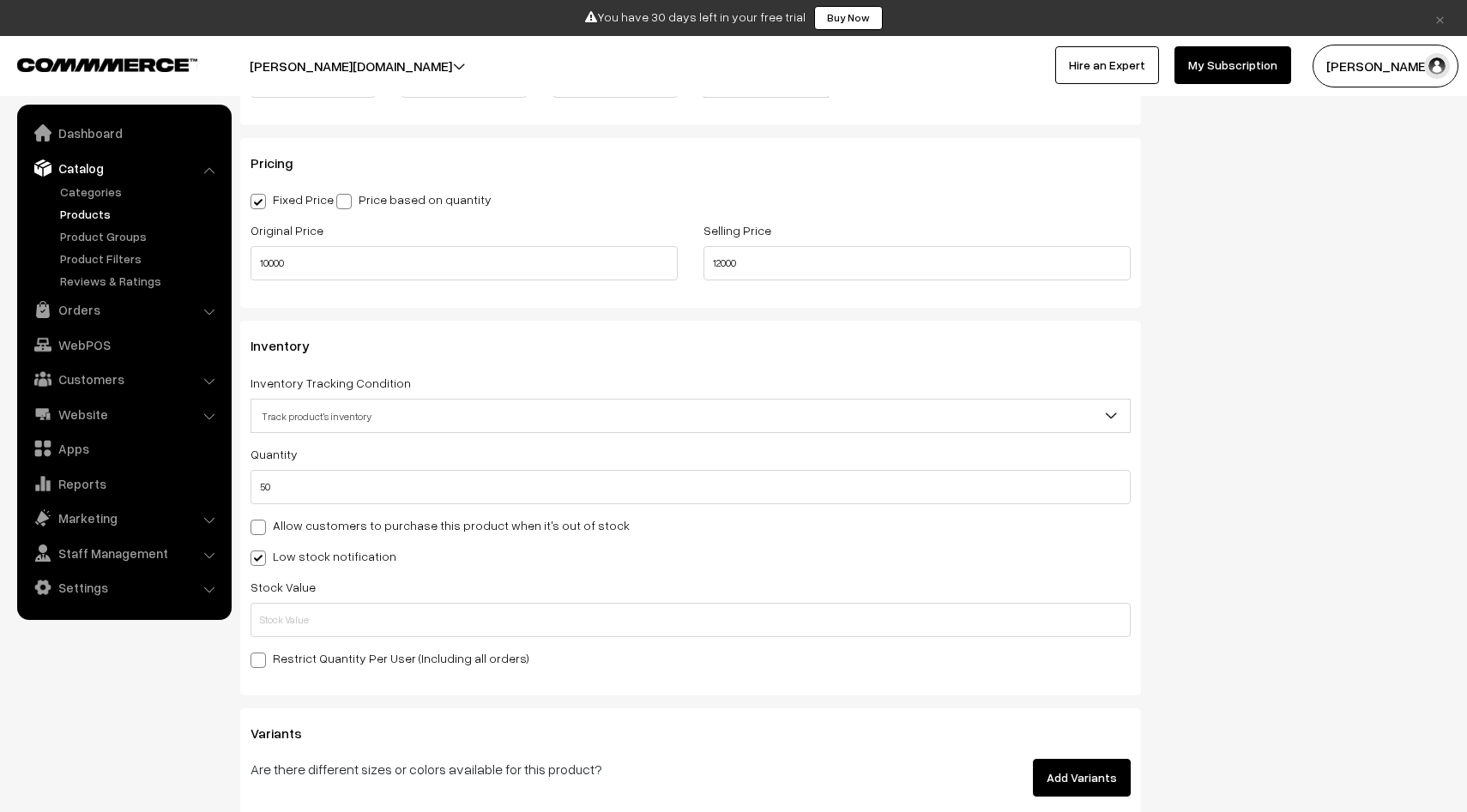
click at [816, 401] on span "Track product's inventory" at bounding box center [691, 416] width 881 height 35
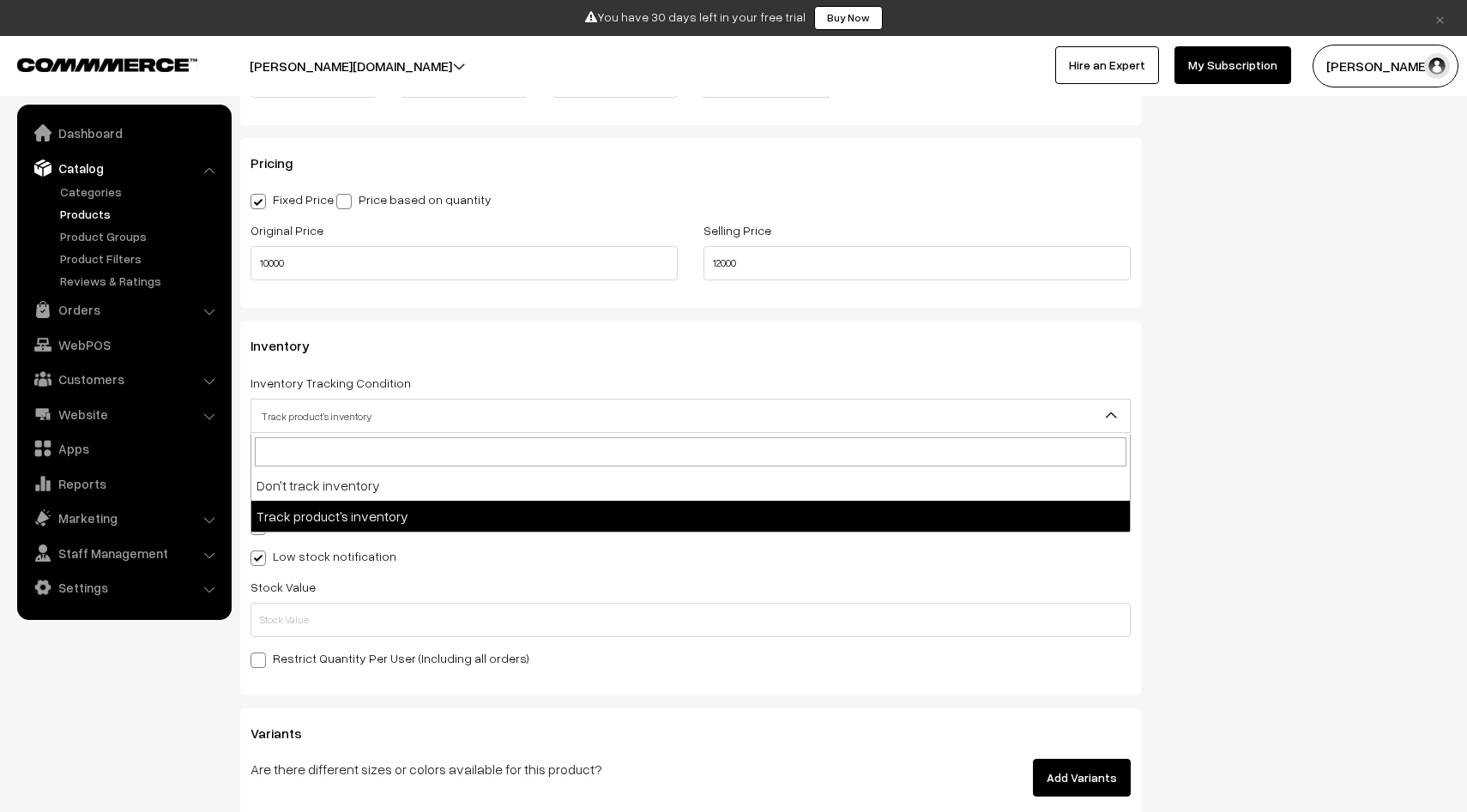
click at [804, 409] on span "Track product's inventory" at bounding box center [690, 417] width 879 height 30
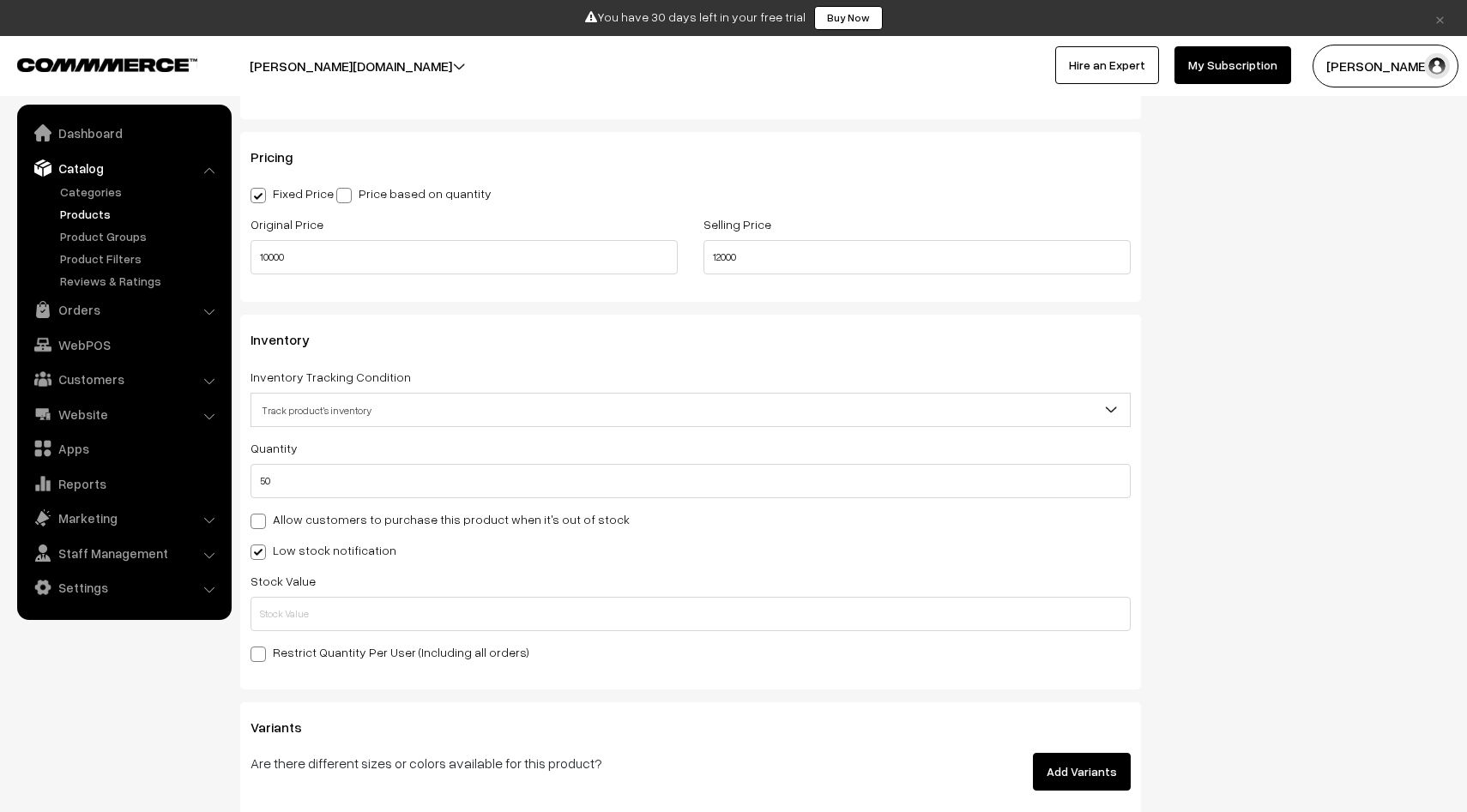
scroll to position [2073, 0]
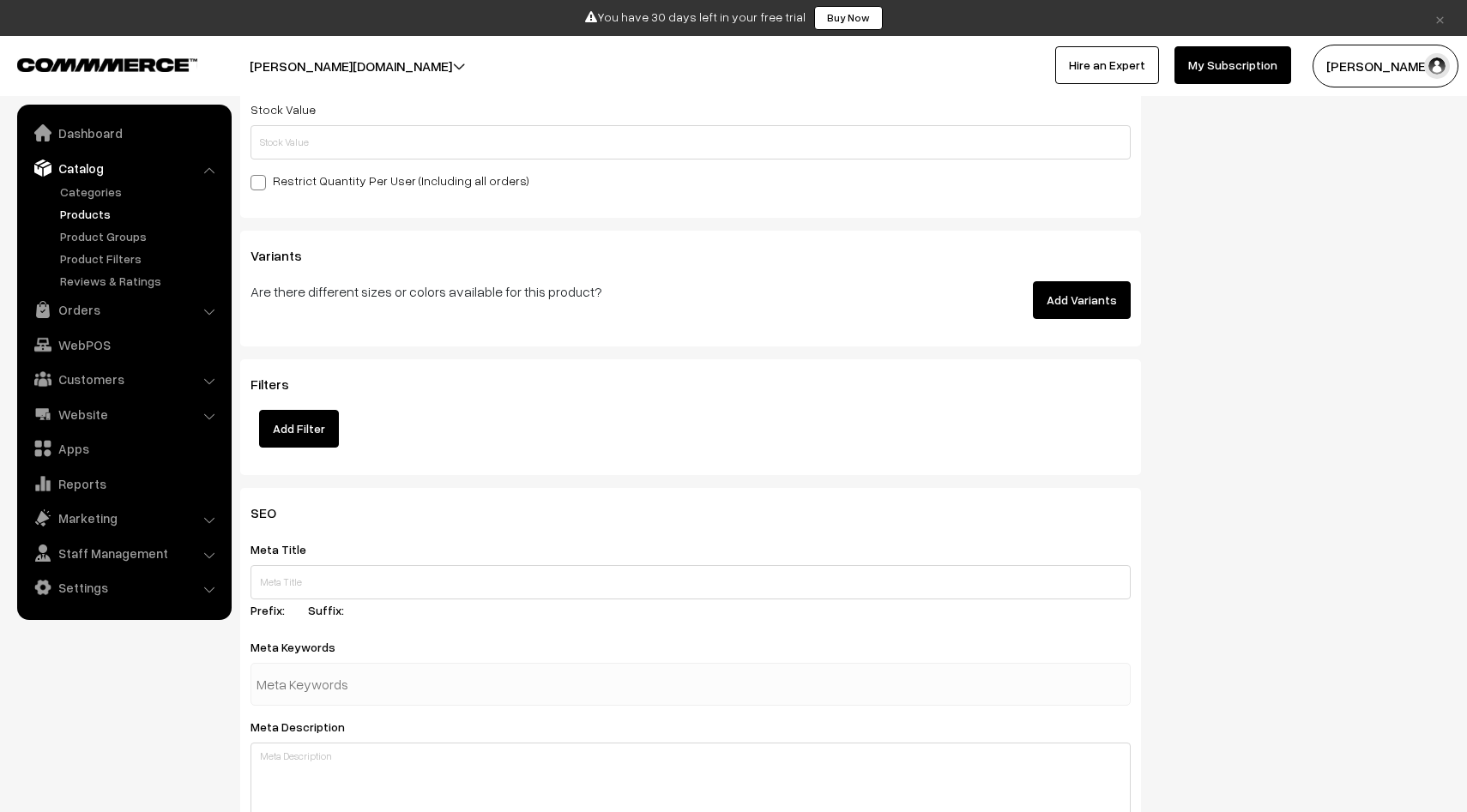
click at [1052, 306] on button "Add Variants" at bounding box center [1082, 300] width 98 height 38
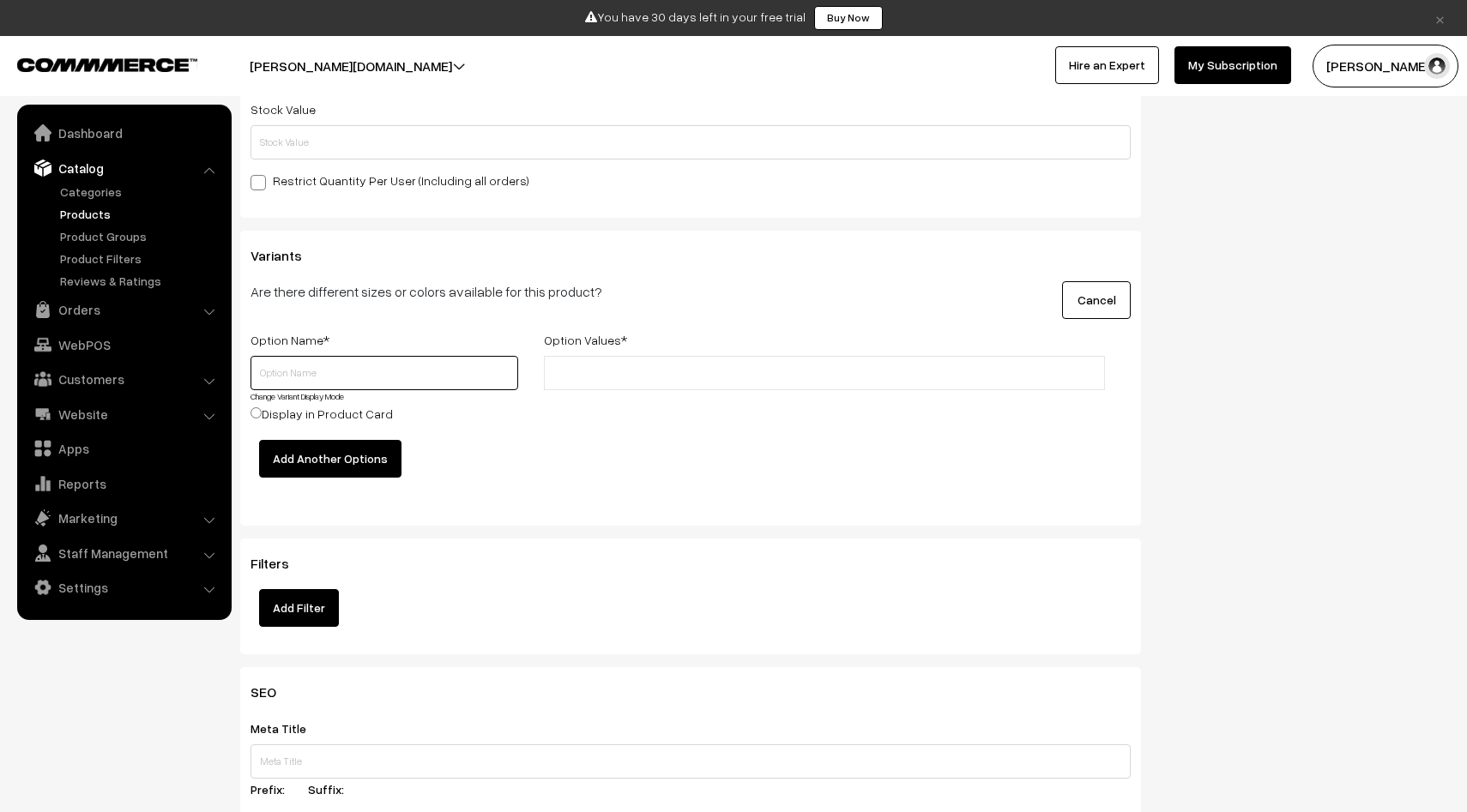
click at [277, 376] on input "text" at bounding box center [385, 372] width 268 height 35
type input "size"
click at [590, 379] on input "text" at bounding box center [624, 373] width 150 height 18
type input "s"
click at [256, 413] on input "Display in Product Card" at bounding box center [256, 413] width 12 height 12
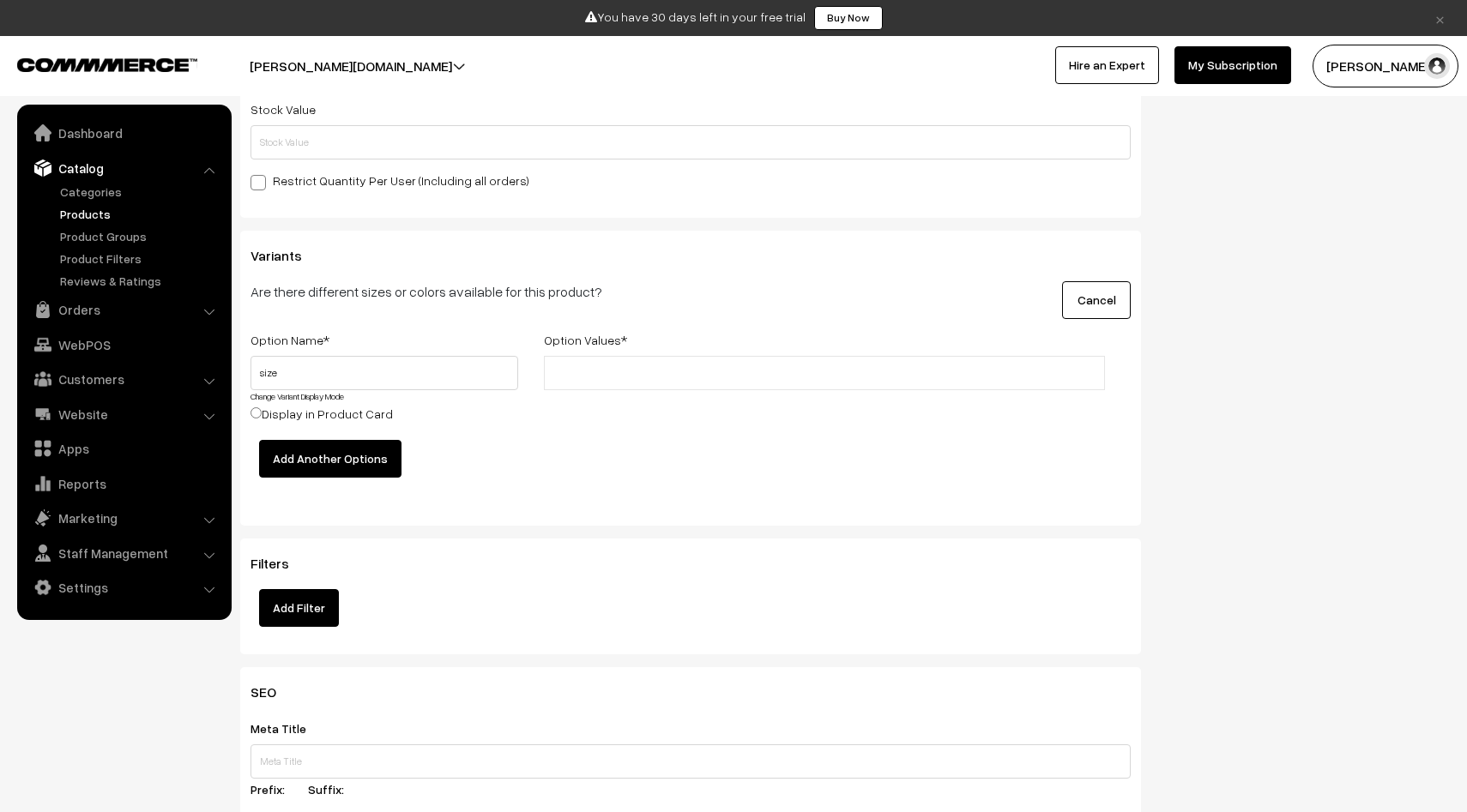
radio input "true"
click at [256, 413] on input "Display in Product Card" at bounding box center [256, 413] width 12 height 12
click at [361, 472] on button "Add Another Options" at bounding box center [330, 458] width 143 height 38
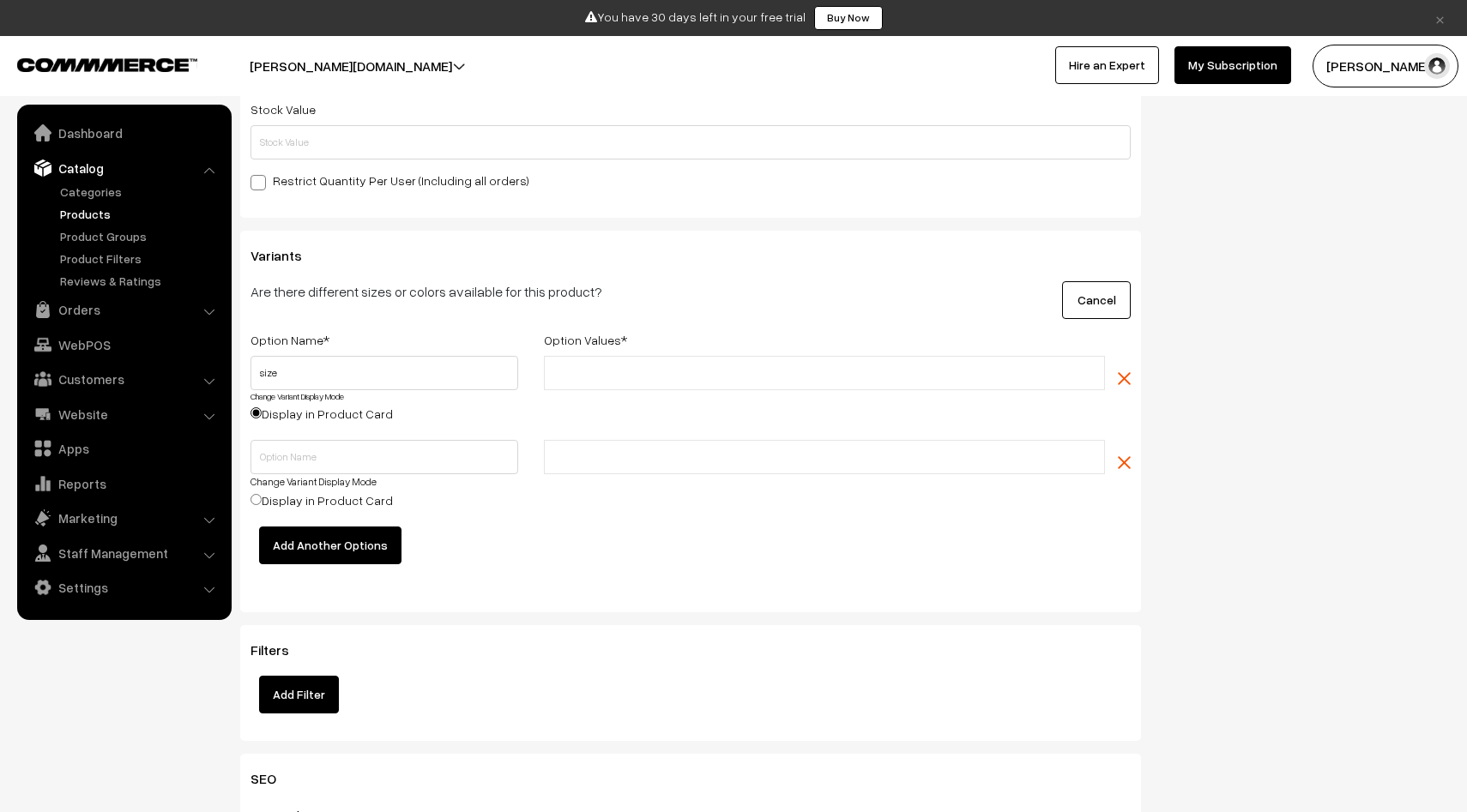
click at [587, 386] on li at bounding box center [625, 372] width 153 height 27
type input "s"
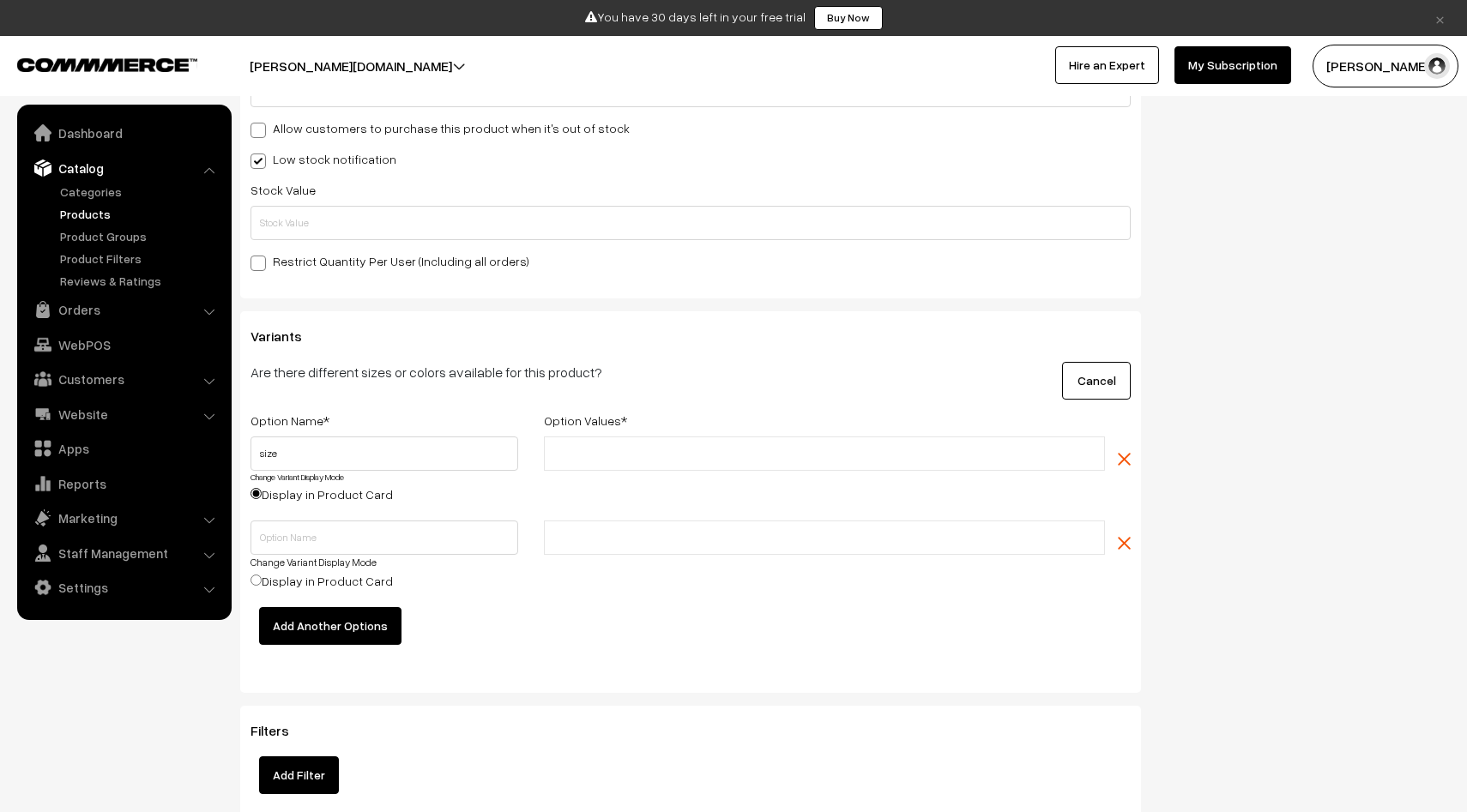
scroll to position [1992, 0]
click at [1108, 375] on button "Cancel" at bounding box center [1096, 381] width 68 height 38
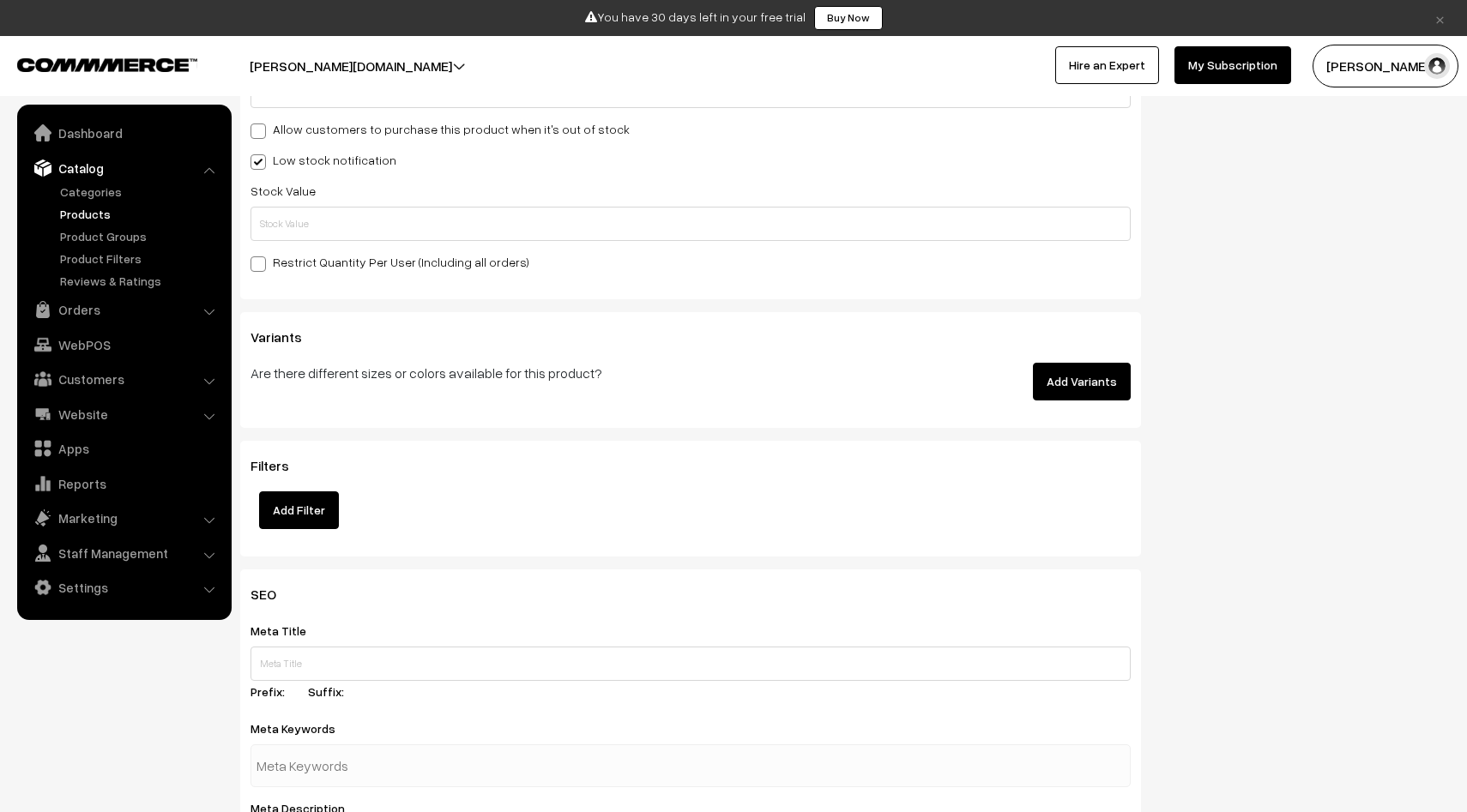
click at [1094, 382] on button "Add Variants" at bounding box center [1082, 381] width 98 height 38
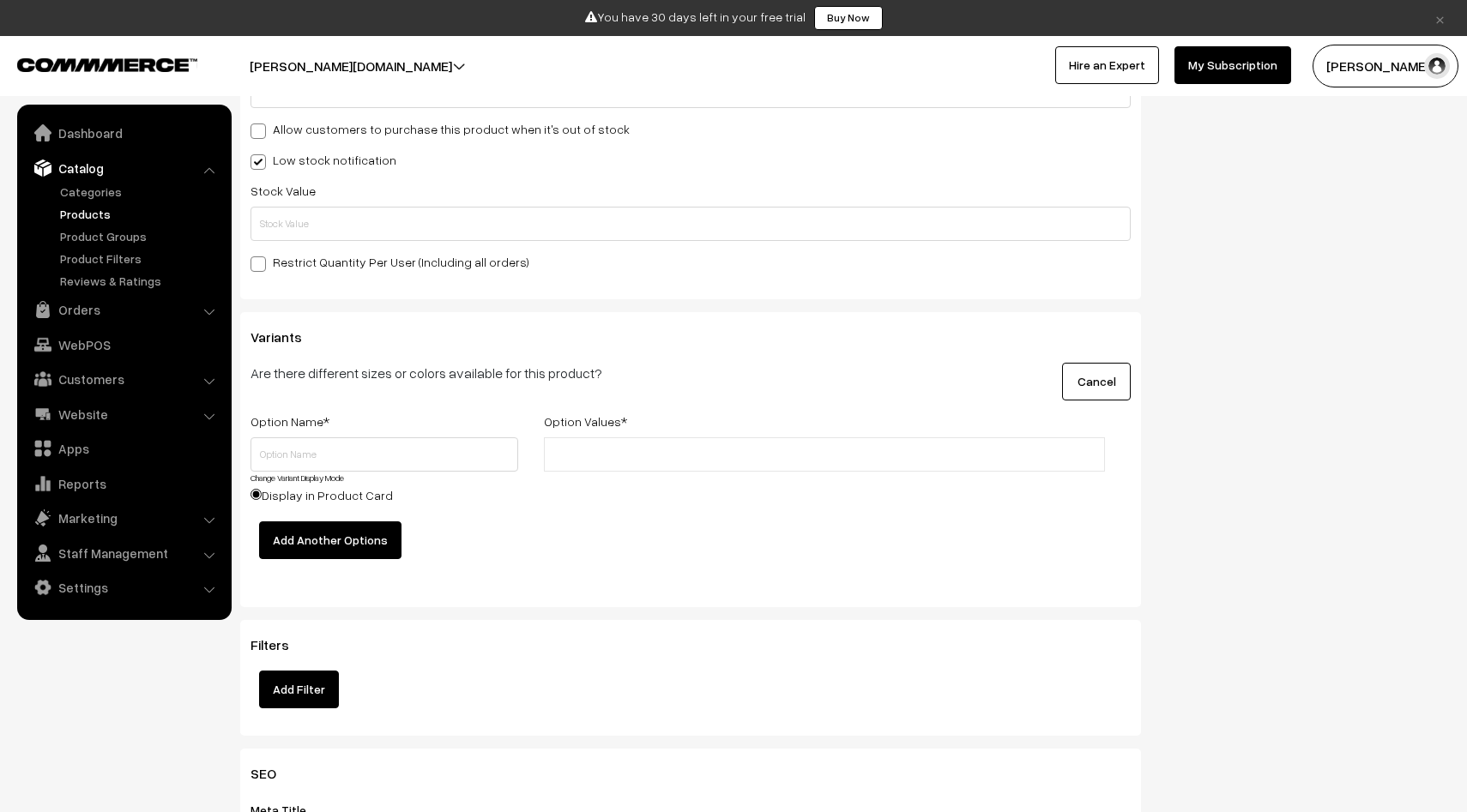
click at [261, 496] on input "Display in Product Card" at bounding box center [256, 494] width 12 height 12
click at [257, 496] on input "Display in Product Card" at bounding box center [256, 494] width 12 height 12
click at [340, 461] on input "text" at bounding box center [385, 454] width 268 height 35
type input "size"
click at [608, 464] on input "text" at bounding box center [624, 455] width 150 height 18
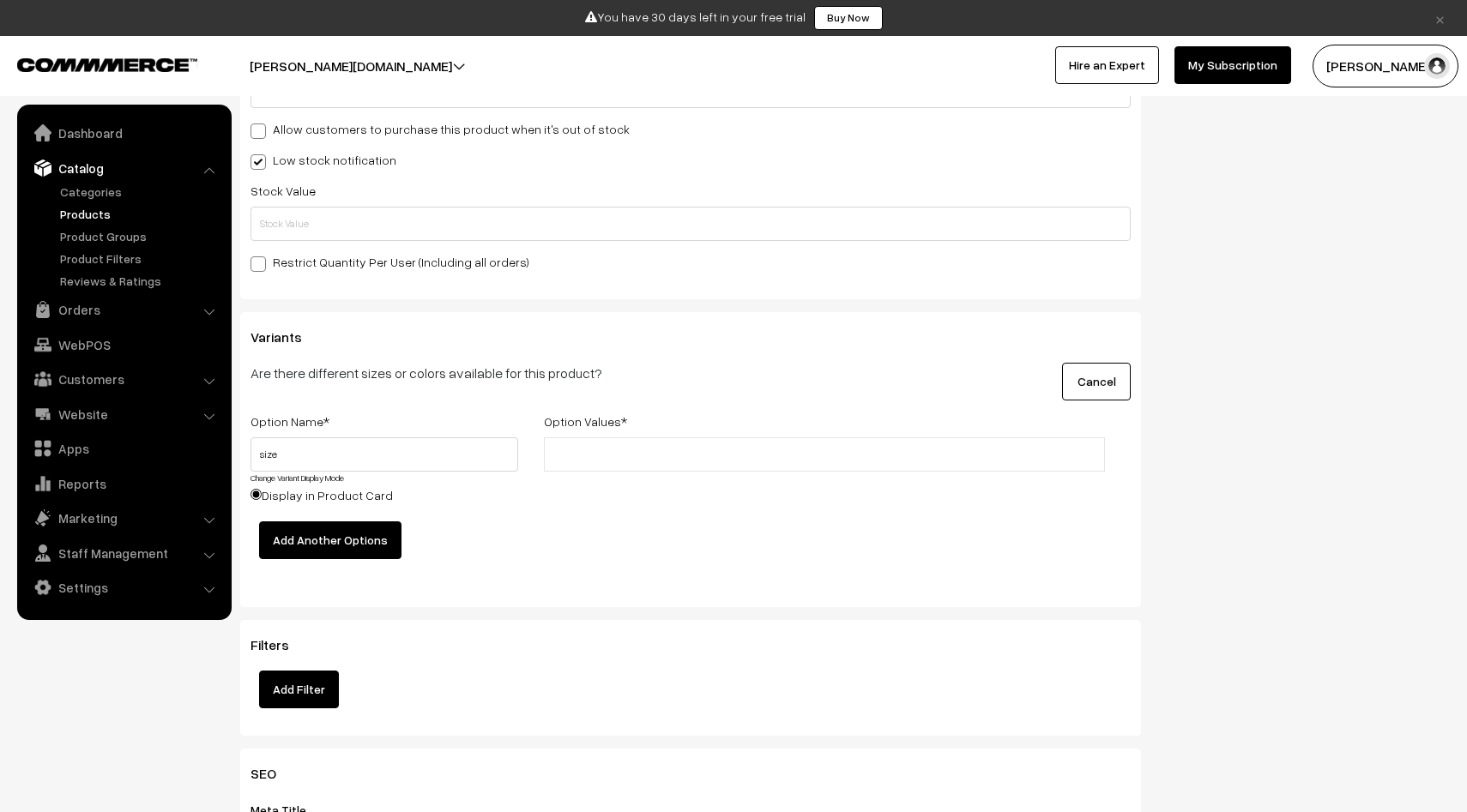
type input "s"
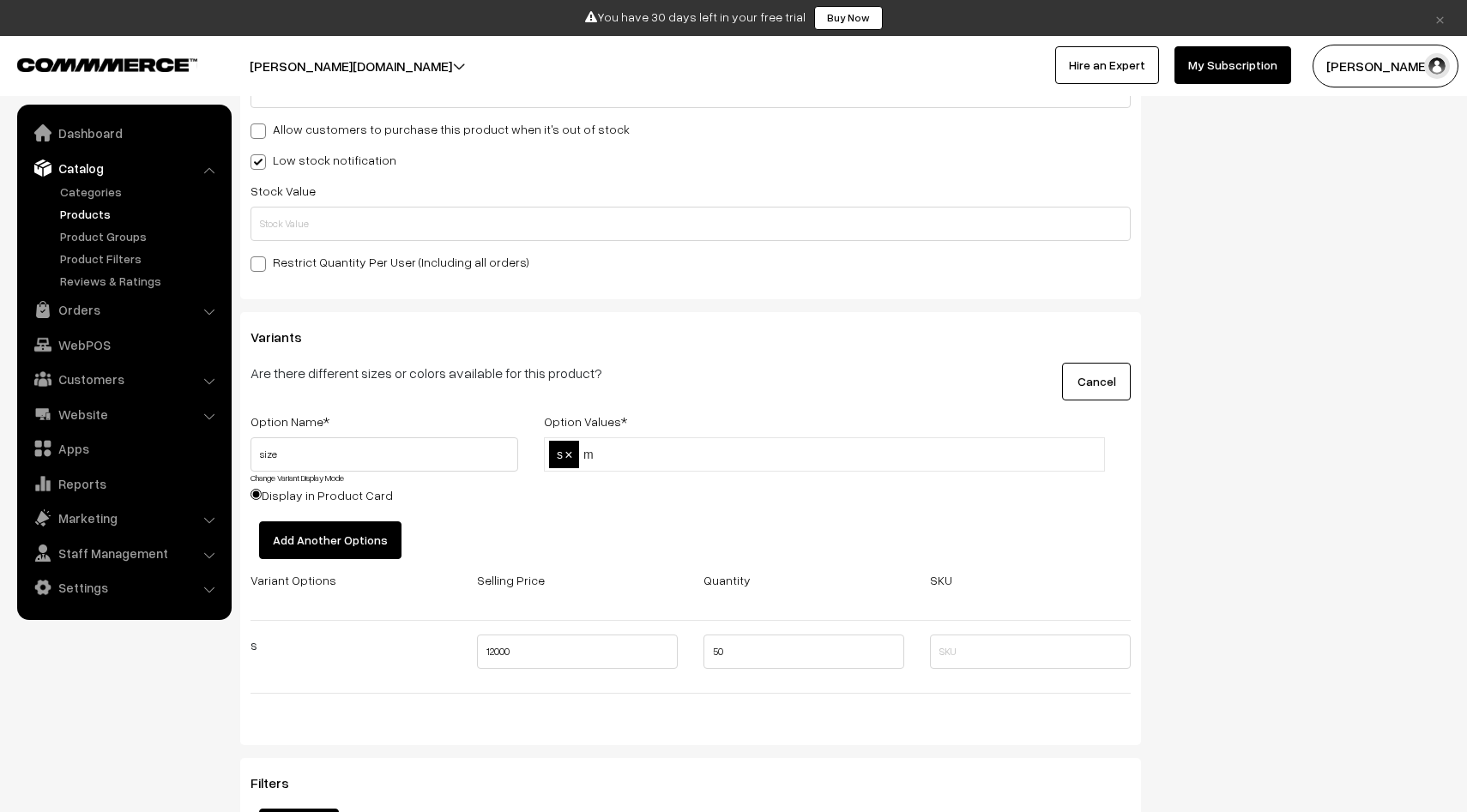
type input "m"
type input "l"
type input "xl"
click at [325, 537] on button "Add Another Options" at bounding box center [330, 540] width 143 height 38
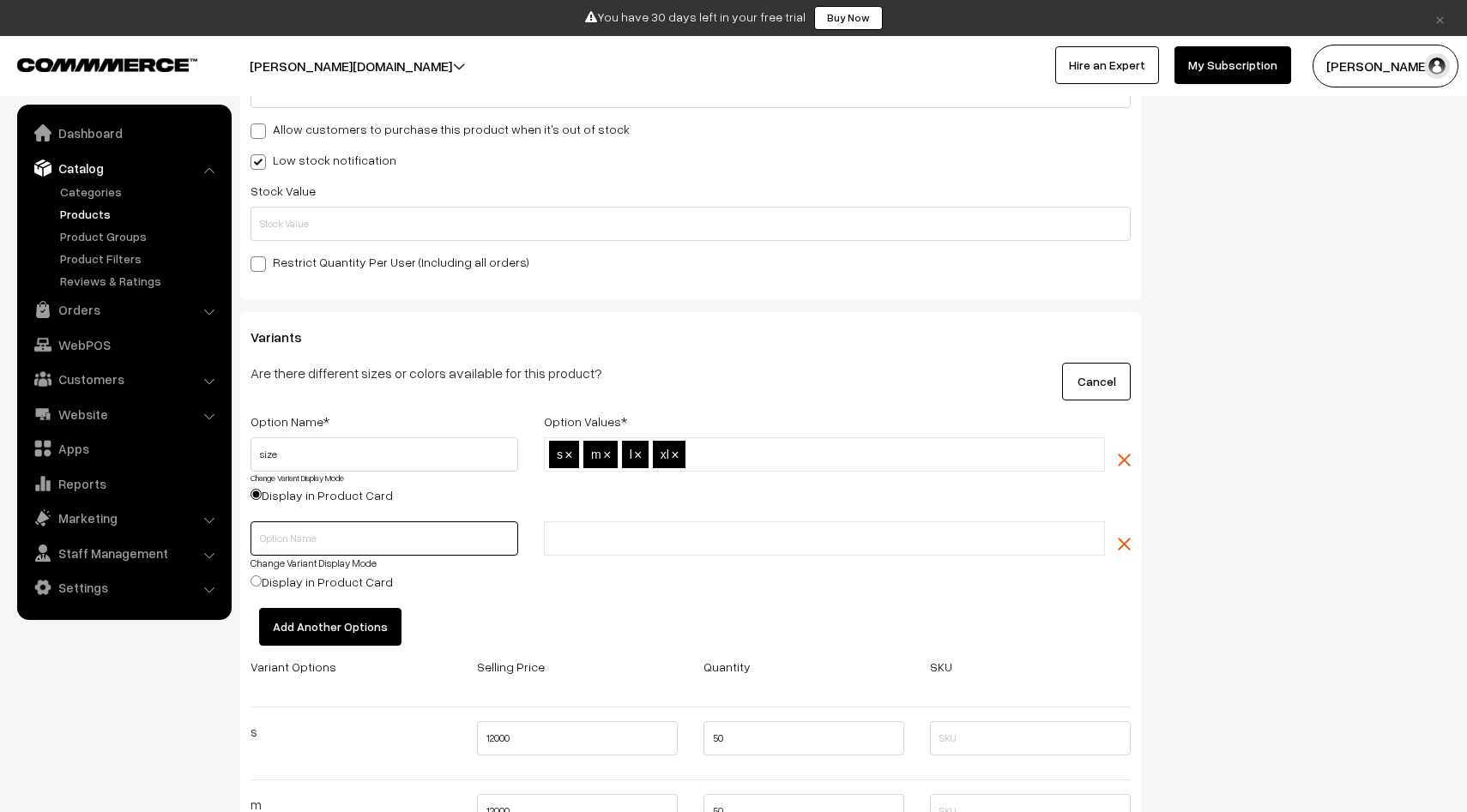
click at [297, 539] on input "text" at bounding box center [385, 538] width 268 height 35
type input "colour"
click at [573, 546] on input "text" at bounding box center [624, 539] width 150 height 18
type input "grey"
type input "black"
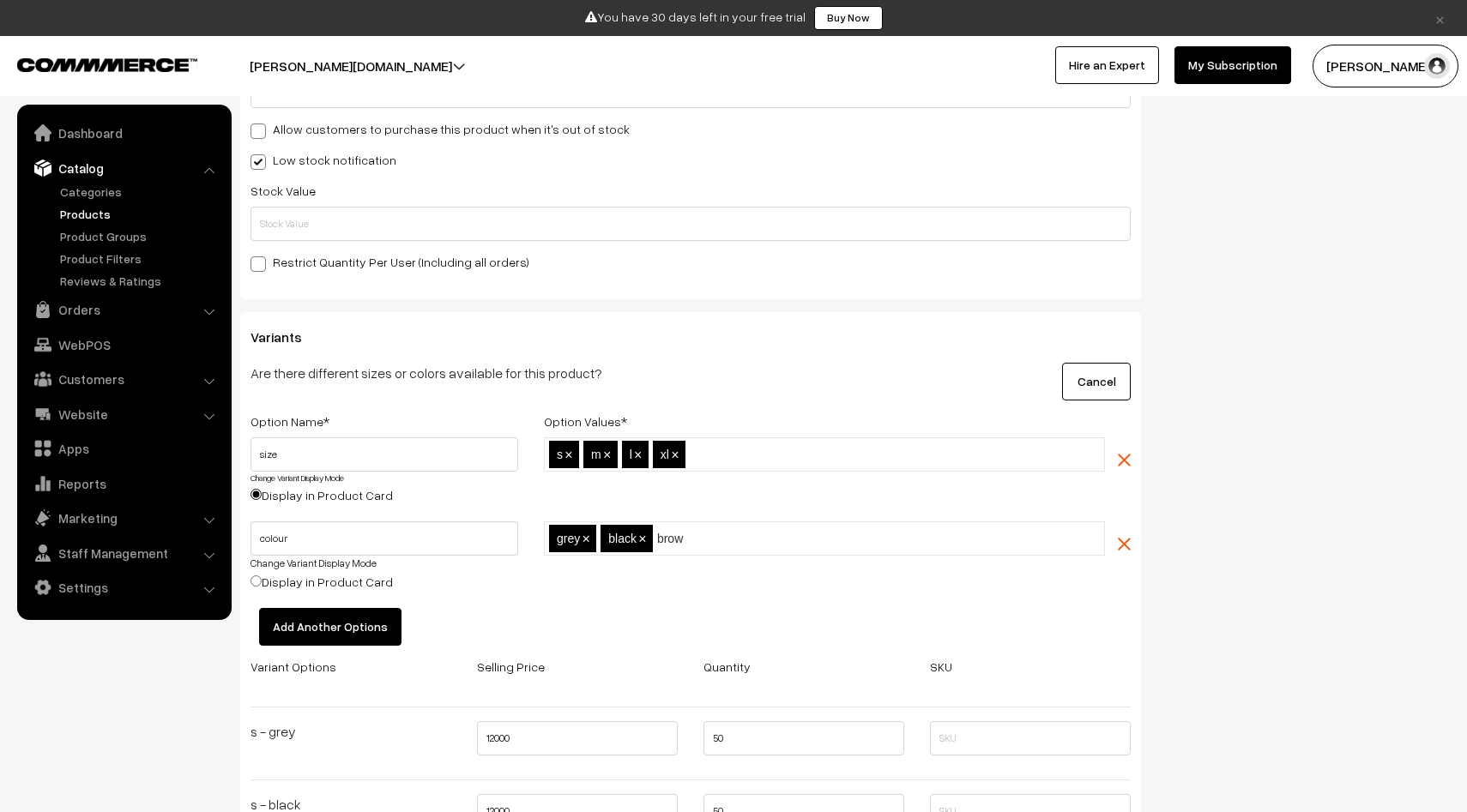
type input "brown"
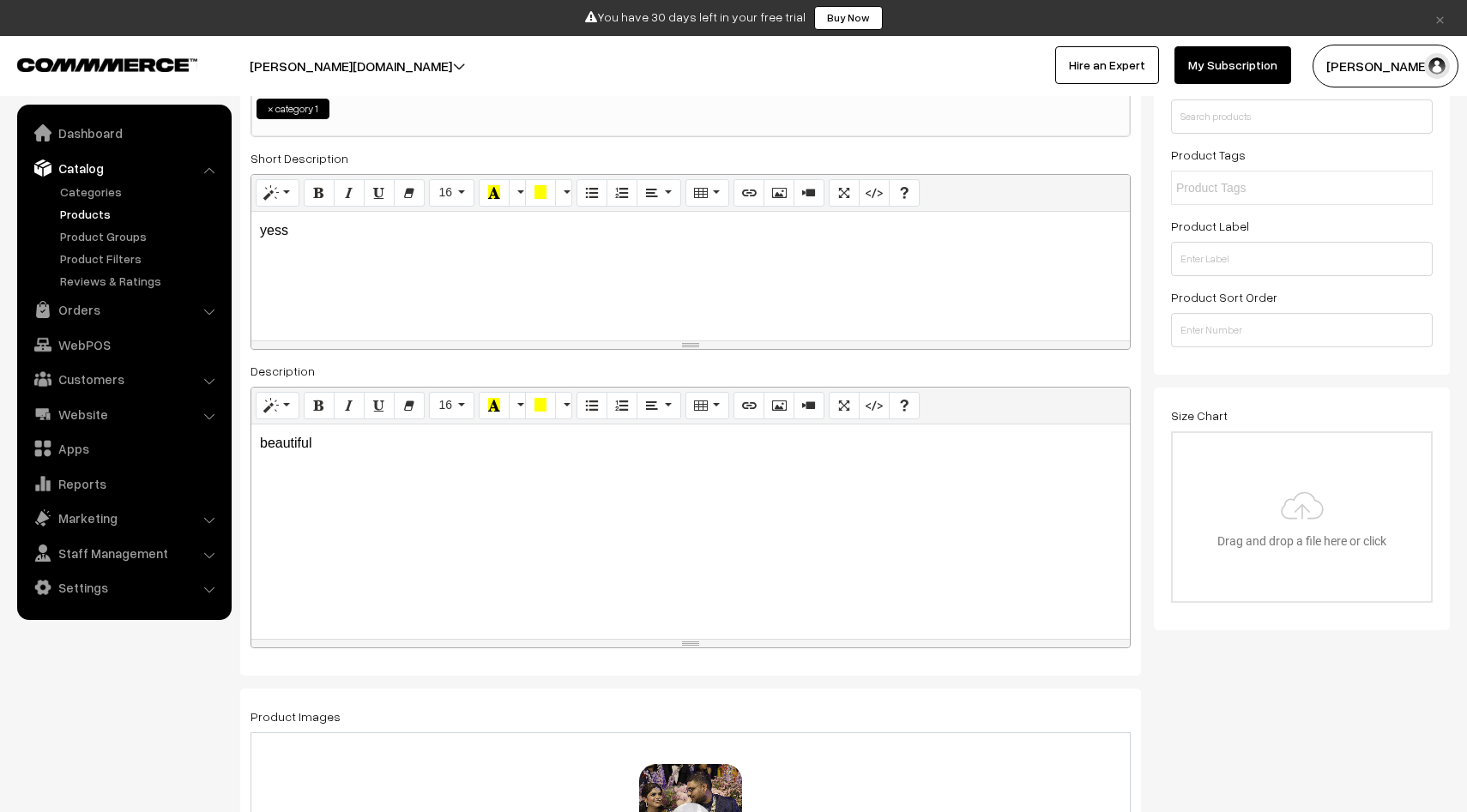
scroll to position [0, 0]
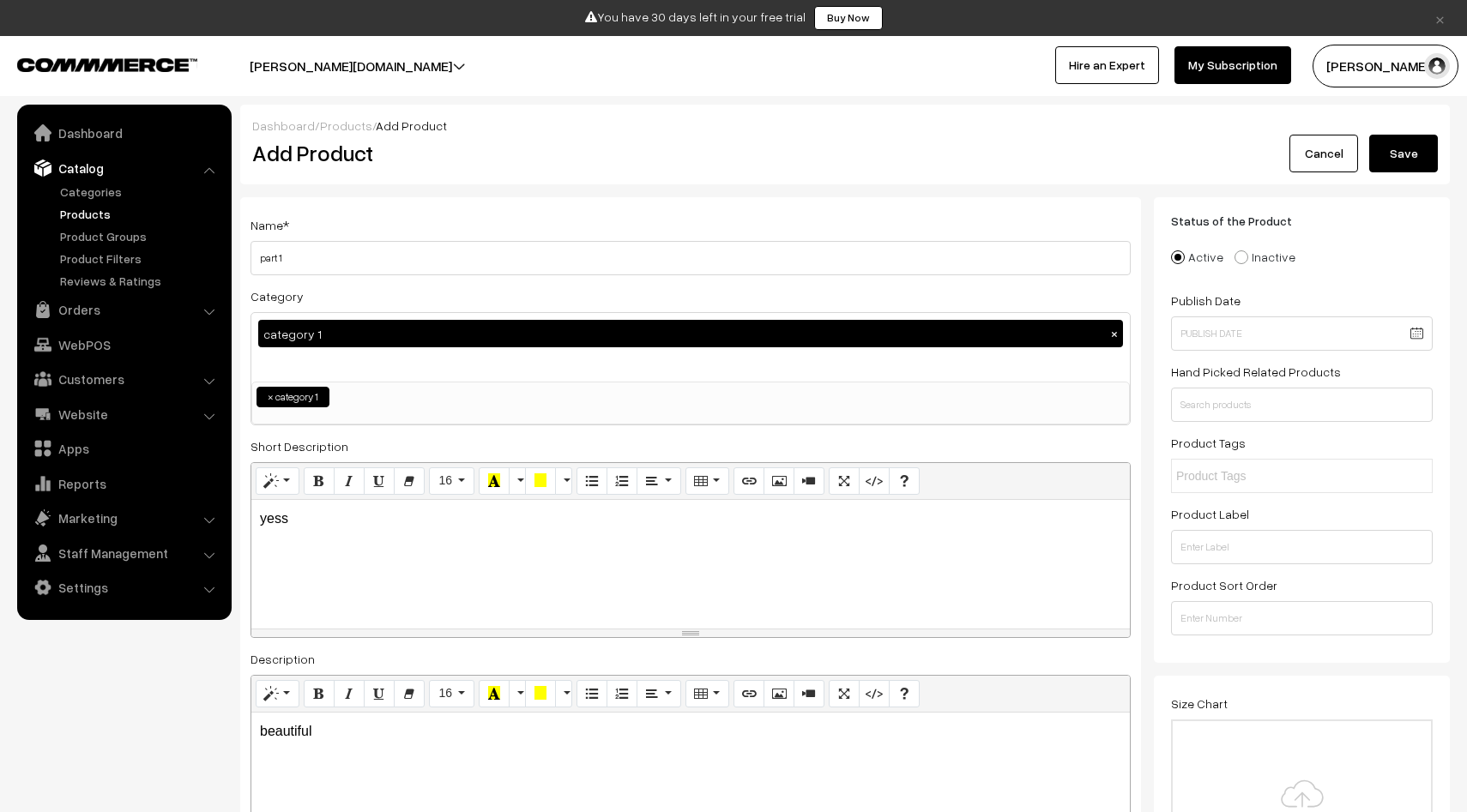
click at [1392, 169] on button "Save" at bounding box center [1403, 153] width 68 height 38
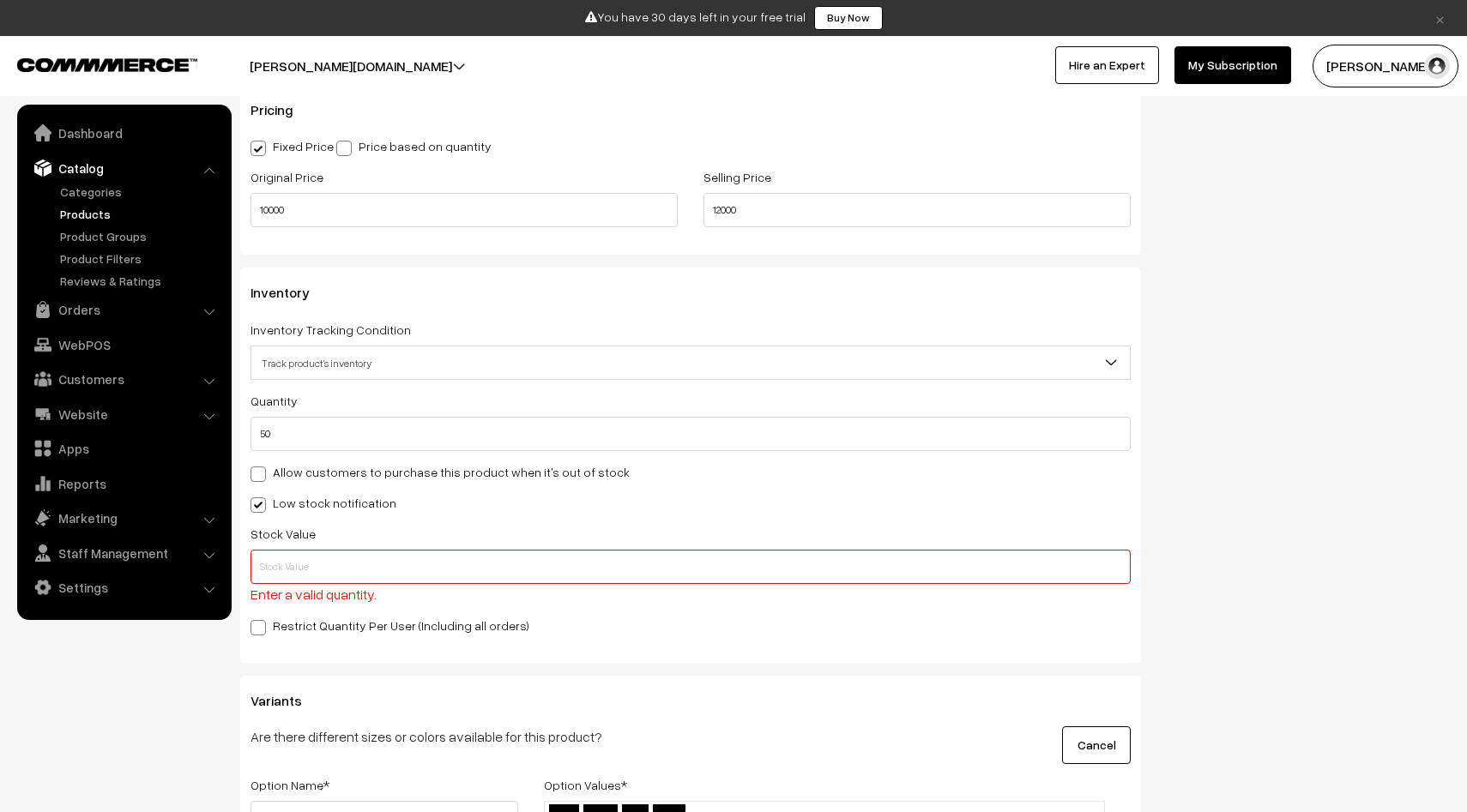
scroll to position [1607, 0]
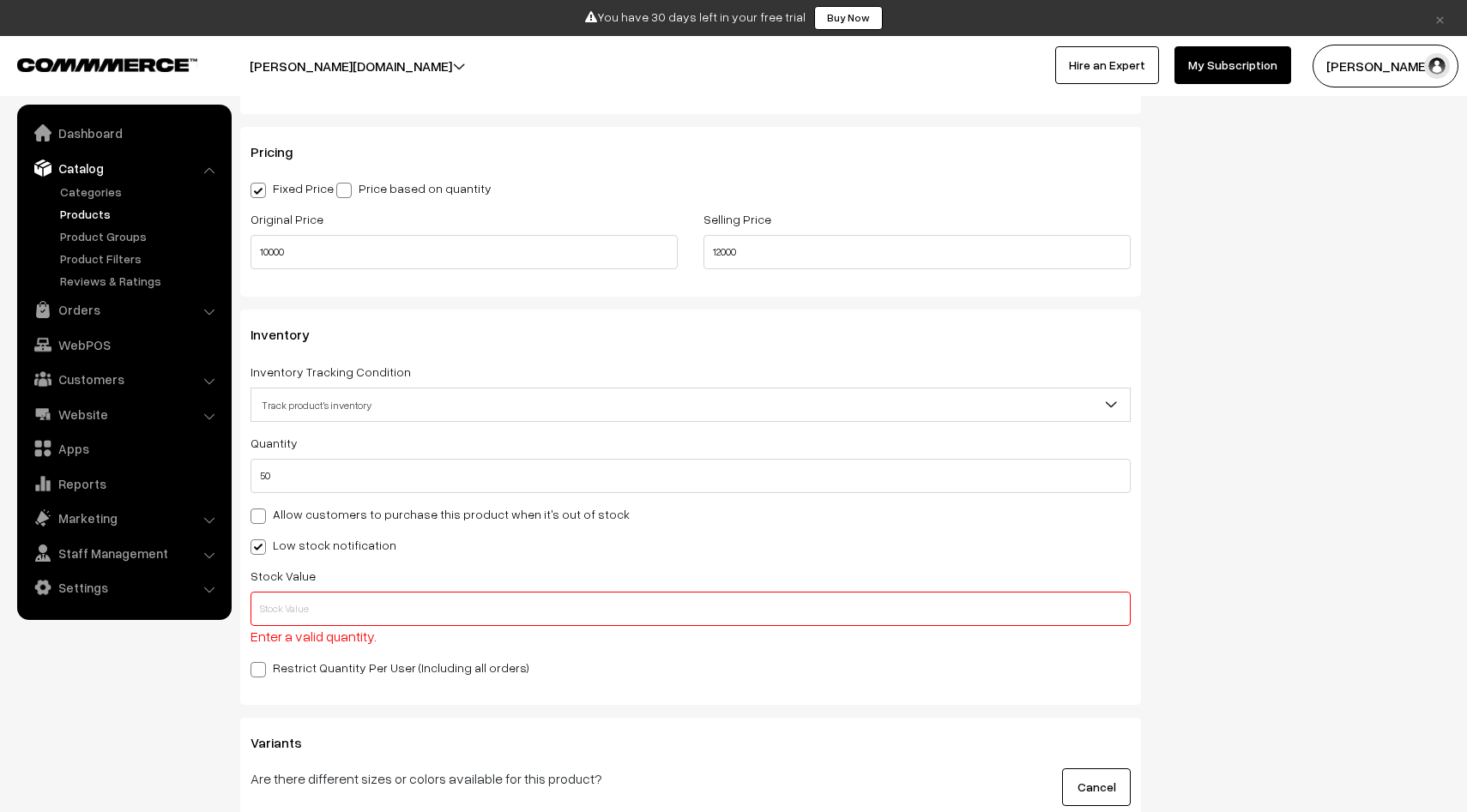
click at [328, 611] on input "text" at bounding box center [691, 609] width 881 height 35
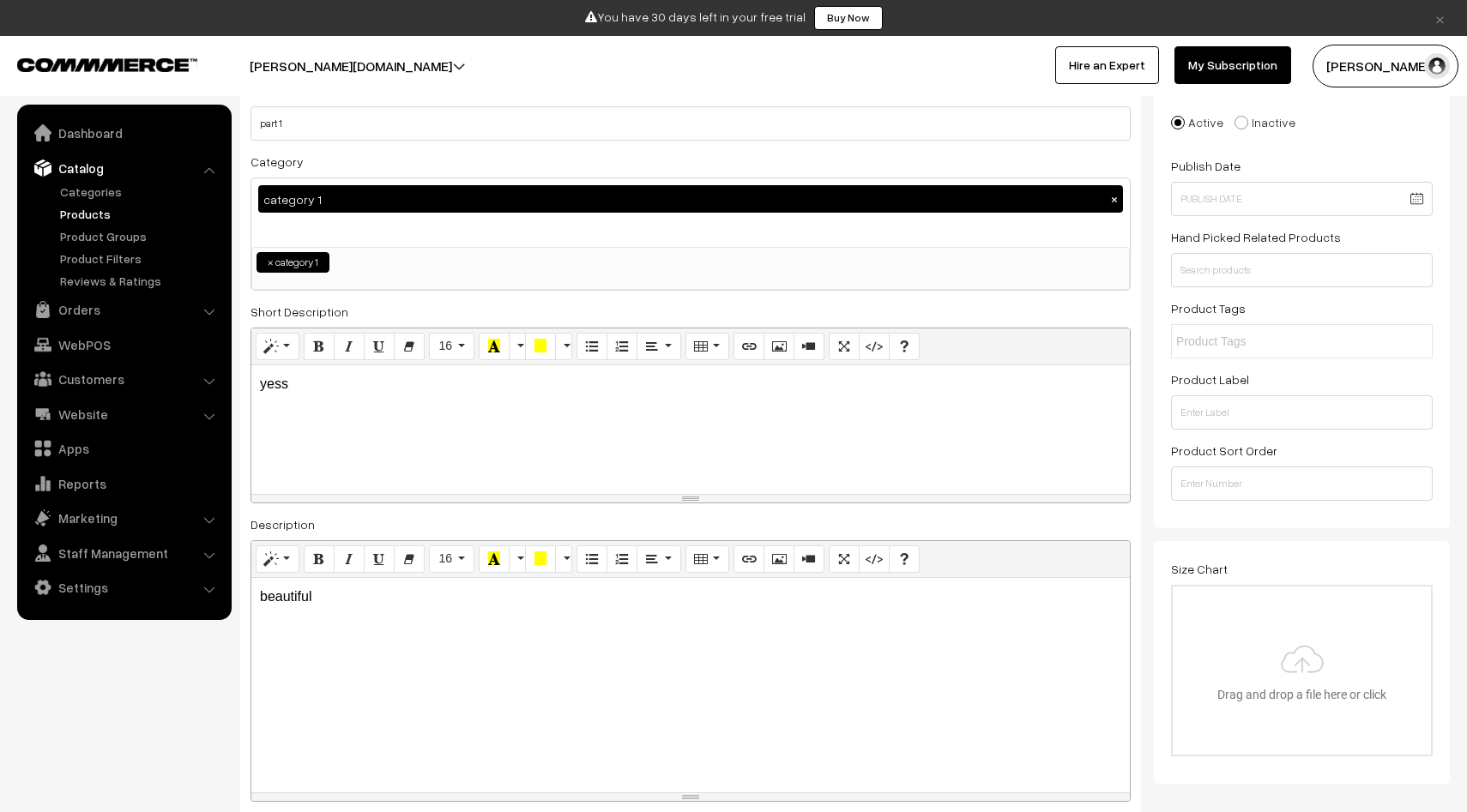
scroll to position [0, 0]
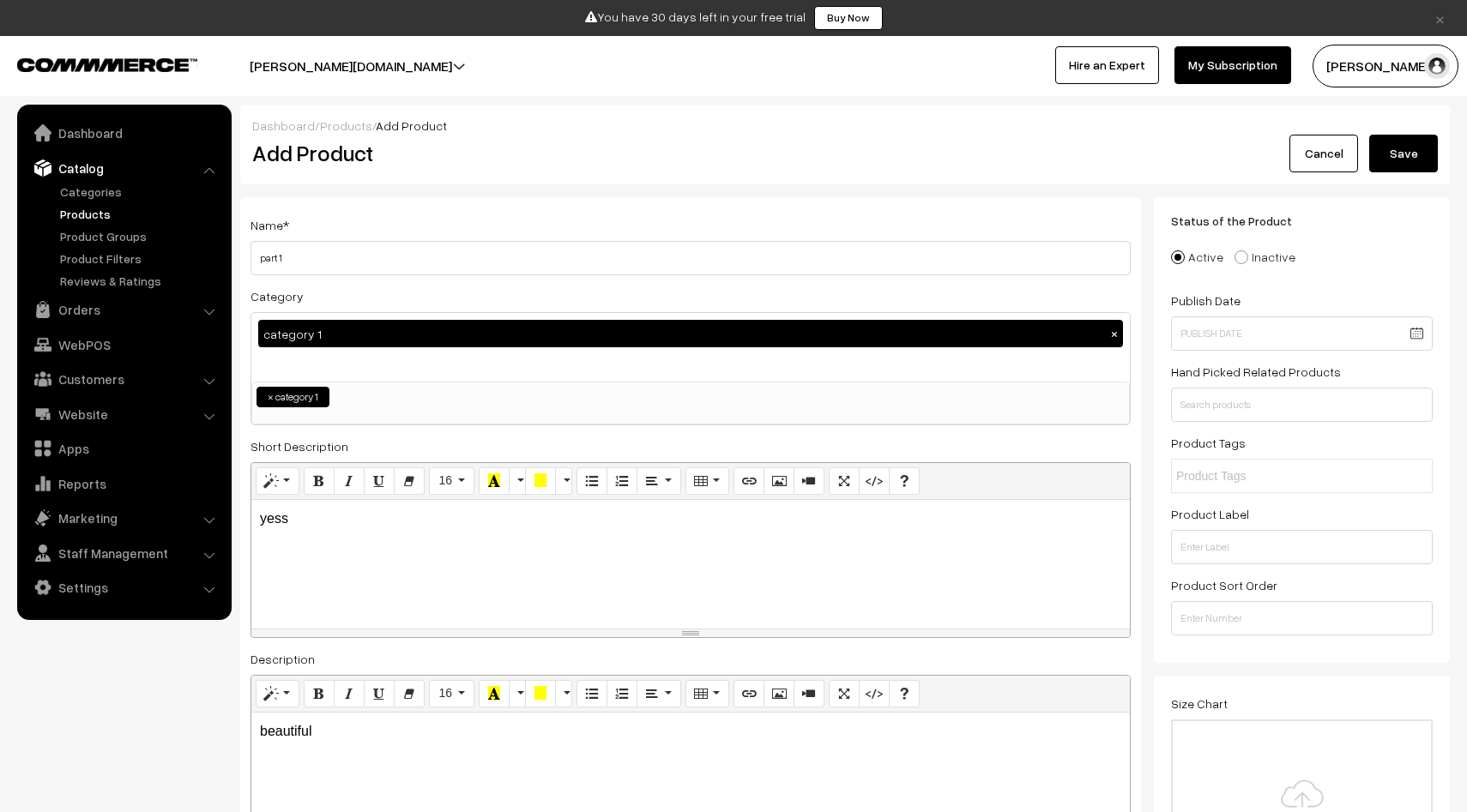
type input "50"
click at [1416, 149] on button "Save" at bounding box center [1403, 153] width 68 height 38
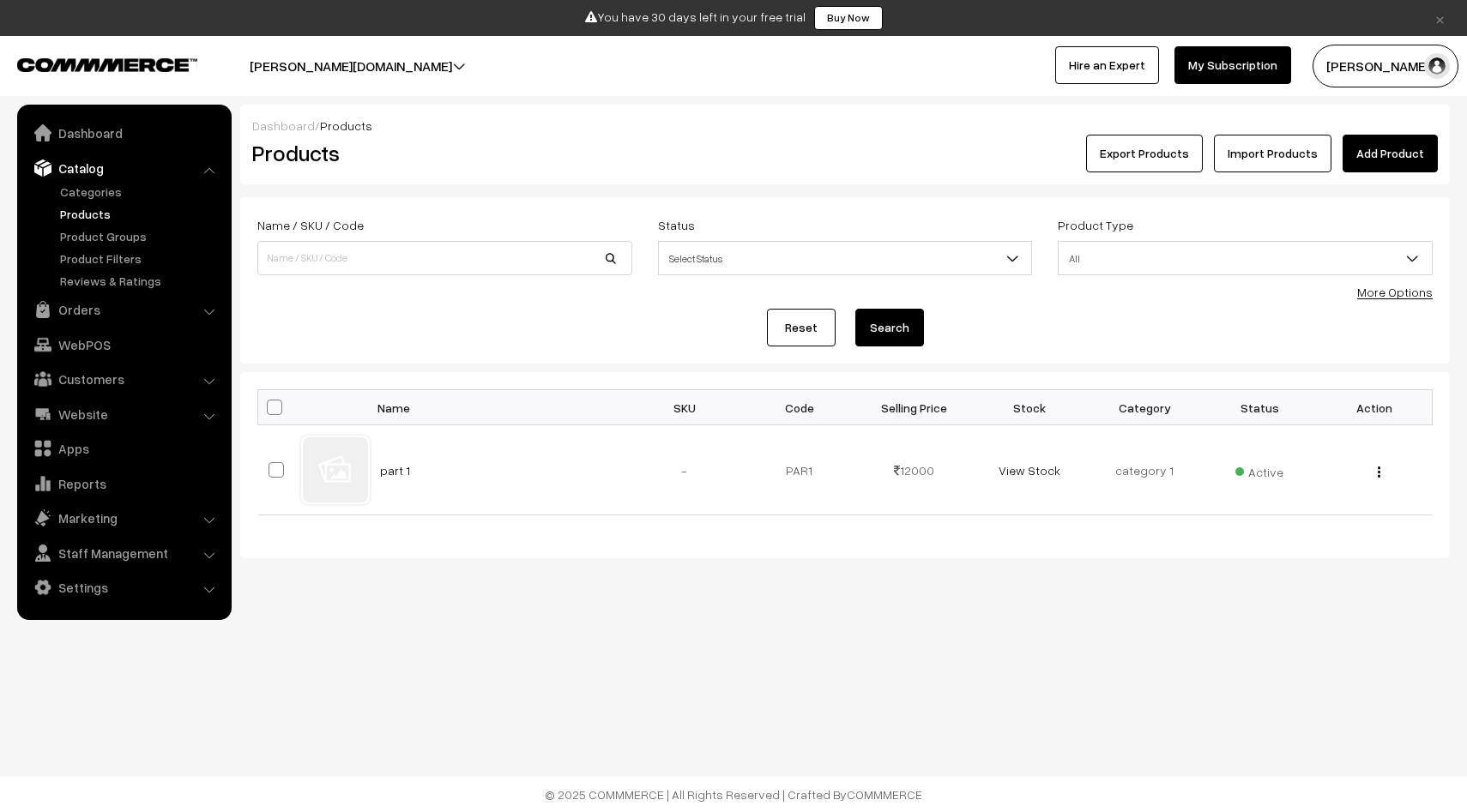
click at [1369, 141] on link "Add Product" at bounding box center [1390, 153] width 95 height 38
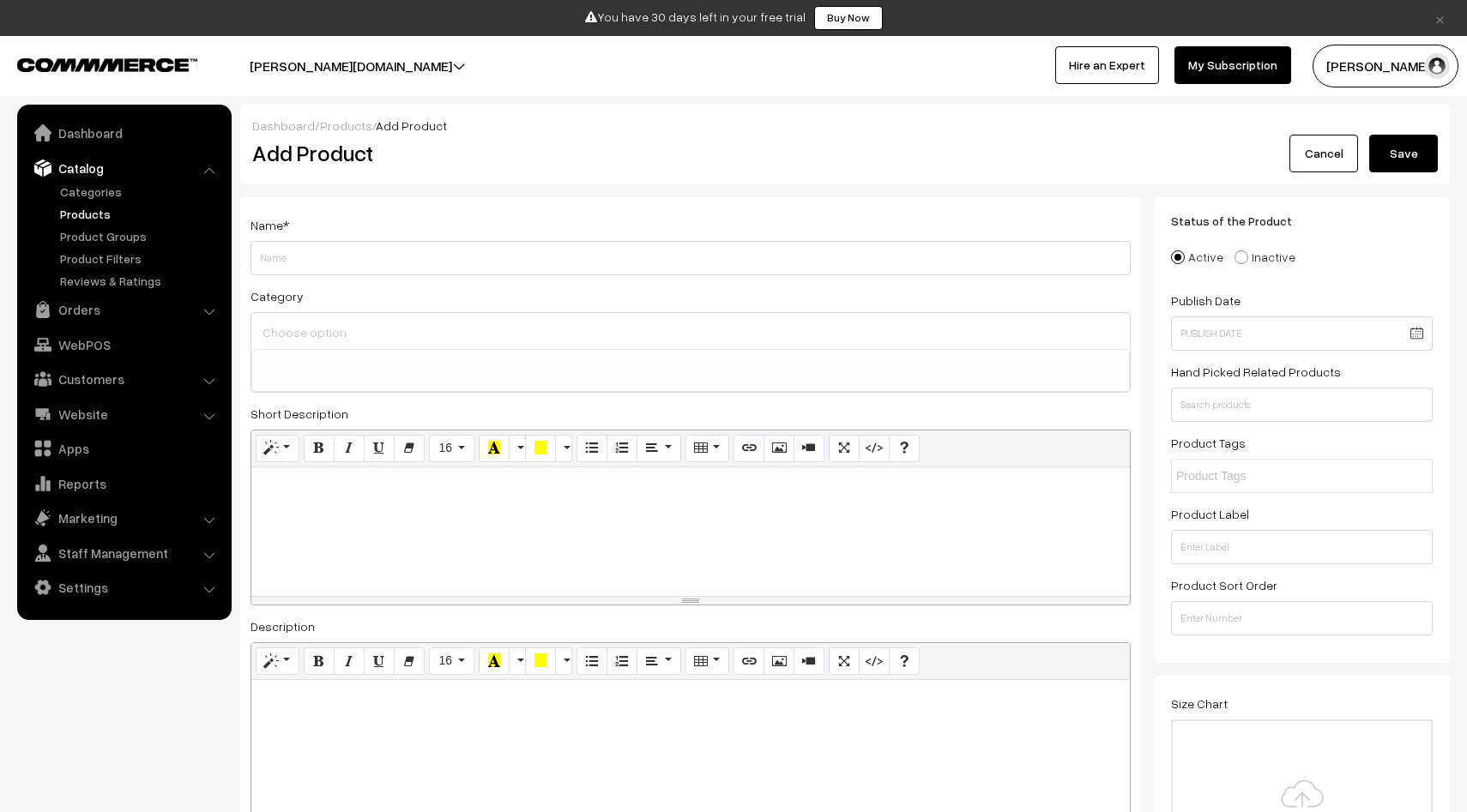
select select
type input "product 2"
click at [1310, 157] on link "Cancel" at bounding box center [1323, 153] width 68 height 38
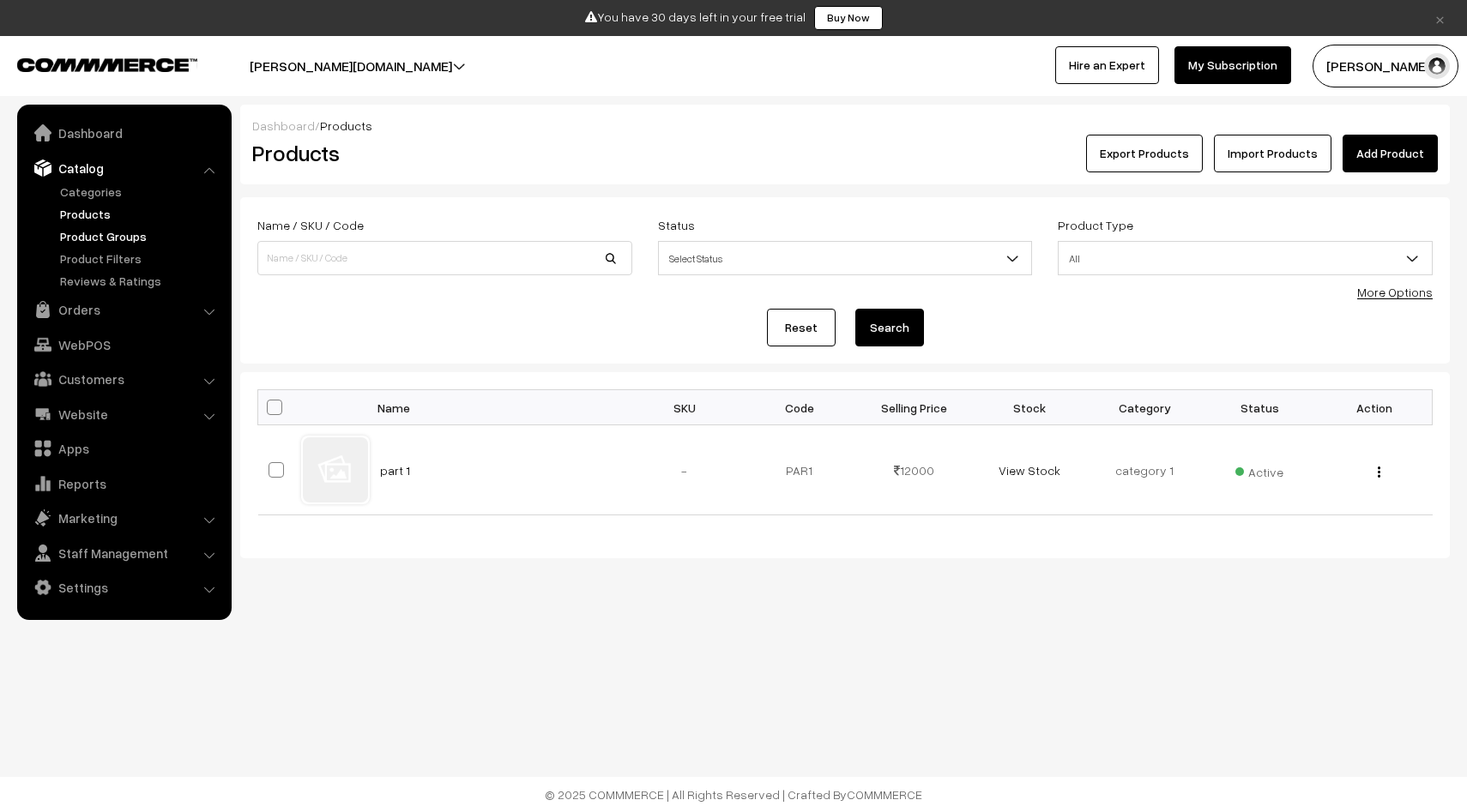
click at [119, 235] on link "Product Groups" at bounding box center [141, 236] width 170 height 18
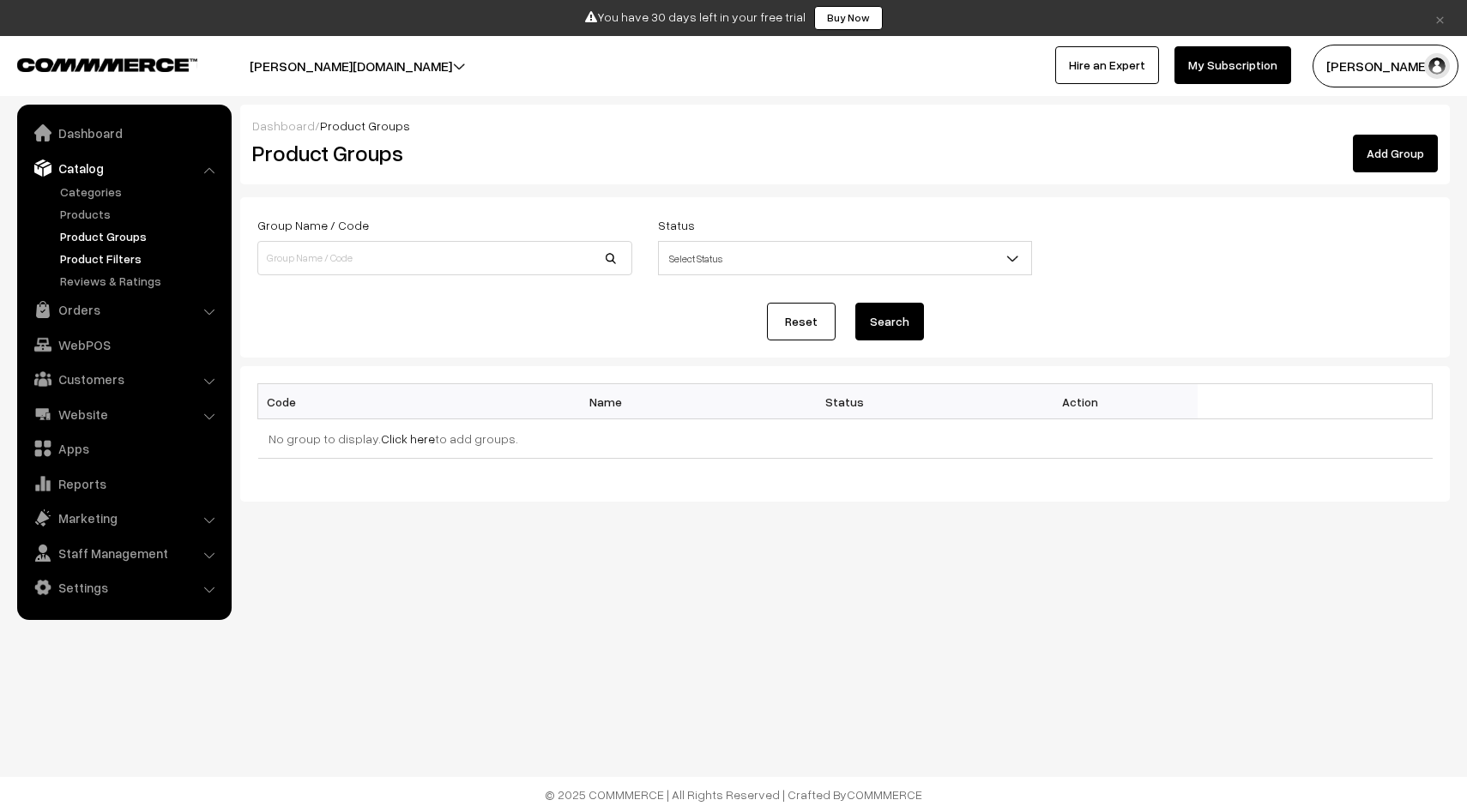
click at [108, 259] on link "Product Filters" at bounding box center [141, 259] width 170 height 18
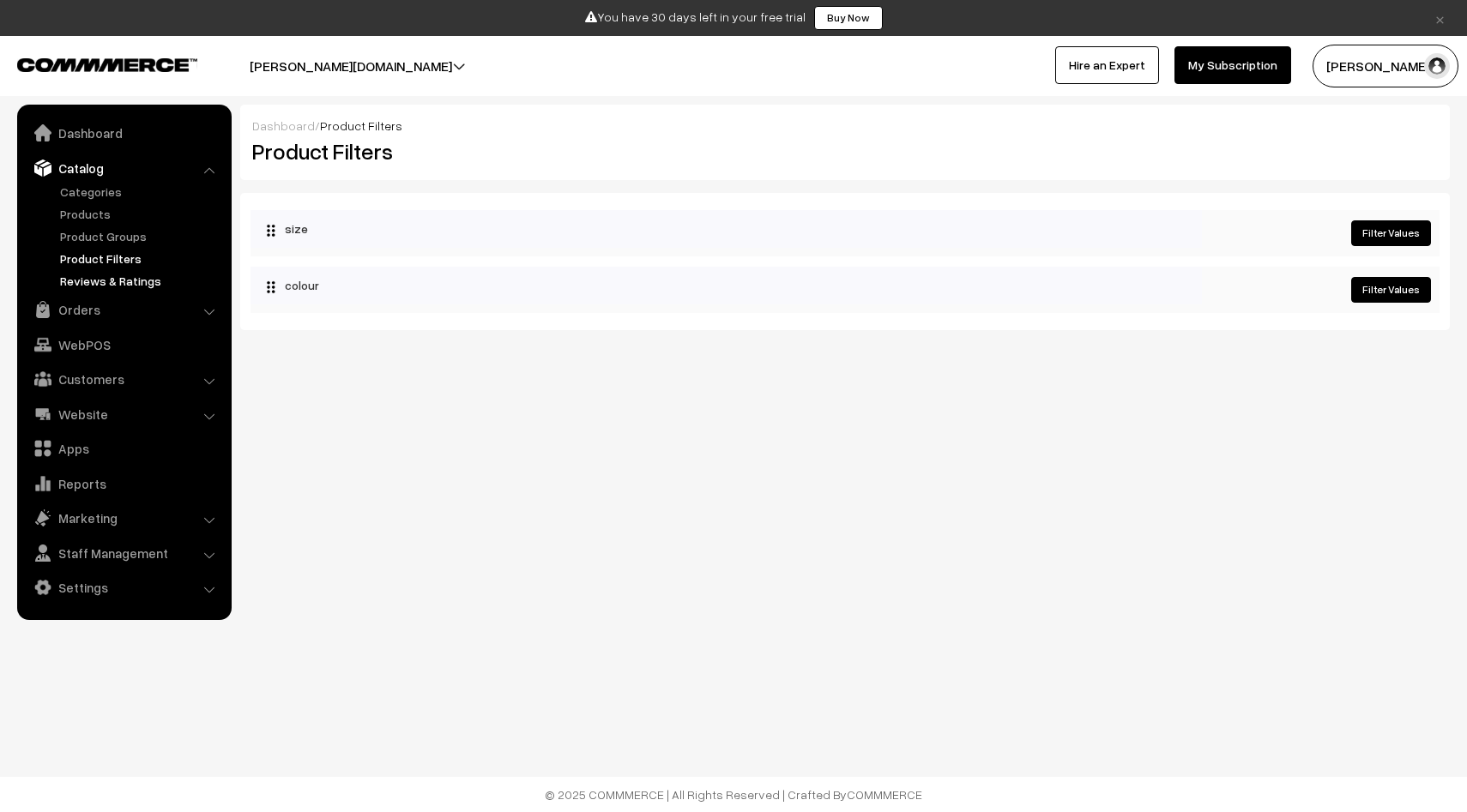
click at [108, 285] on link "Reviews & Ratings" at bounding box center [141, 281] width 170 height 18
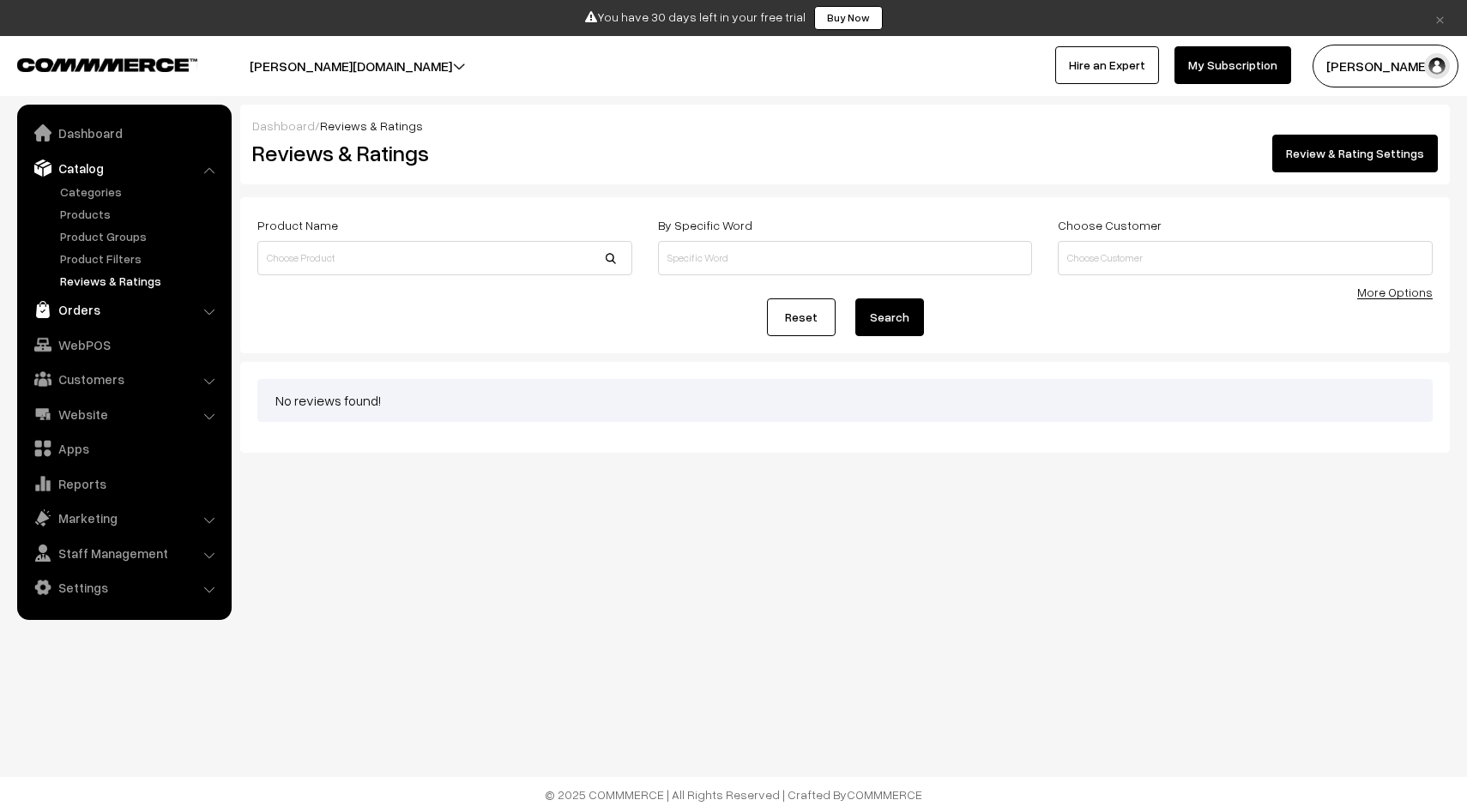
click at [93, 314] on link "Orders" at bounding box center [123, 309] width 204 height 31
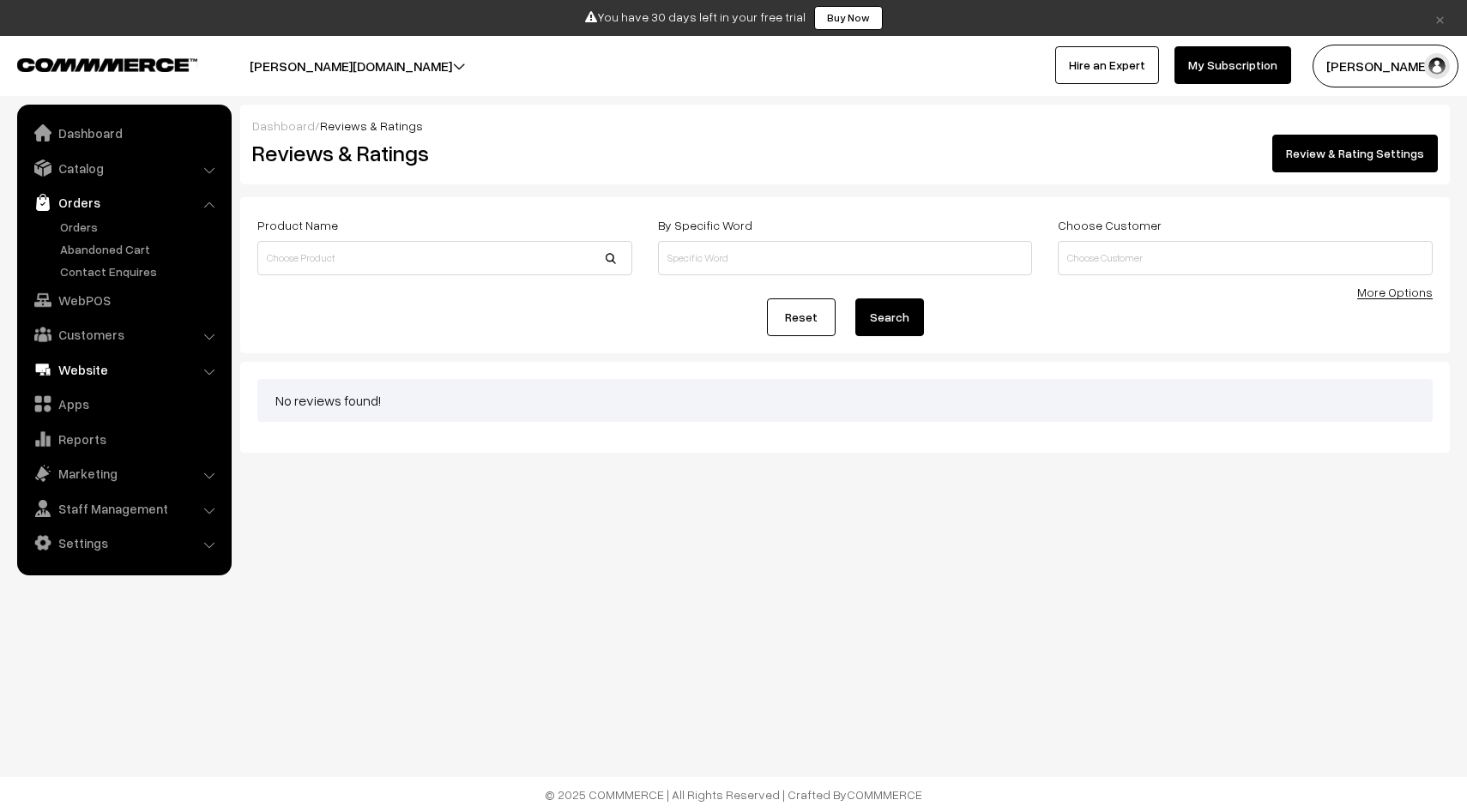
click at [92, 361] on link "Website" at bounding box center [123, 370] width 204 height 31
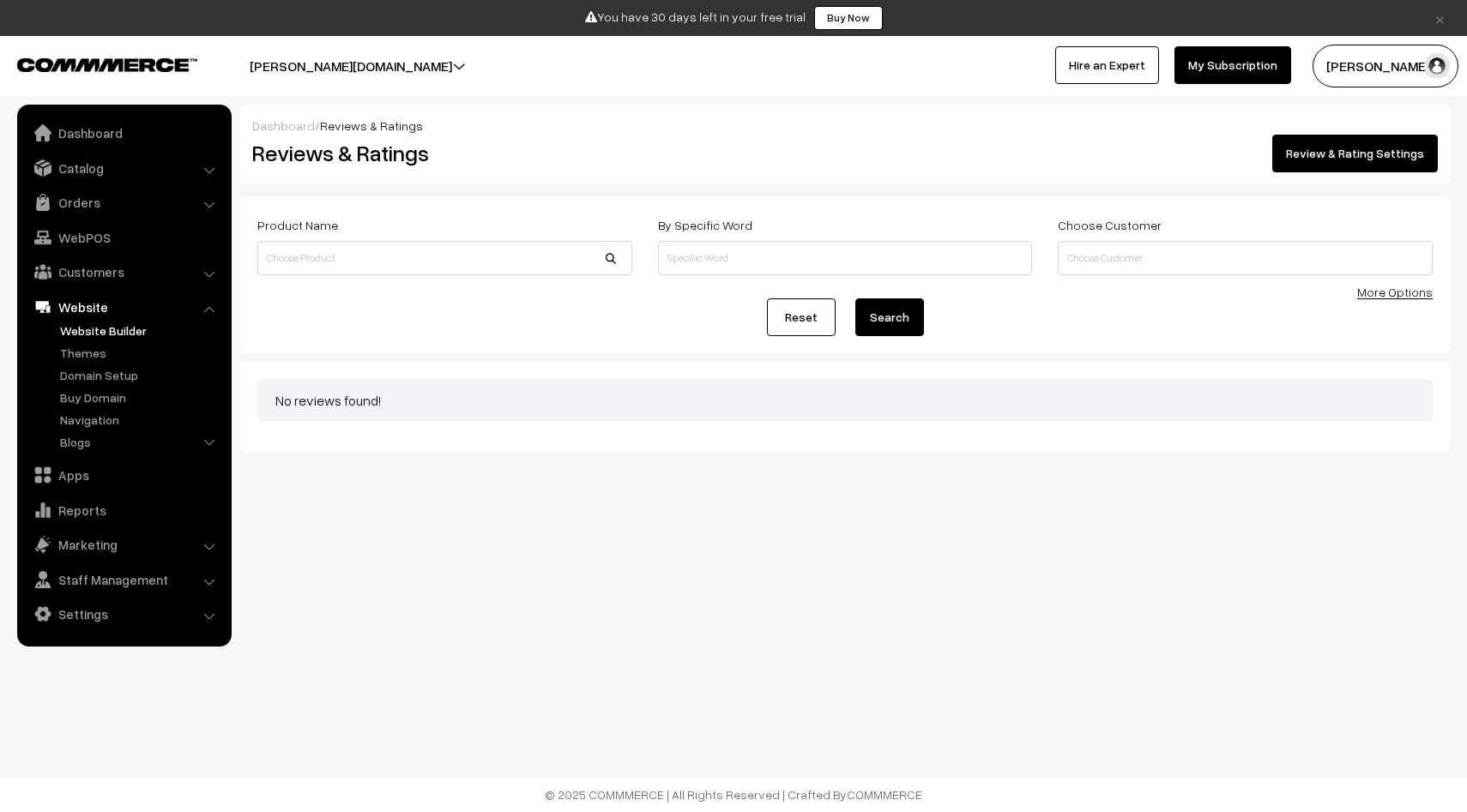
click at [97, 335] on link "Website Builder" at bounding box center [141, 331] width 170 height 18
